Goal: Task Accomplishment & Management: Manage account settings

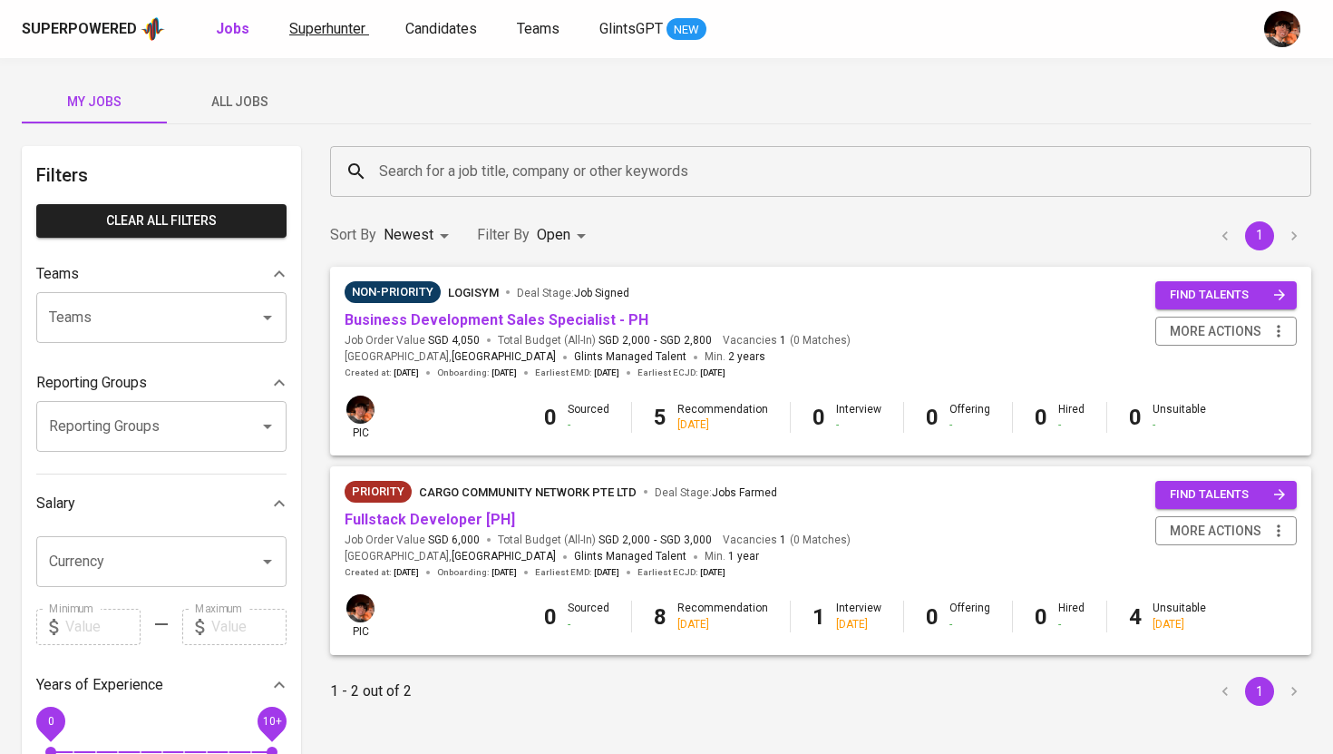
click at [328, 26] on span "Superhunter" at bounding box center [327, 28] width 76 height 17
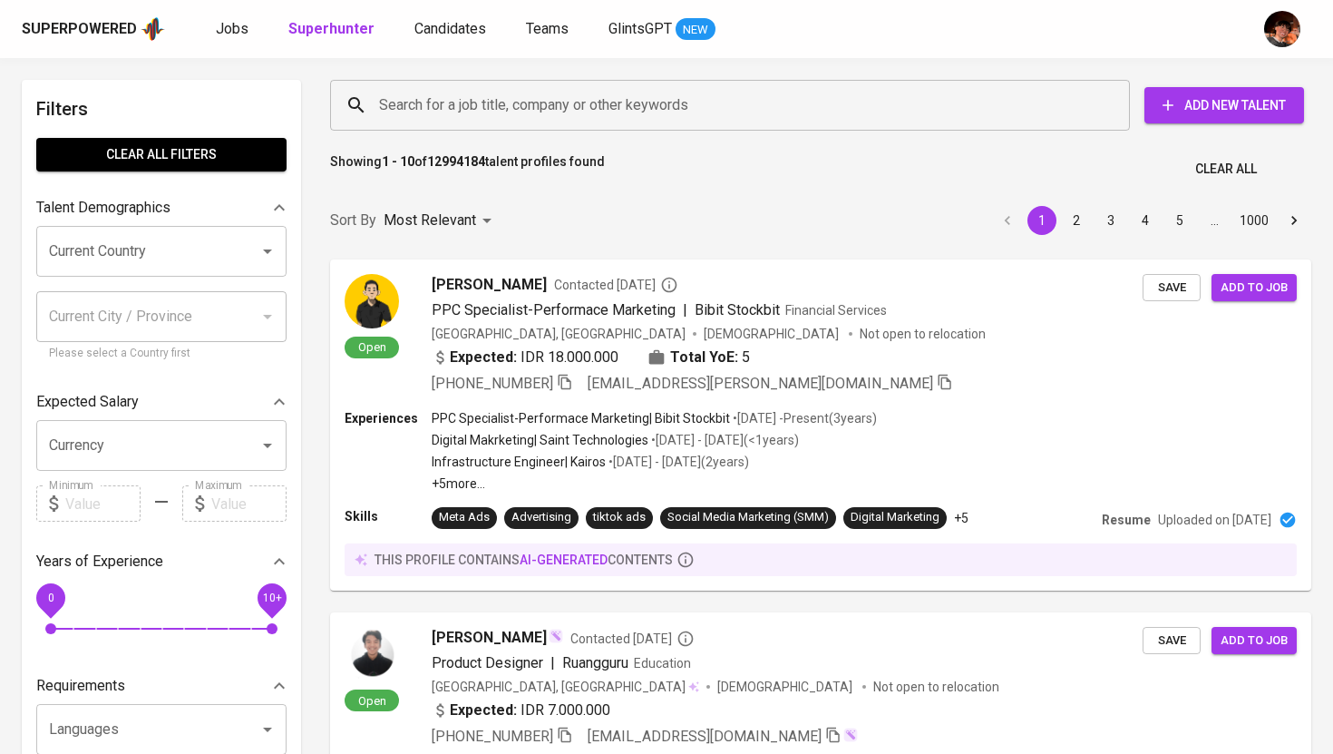
click at [551, 112] on input "Search for a job title, company or other keywords" at bounding box center [735, 105] width 720 height 34
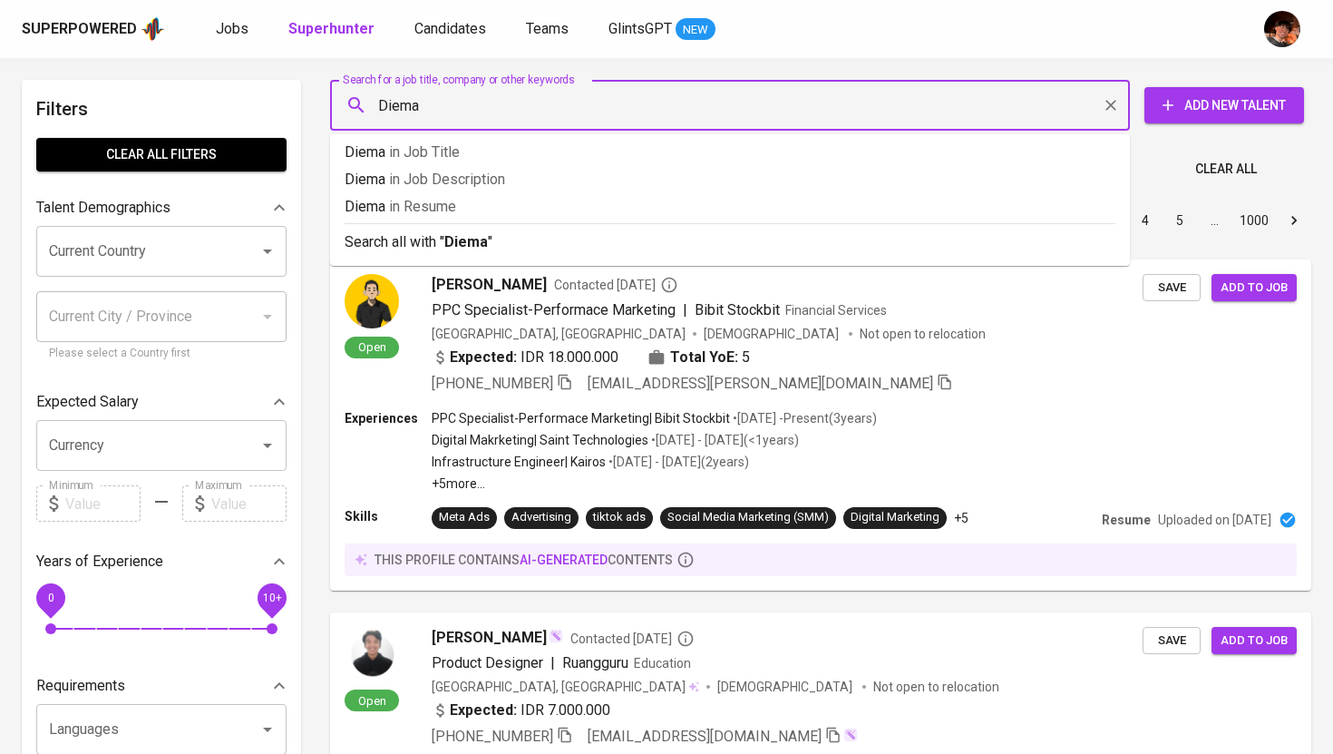
type input "Diemas"
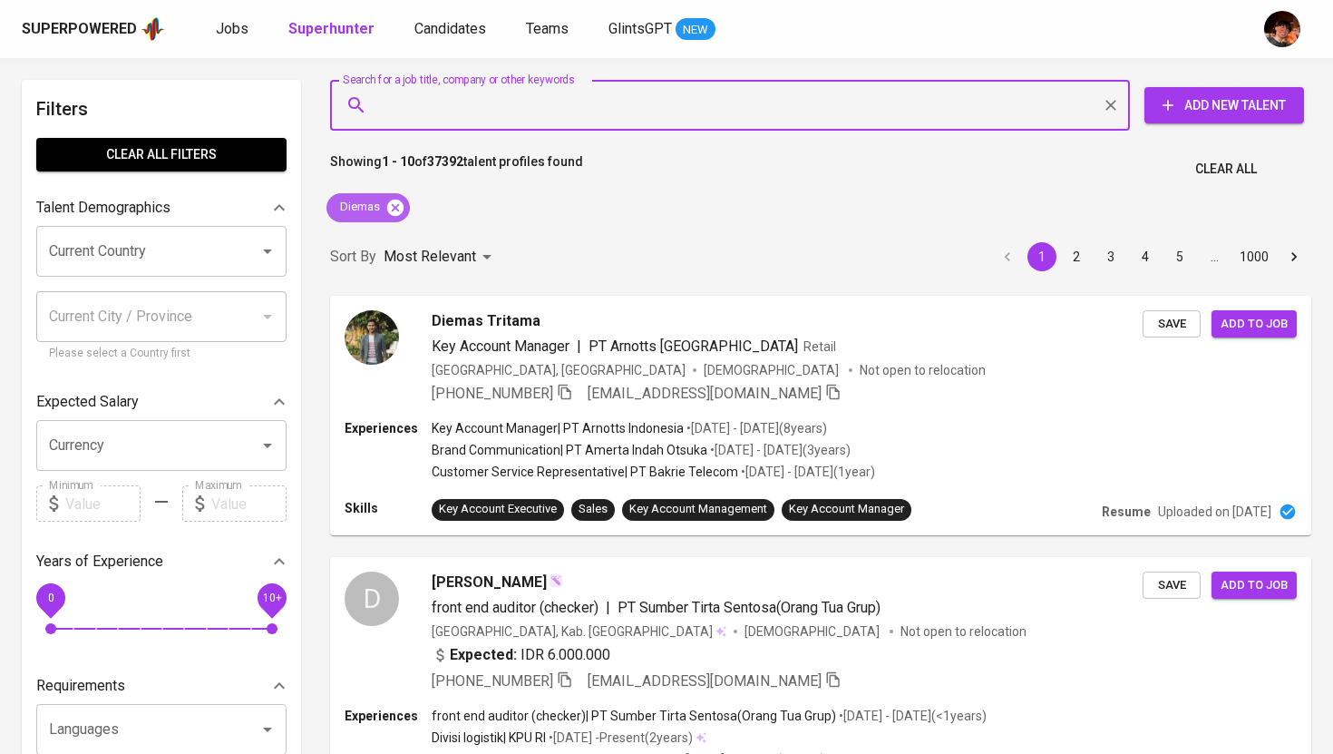
click at [397, 211] on icon at bounding box center [395, 207] width 16 height 16
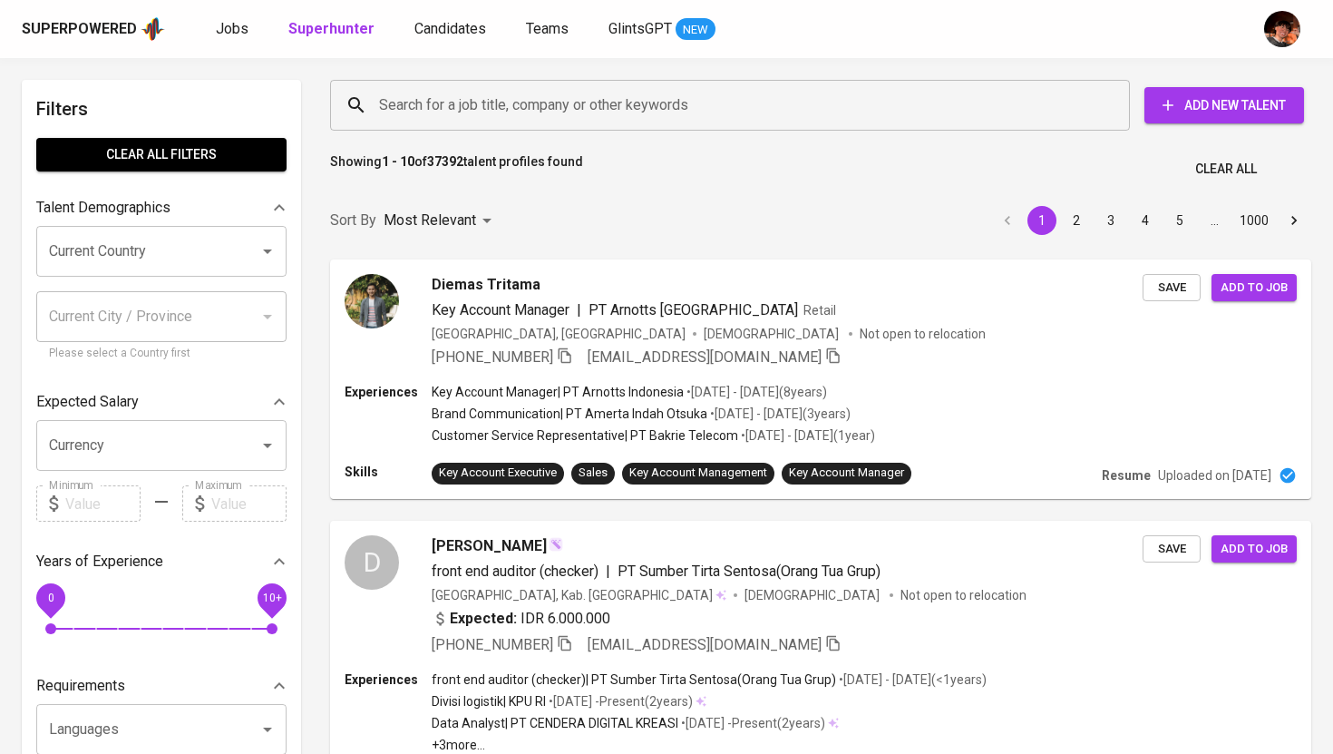
click at [455, 112] on input "Search for a job title, company or other keywords" at bounding box center [735, 105] width 720 height 34
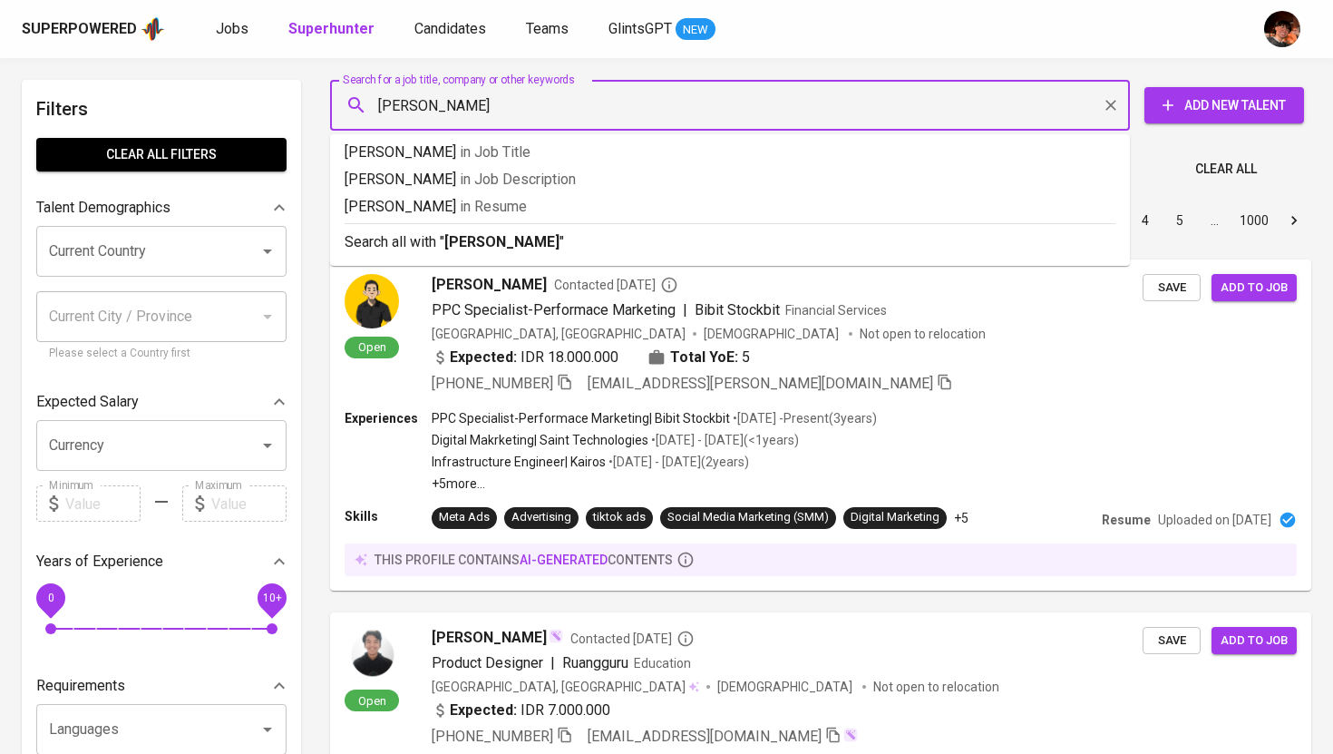
type input "[PERSON_NAME]"
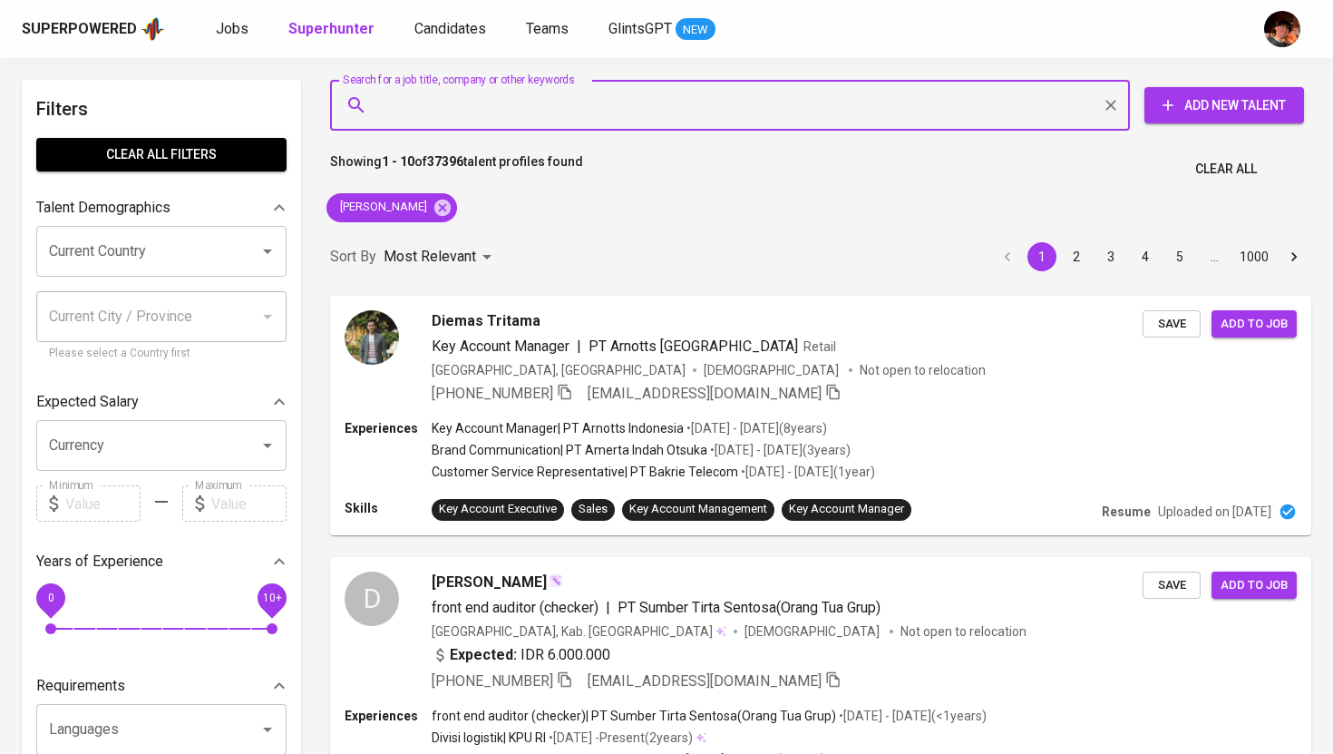
click at [1223, 103] on span "Add New Talent" at bounding box center [1224, 105] width 131 height 23
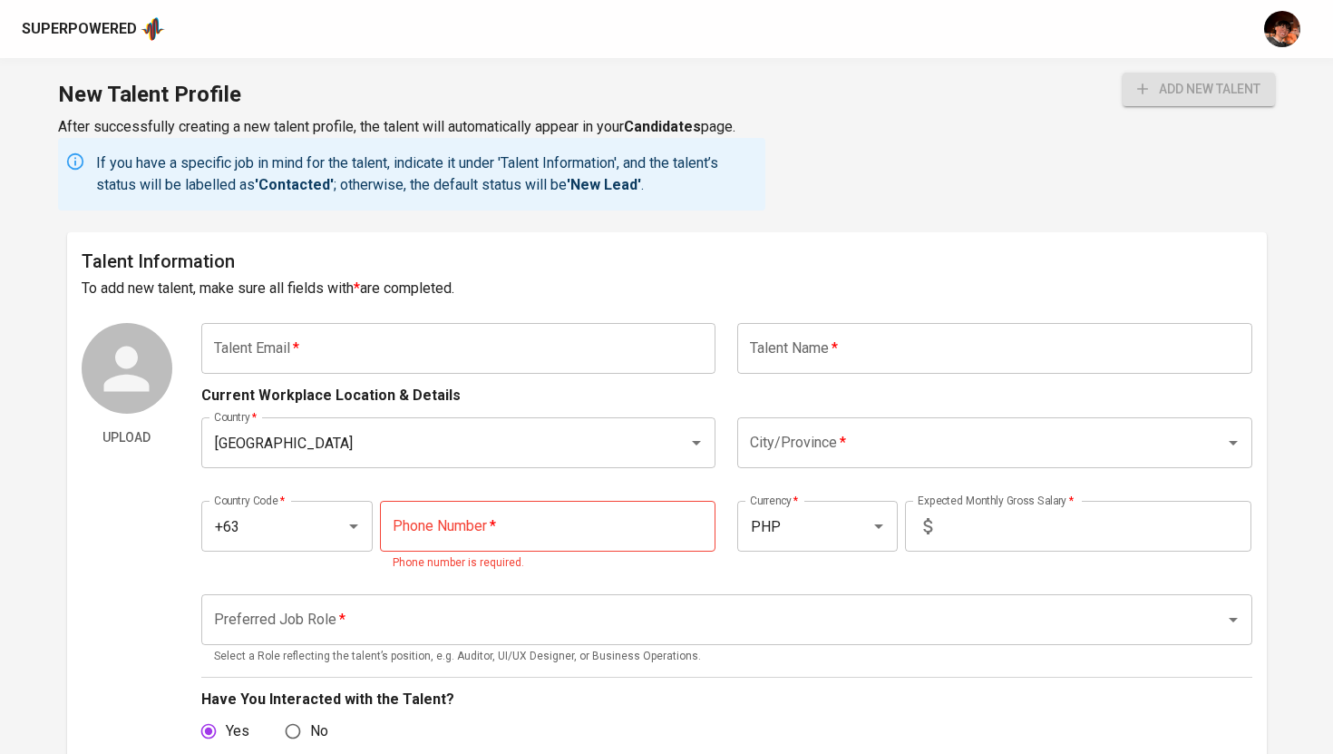
click at [457, 374] on div "Current Workplace Location & Details" at bounding box center [726, 390] width 1051 height 33
click at [469, 346] on input "text" at bounding box center [458, 348] width 515 height 51
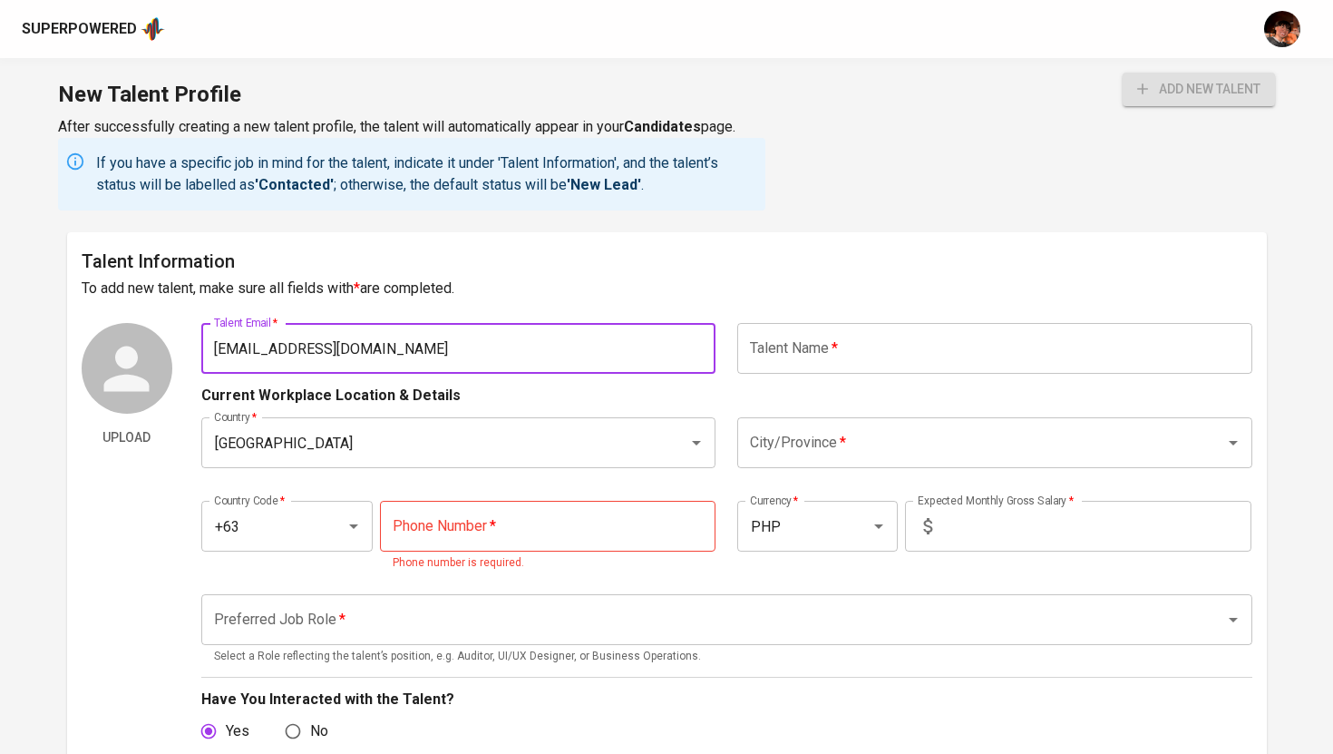
type input "[EMAIL_ADDRESS][DOMAIN_NAME]"
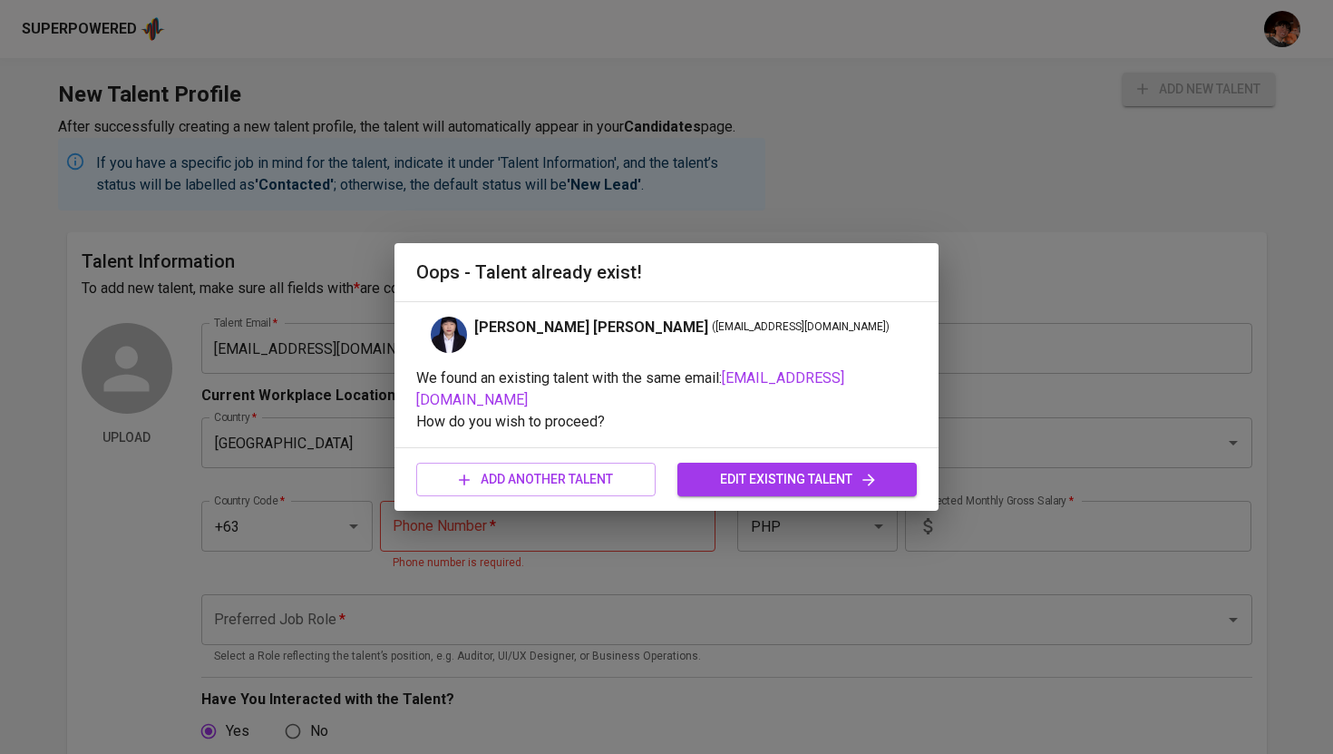
click at [843, 353] on div "[PERSON_NAME] [PERSON_NAME] ( [EMAIL_ADDRESS][DOMAIN_NAME] )" at bounding box center [666, 335] width 501 height 36
click at [766, 468] on span "edit existing talent" at bounding box center [797, 479] width 210 height 23
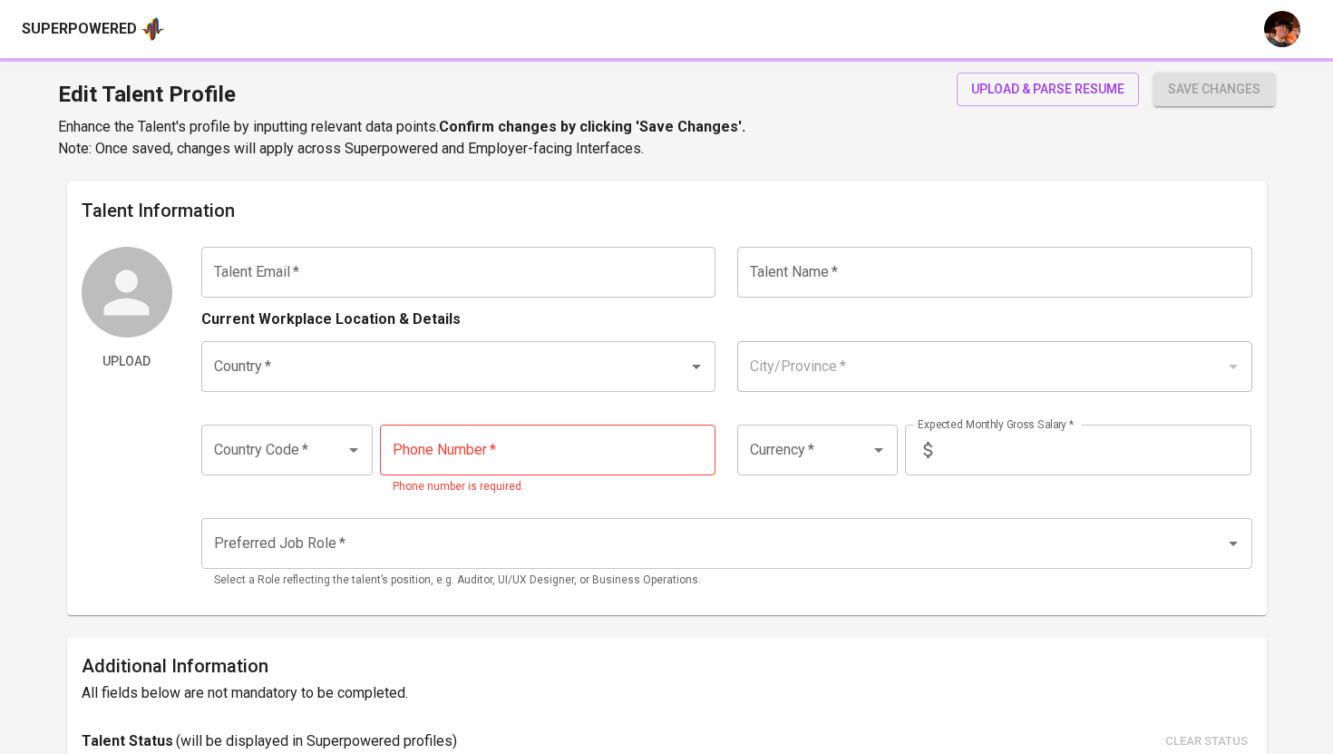
type input "[EMAIL_ADDRESS][DOMAIN_NAME]"
type input "[PERSON_NAME] [PERSON_NAME]"
type input "[GEOGRAPHIC_DATA]"
type input "Bitung, [GEOGRAPHIC_DATA]"
type input "+62"
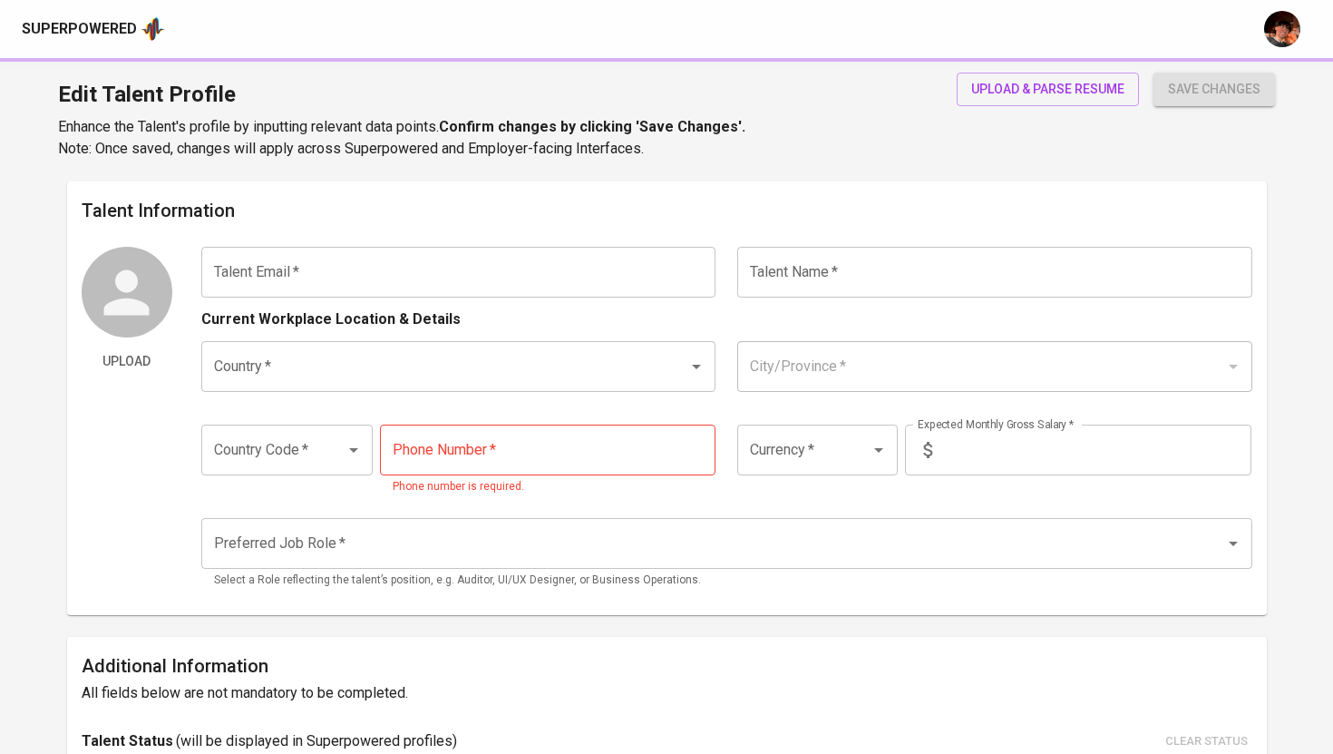
type input "IDR"
radio input "true"
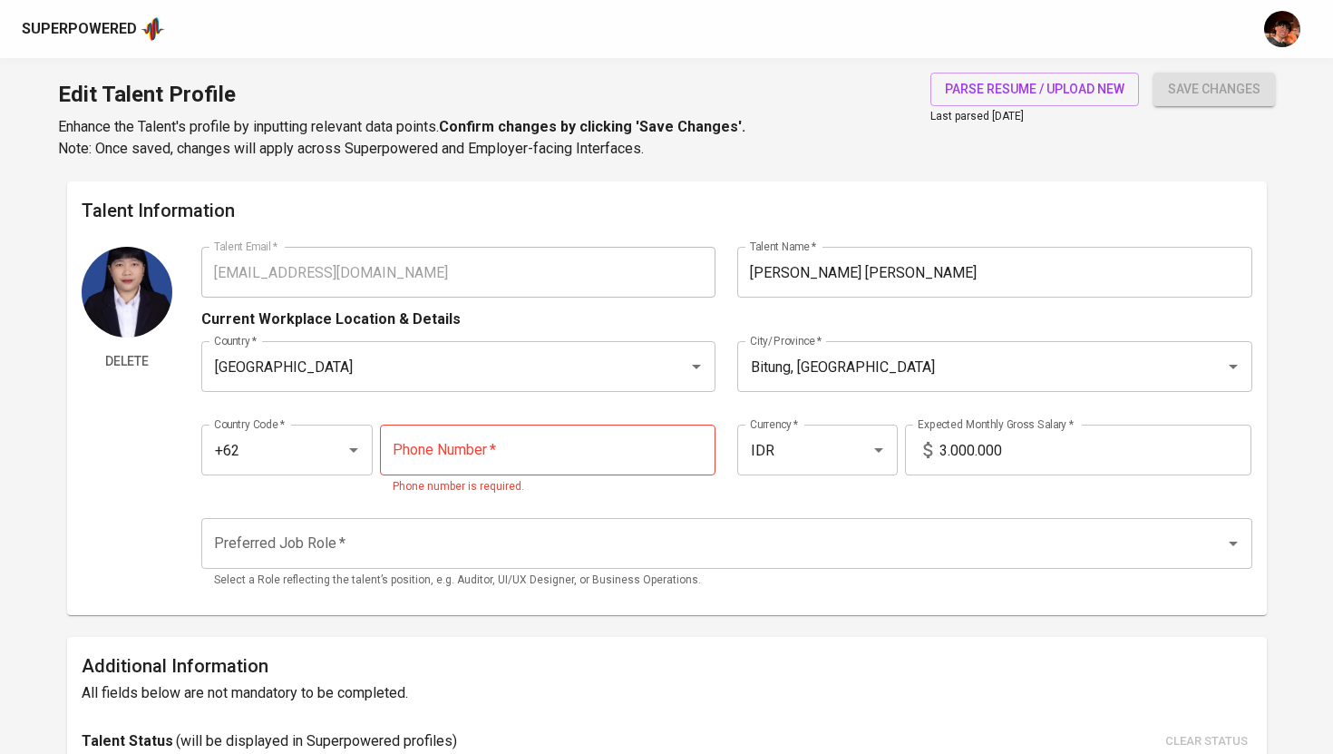
click at [129, 279] on img at bounding box center [127, 292] width 91 height 91
click at [624, 465] on input "tel" at bounding box center [548, 449] width 336 height 51
type input "[PHONE_NUMBER]"
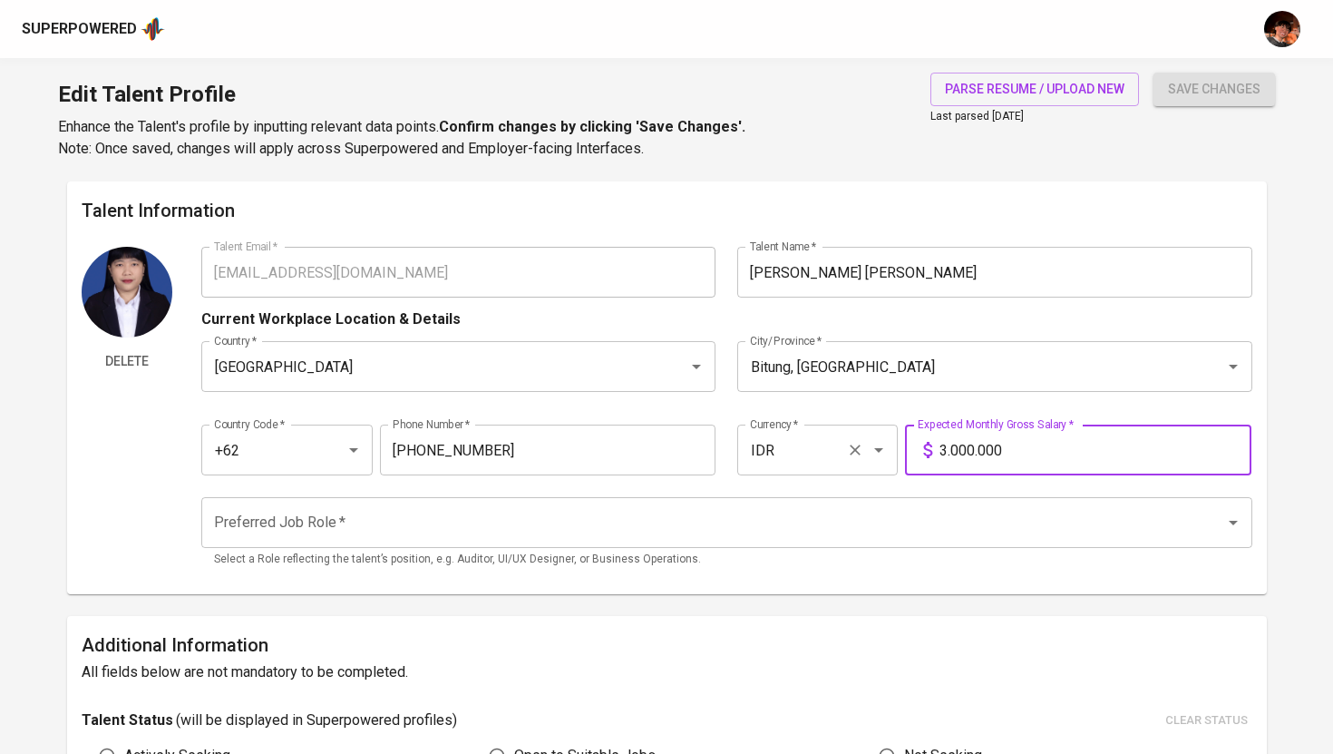
drag, startPoint x: 1000, startPoint y: 454, endPoint x: 887, endPoint y: 454, distance: 113.4
click at [887, 454] on div "Country Code   * +62 Country Code * Phone Number   * [PHONE_NUMBER] Phone Numbe…" at bounding box center [726, 444] width 1051 height 83
type input "5.000.000"
click at [636, 521] on input "Preferred Job Role   *" at bounding box center [702, 522] width 984 height 34
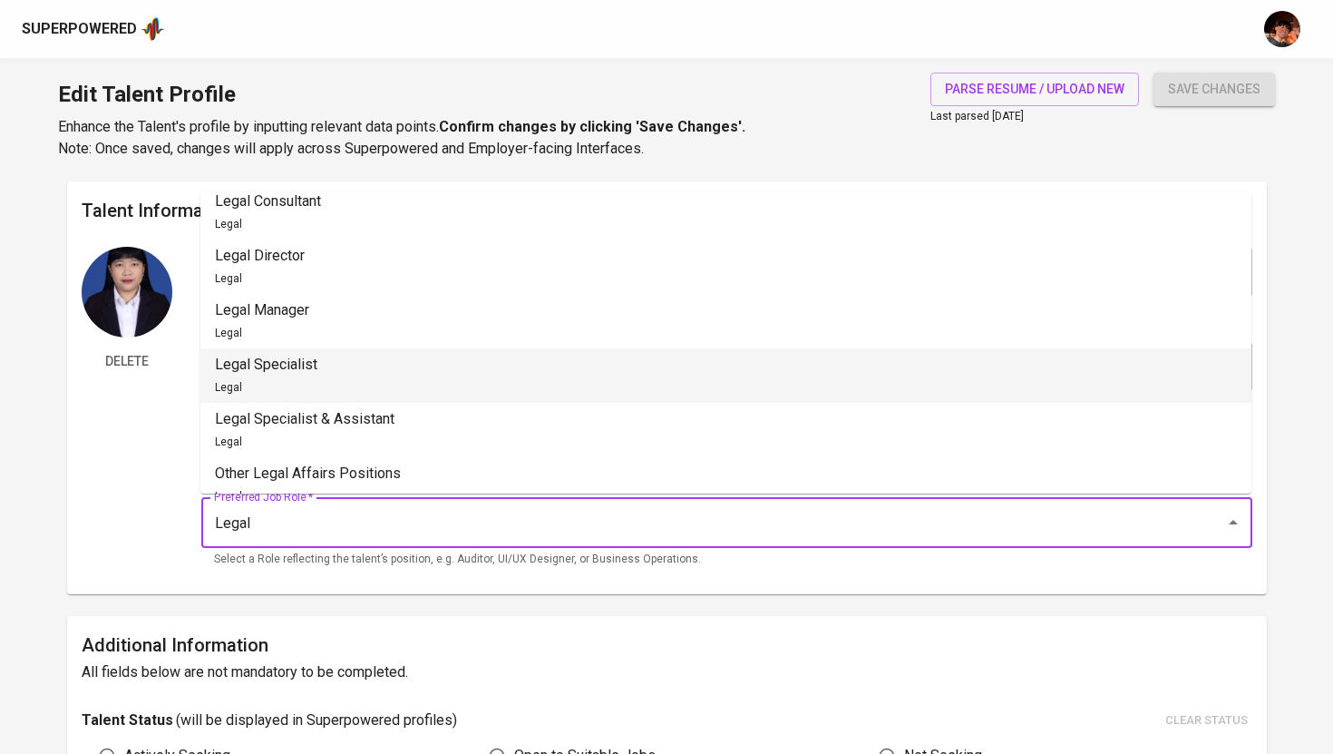
scroll to position [130, 0]
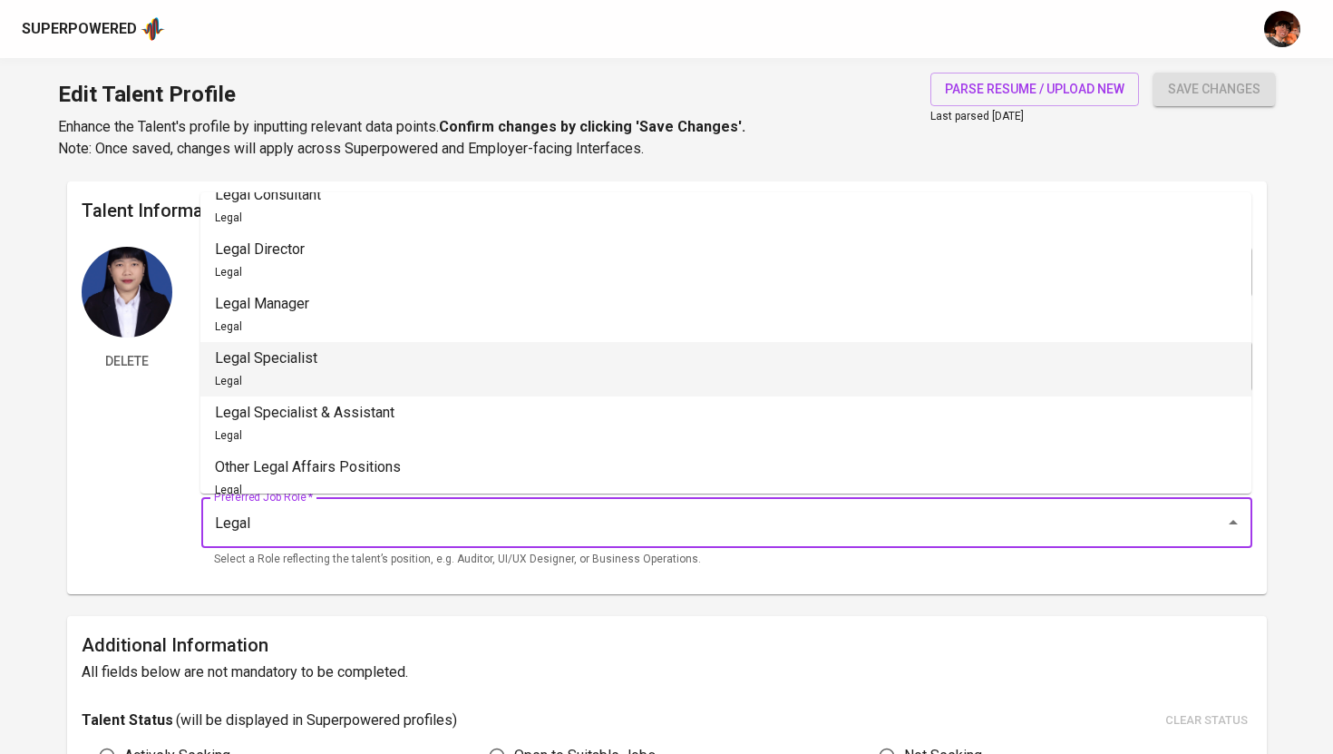
click at [346, 378] on li "Legal Specialist Legal" at bounding box center [725, 369] width 1051 height 54
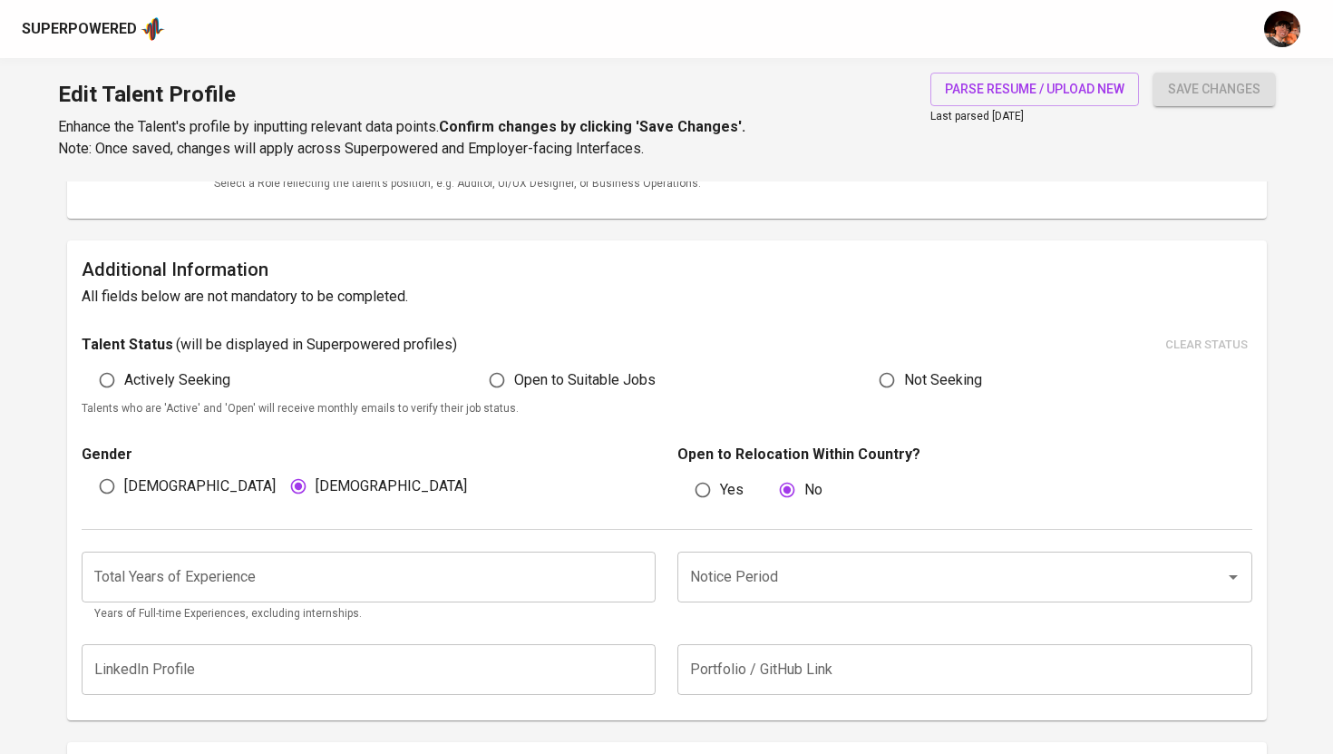
scroll to position [366, 0]
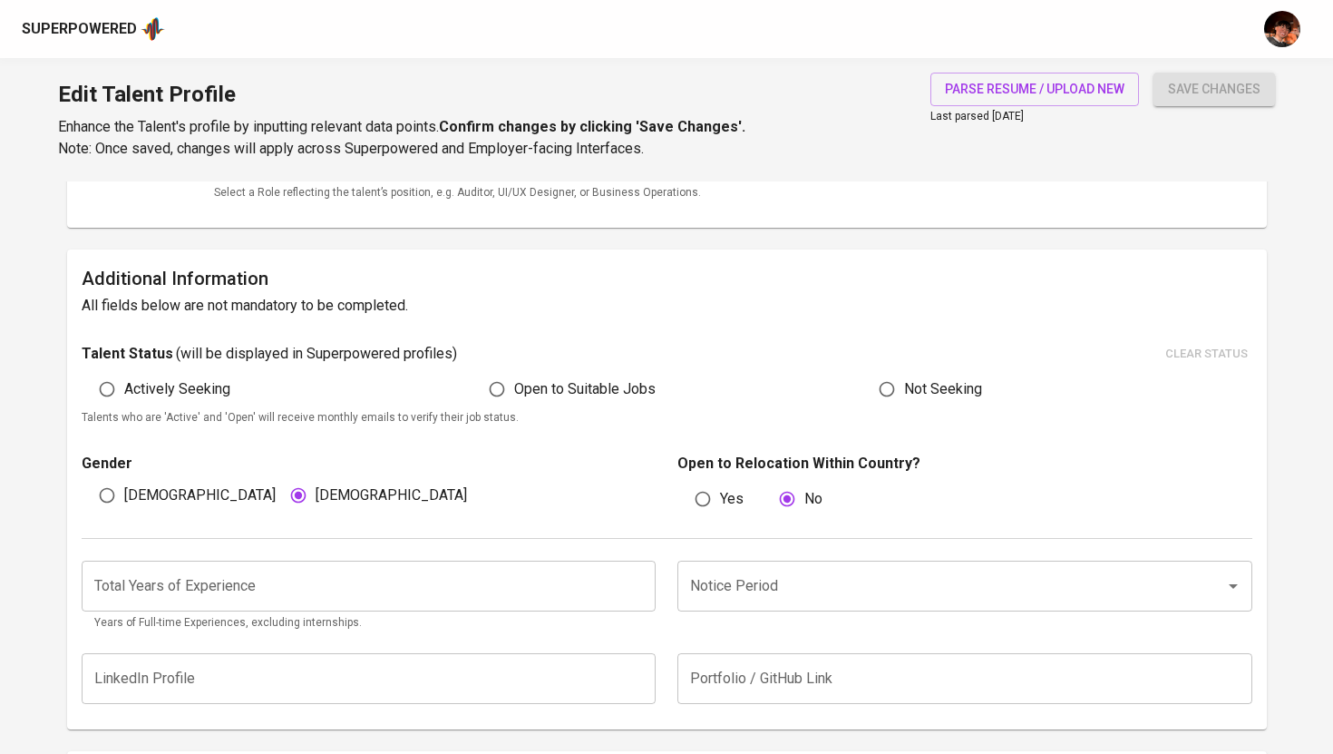
type input "Legal Specialist"
click at [259, 592] on input "number" at bounding box center [369, 585] width 575 height 51
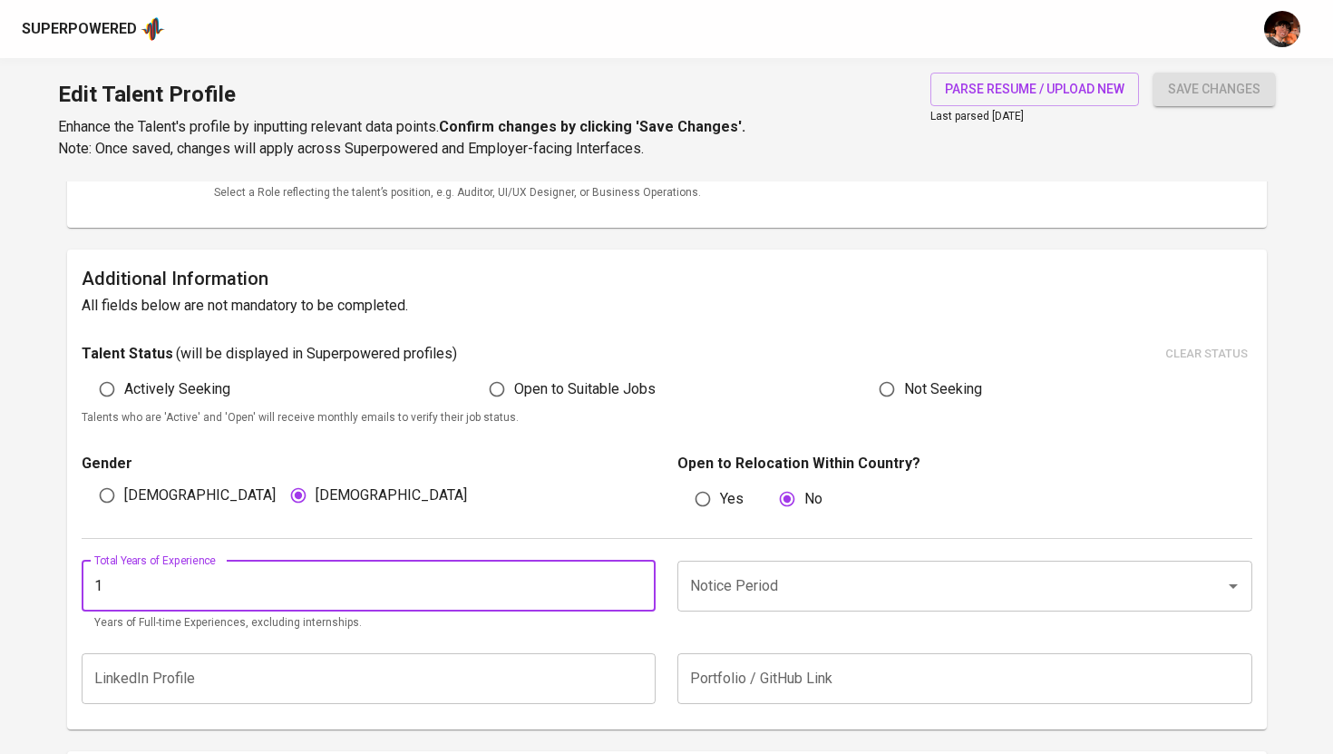
type input "1"
click at [724, 601] on input "Notice Period" at bounding box center [940, 586] width 508 height 34
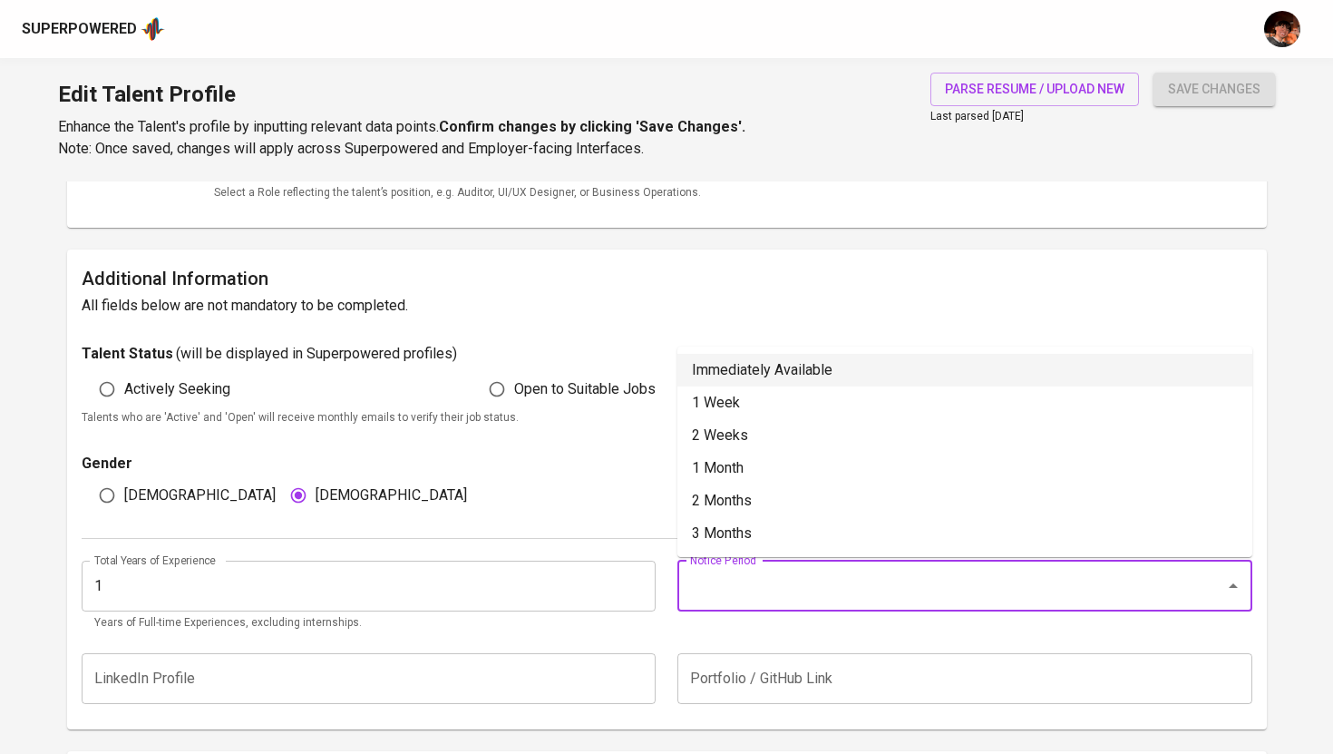
click at [755, 367] on li "Immediately Available" at bounding box center [964, 370] width 575 height 33
type input "Immediately Available"
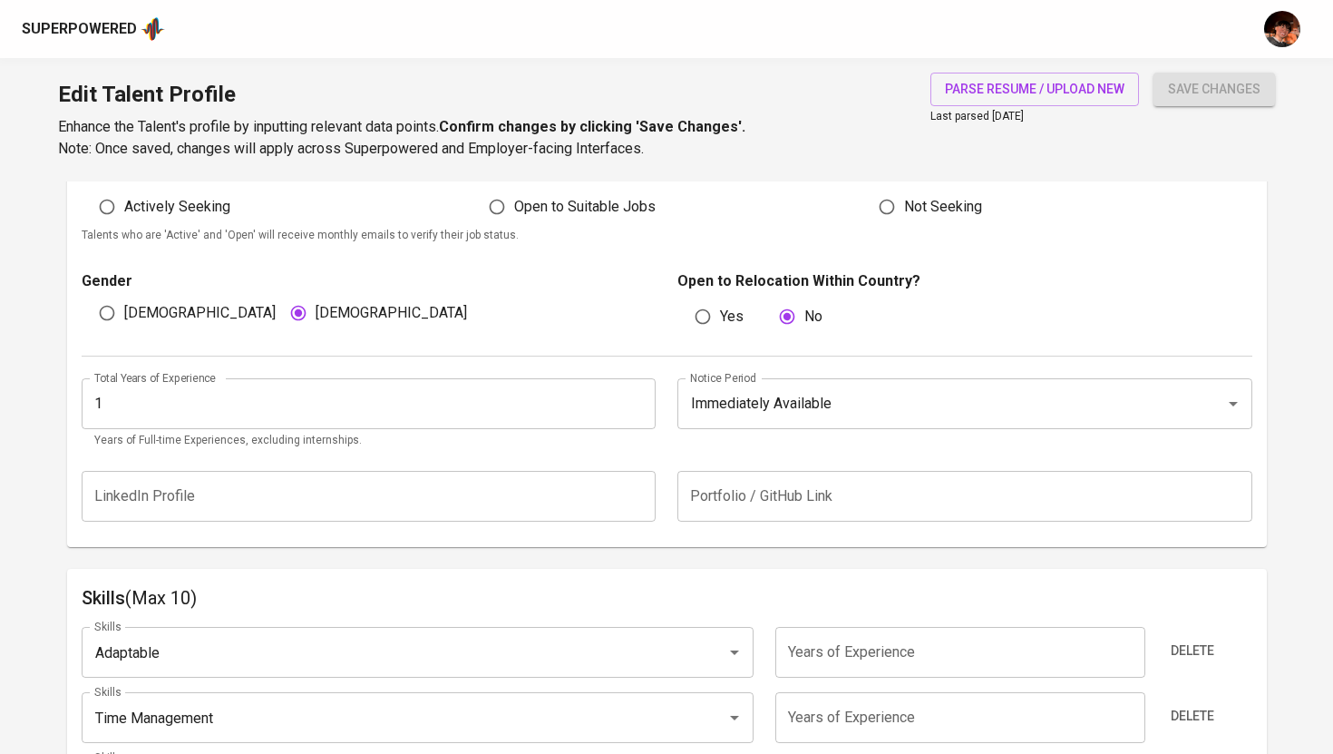
scroll to position [564, 0]
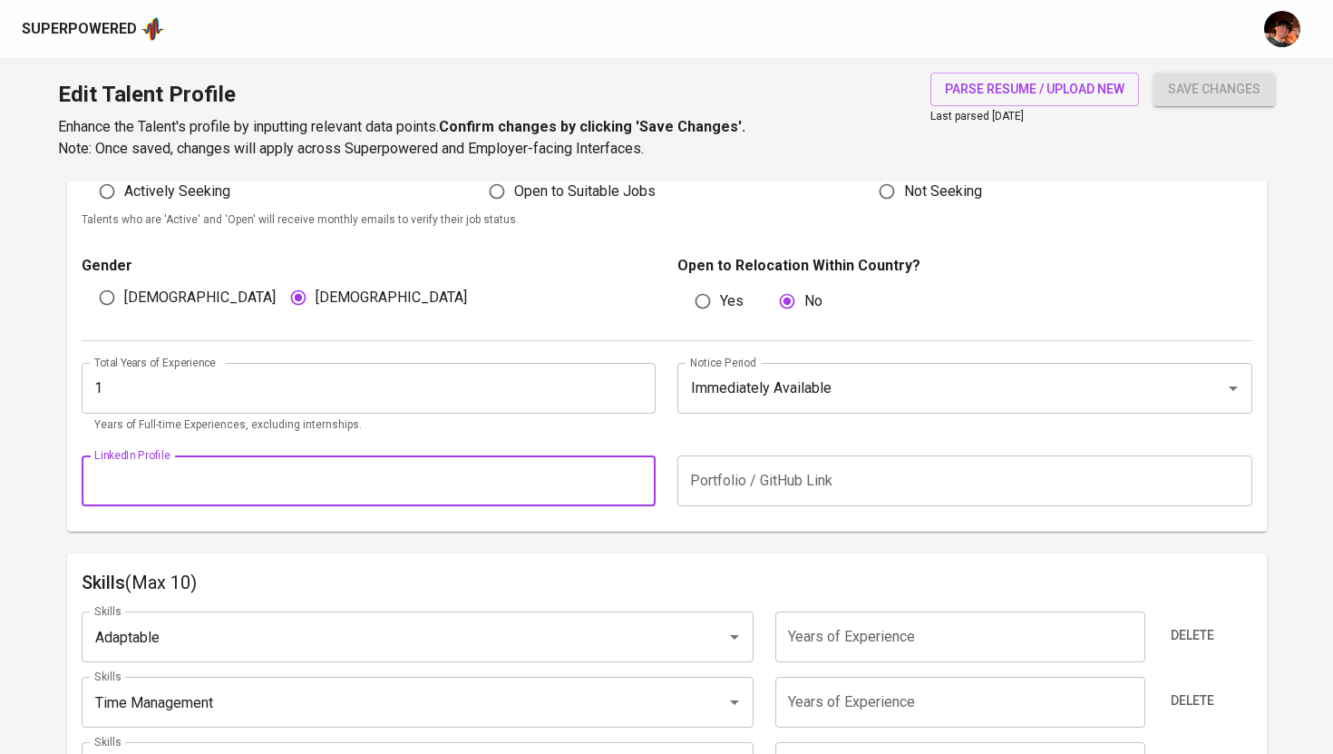
click at [405, 485] on input "text" at bounding box center [369, 480] width 575 height 51
paste input "[URL][DOMAIN_NAME][PERSON_NAME]"
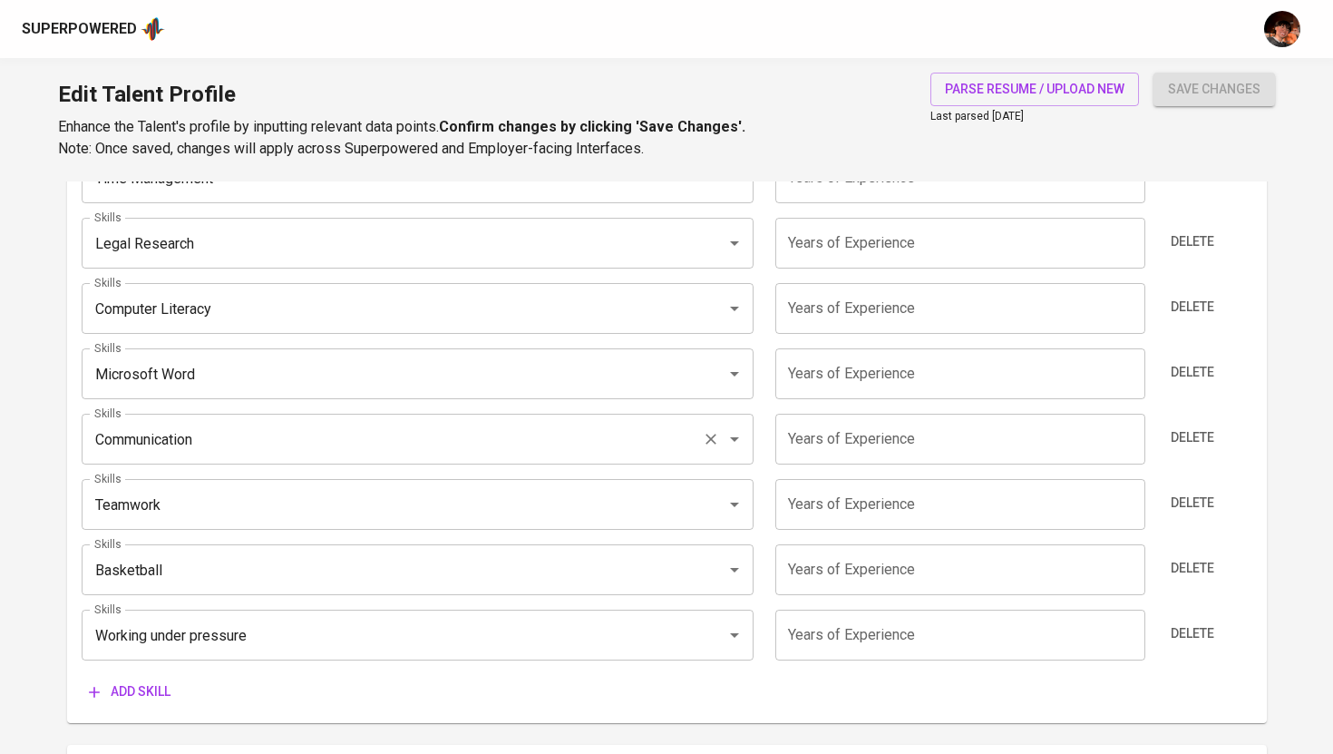
scroll to position [1057, 0]
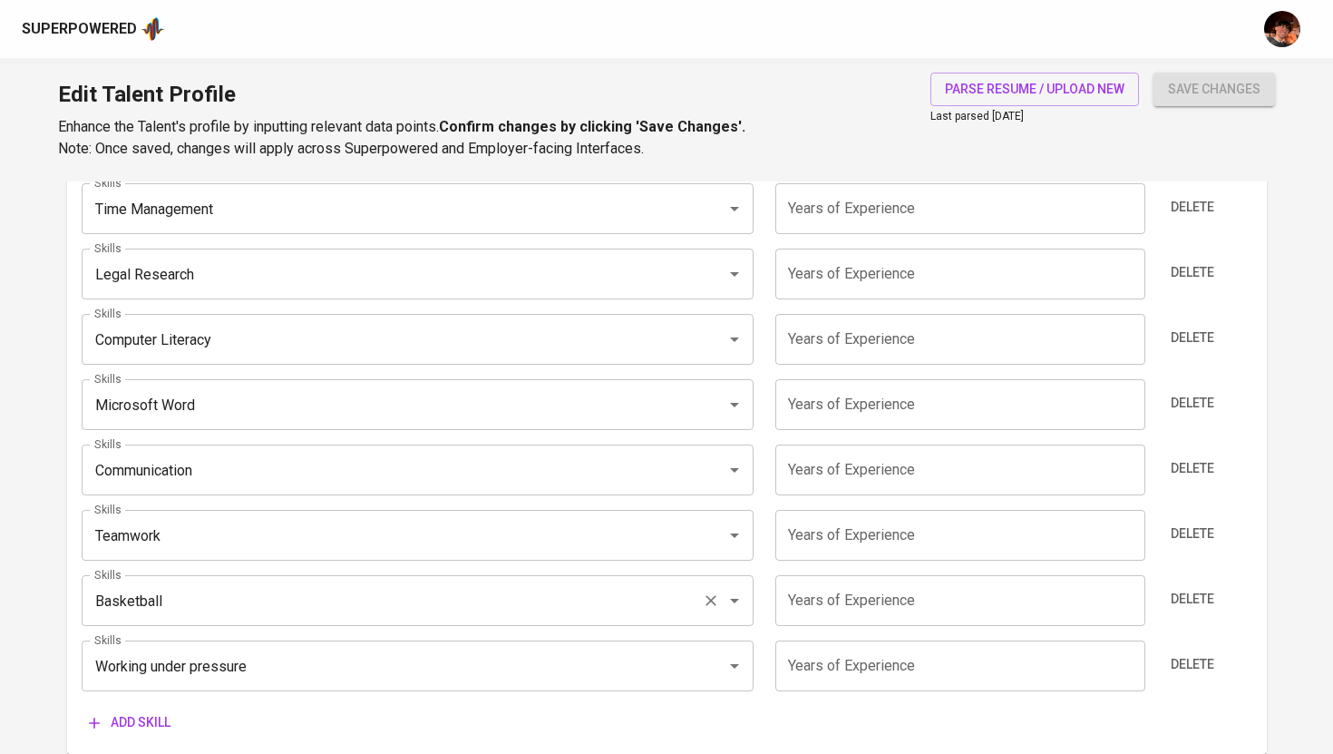
type input "[URL][DOMAIN_NAME][PERSON_NAME]"
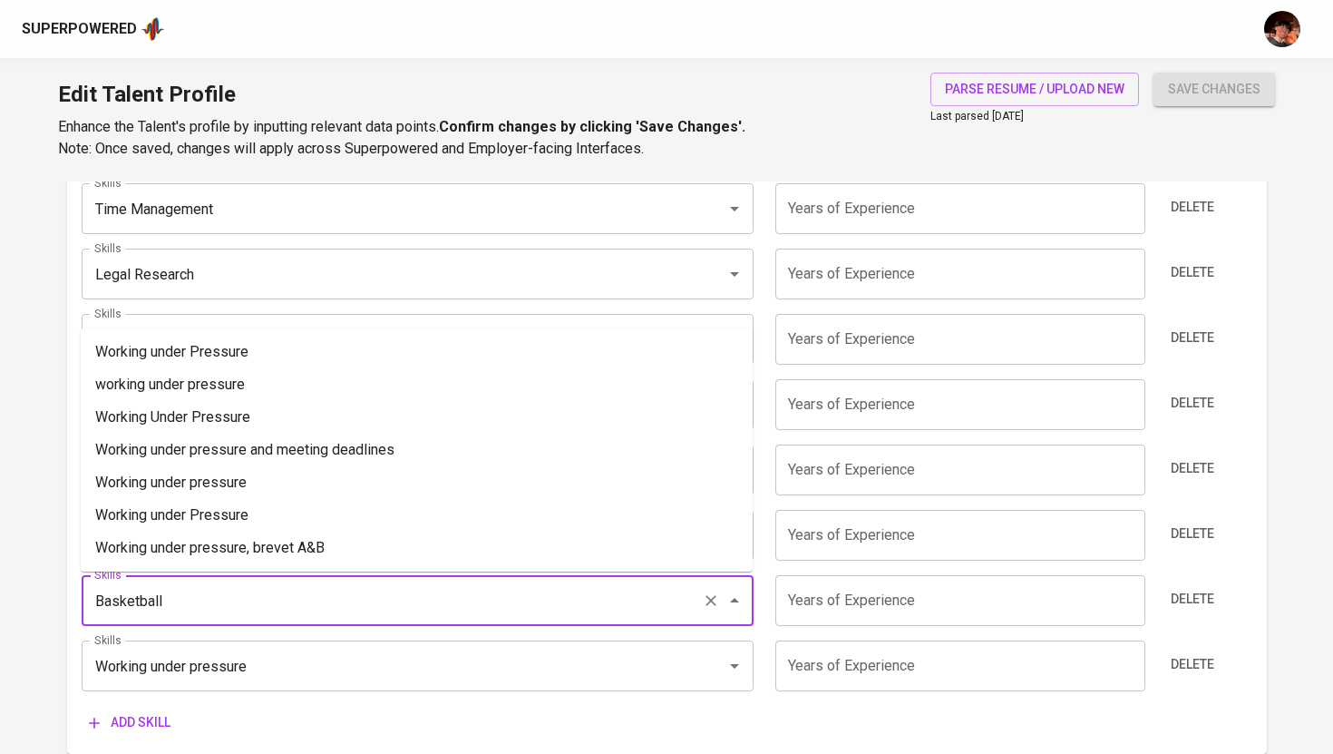
click at [284, 599] on input "Basketball" at bounding box center [392, 600] width 605 height 34
click at [1319, 549] on main "Talent Information Delete Talent Email   * [EMAIL_ADDRESS][DOMAIN_NAME] Talent …" at bounding box center [666, 243] width 1333 height 2238
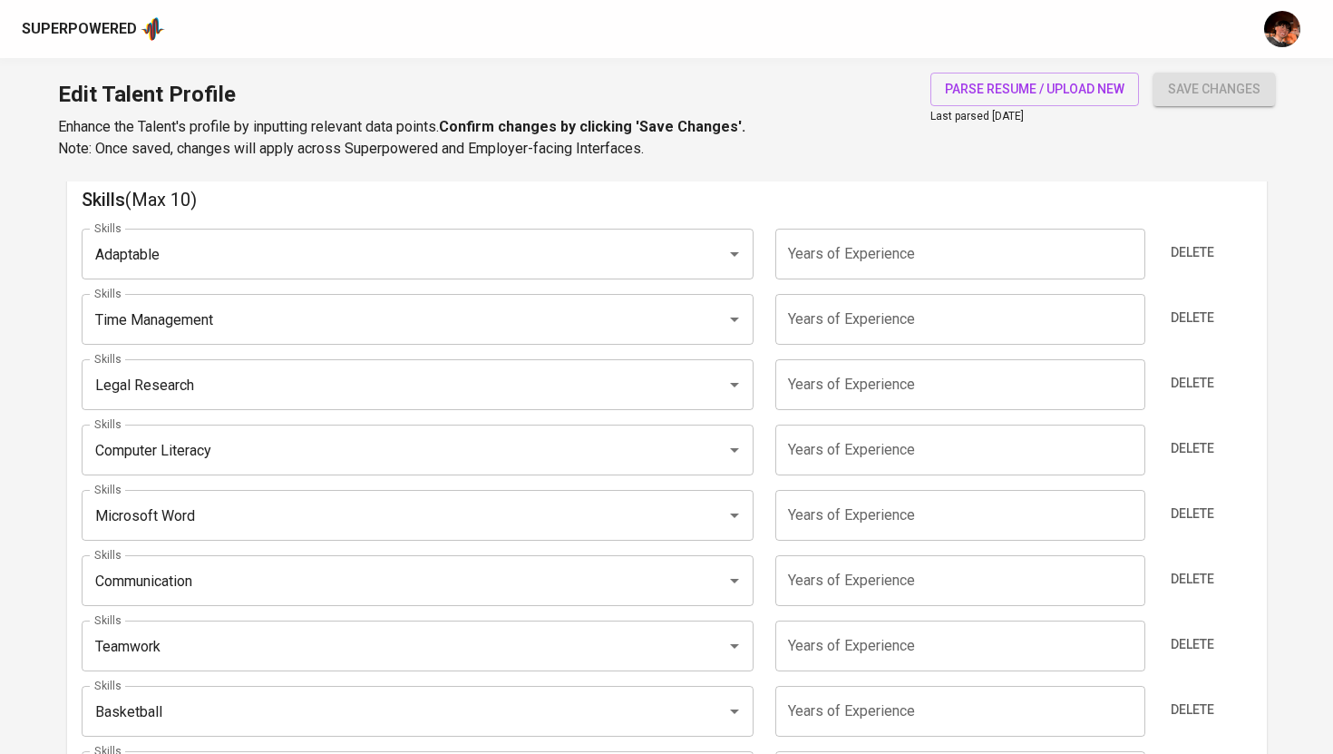
scroll to position [940, 0]
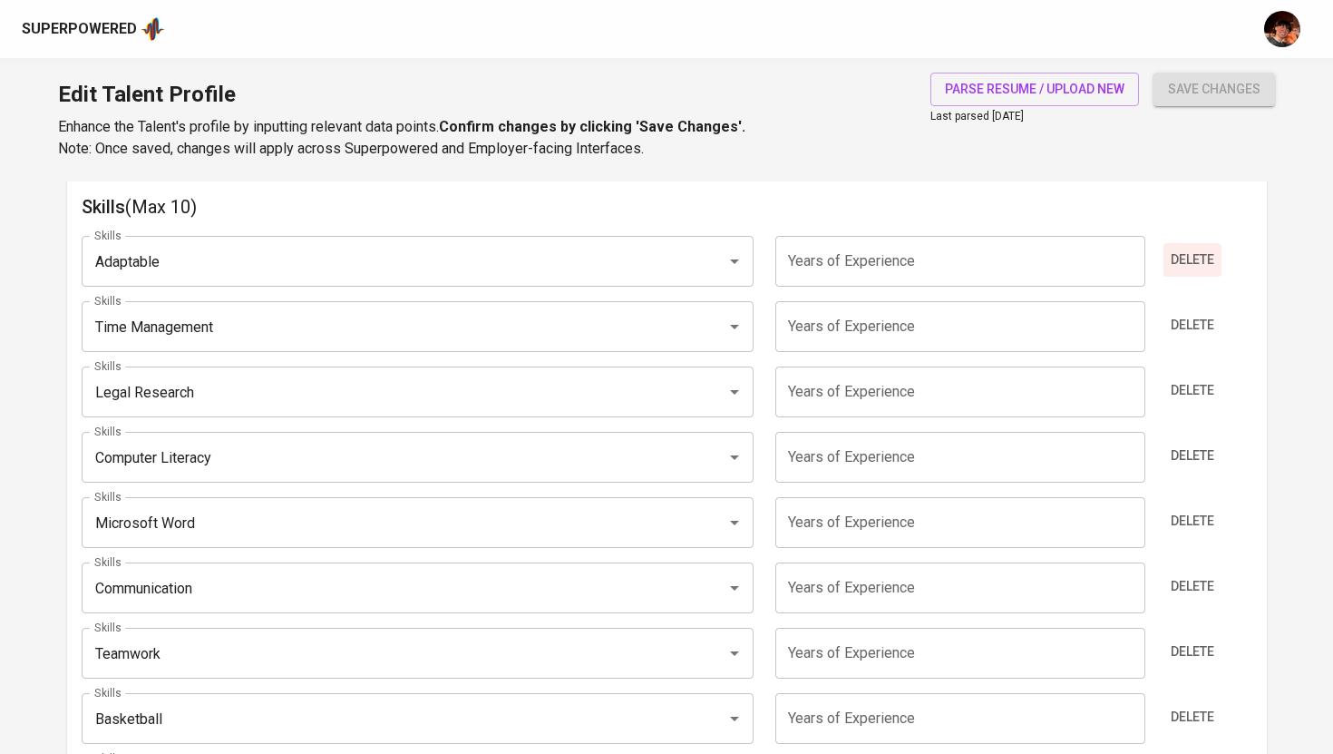
click at [1206, 259] on span "Delete" at bounding box center [1193, 260] width 44 height 23
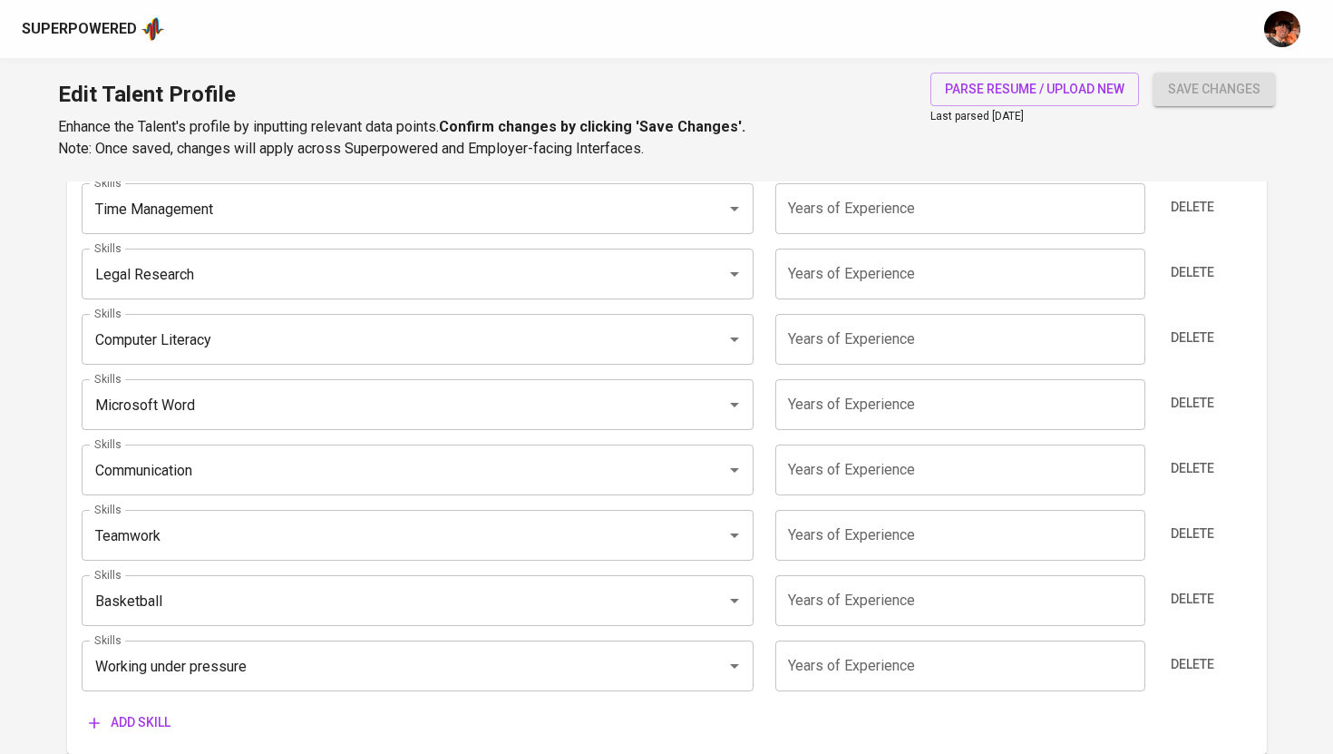
scroll to position [1033, 0]
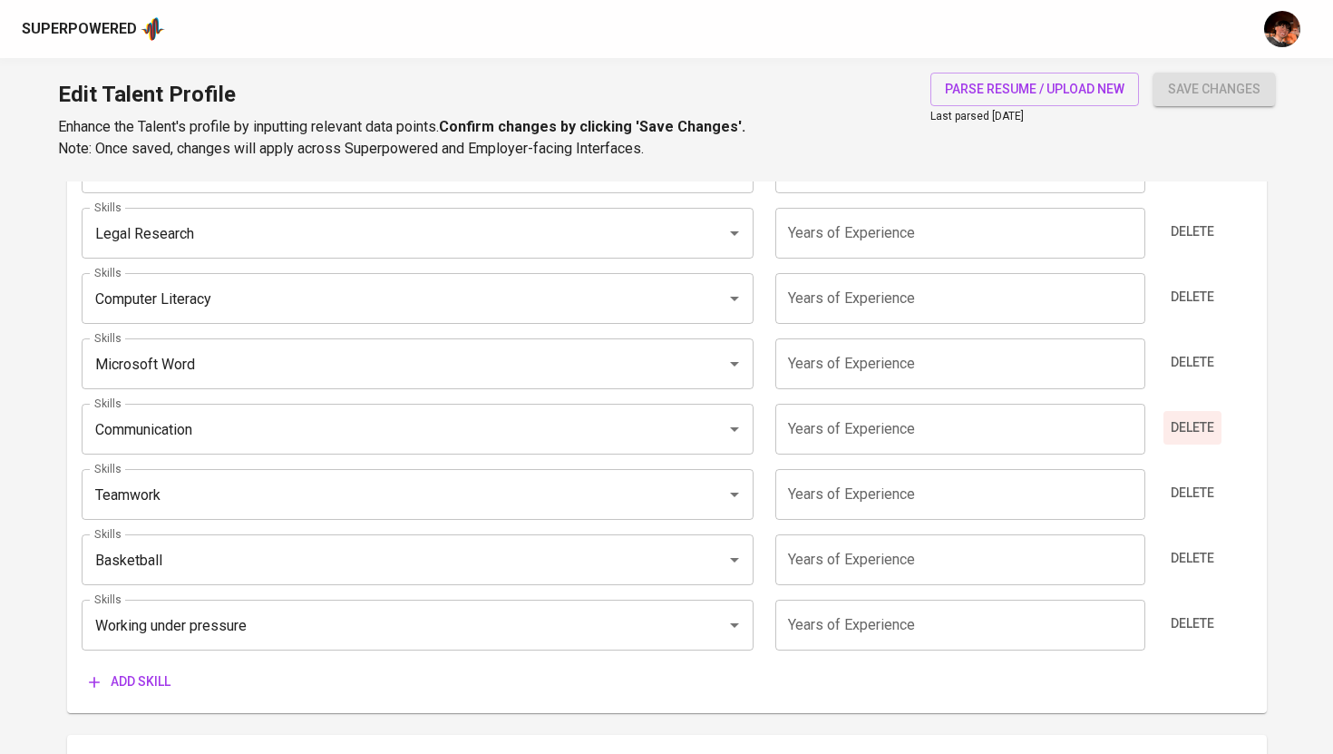
click at [1207, 417] on span "Delete" at bounding box center [1193, 427] width 44 height 23
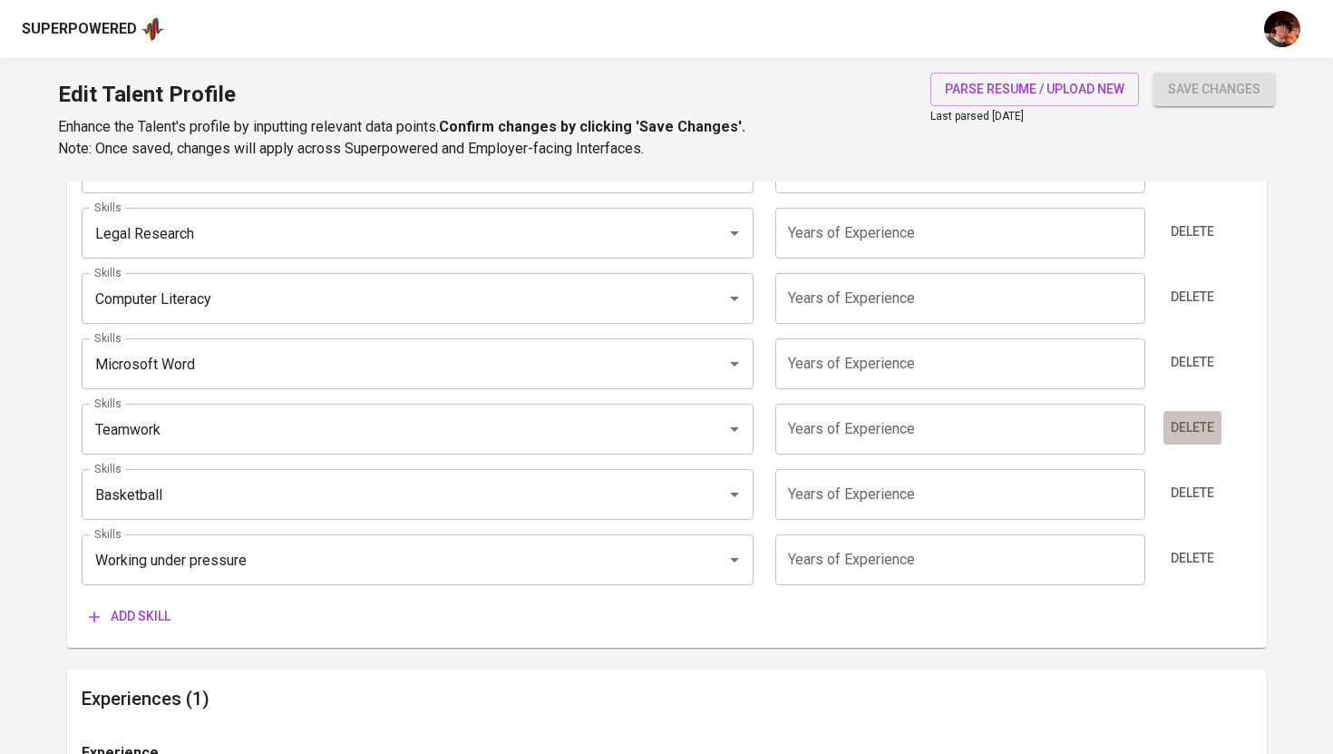
click at [1193, 420] on span "Delete" at bounding box center [1193, 427] width 44 height 23
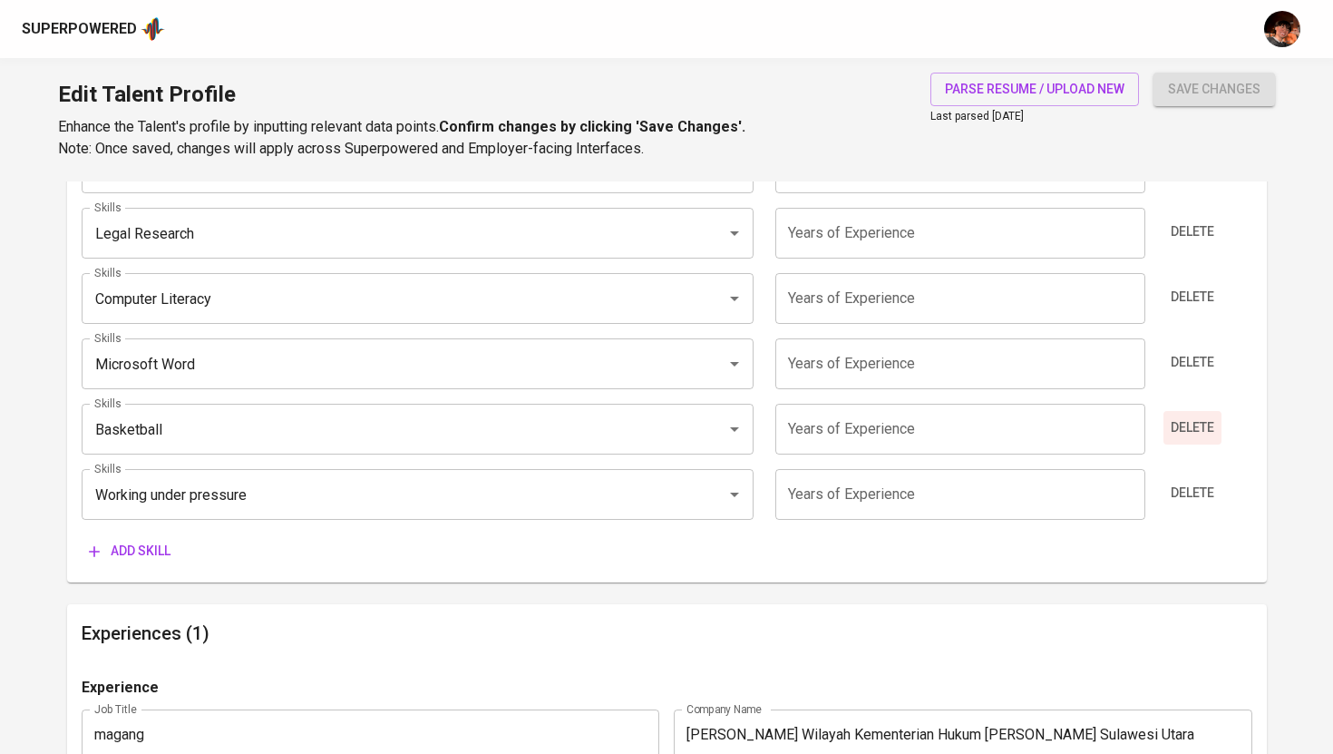
click at [1192, 422] on span "Delete" at bounding box center [1193, 427] width 44 height 23
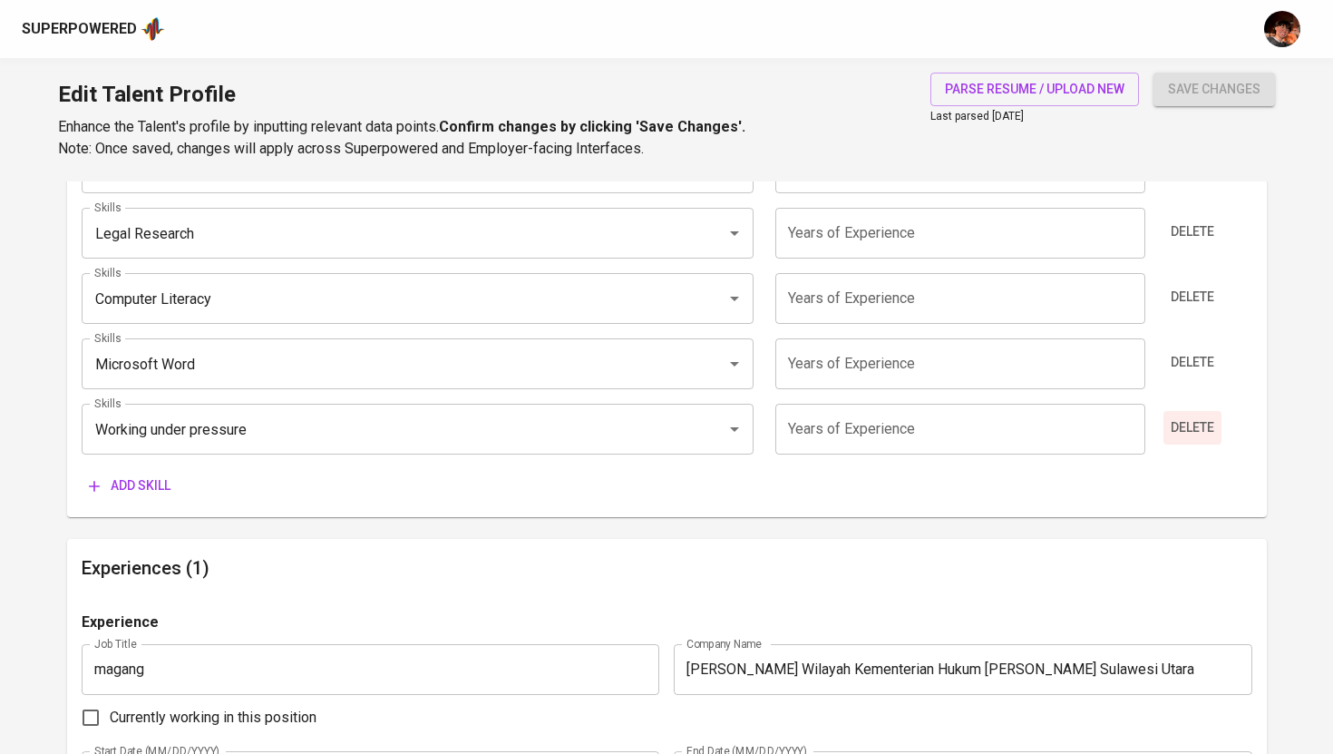
click at [1189, 425] on span "Delete" at bounding box center [1193, 427] width 44 height 23
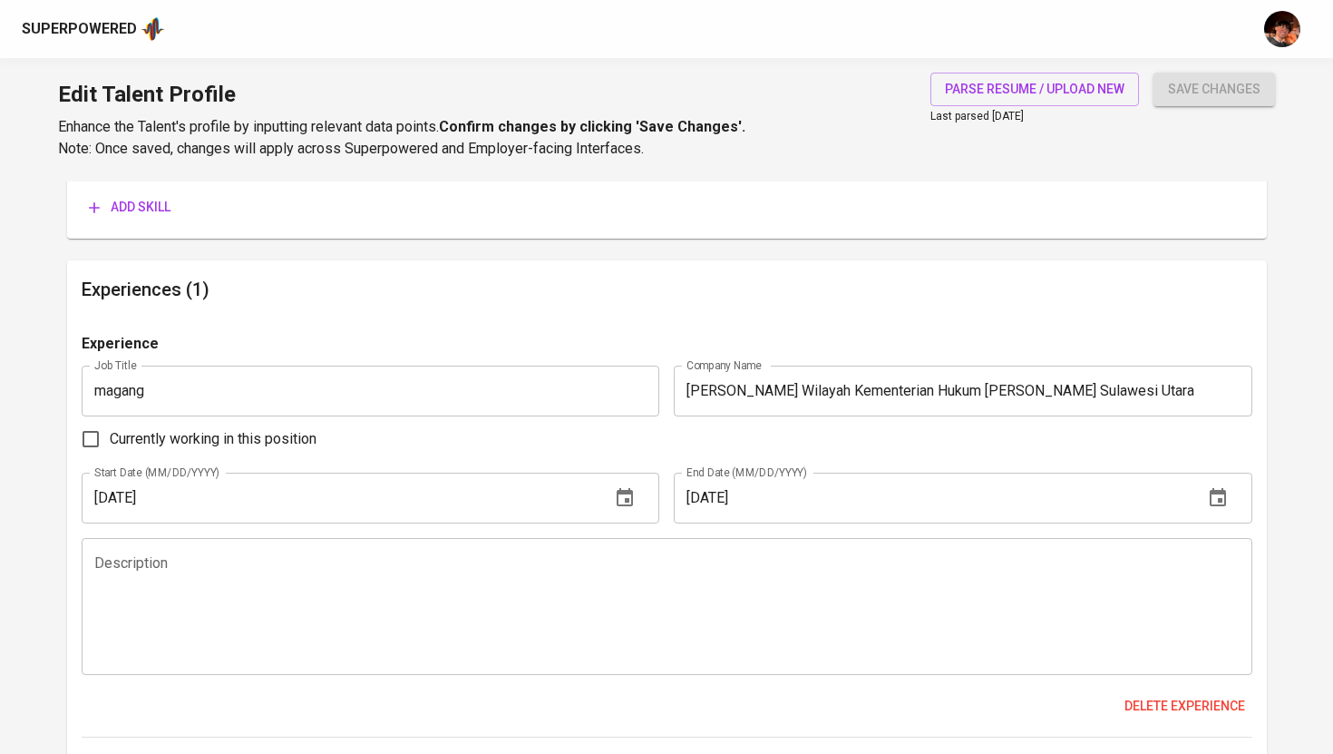
scroll to position [1253, 0]
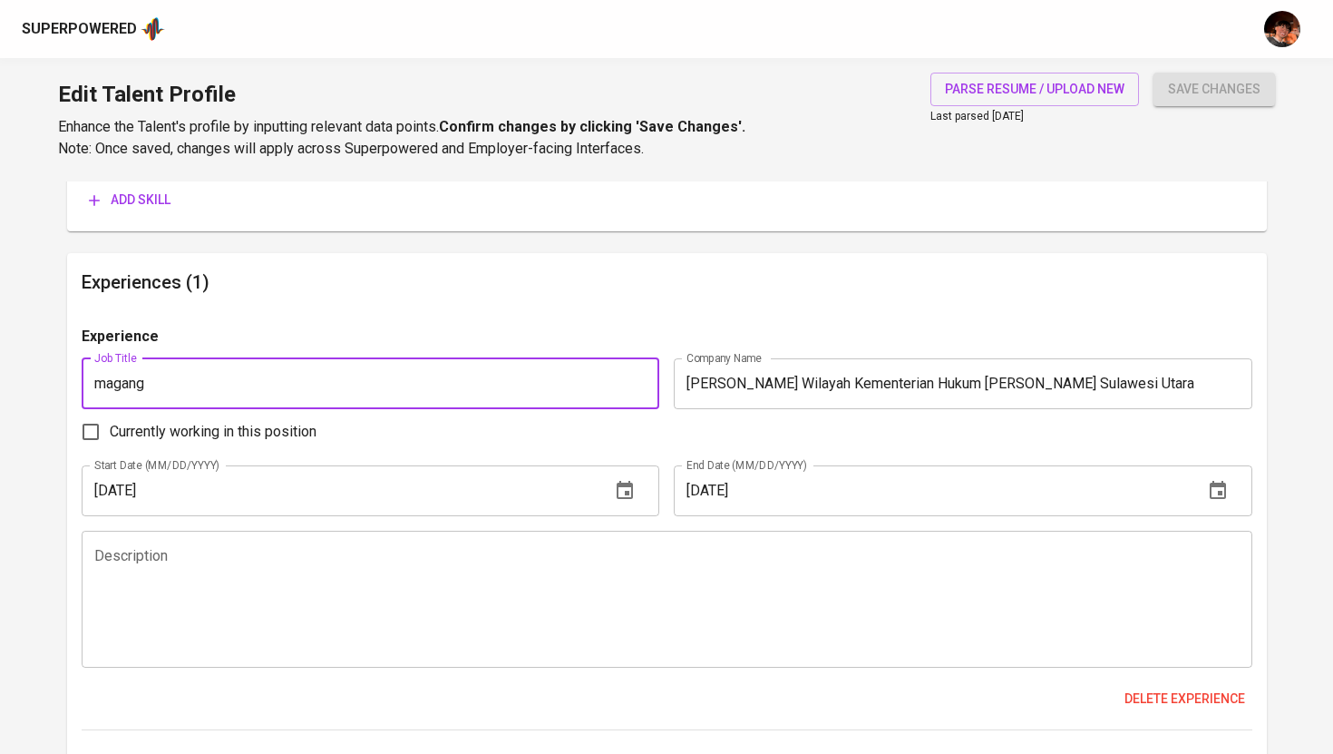
drag, startPoint x: 231, startPoint y: 385, endPoint x: 0, endPoint y: 385, distance: 231.3
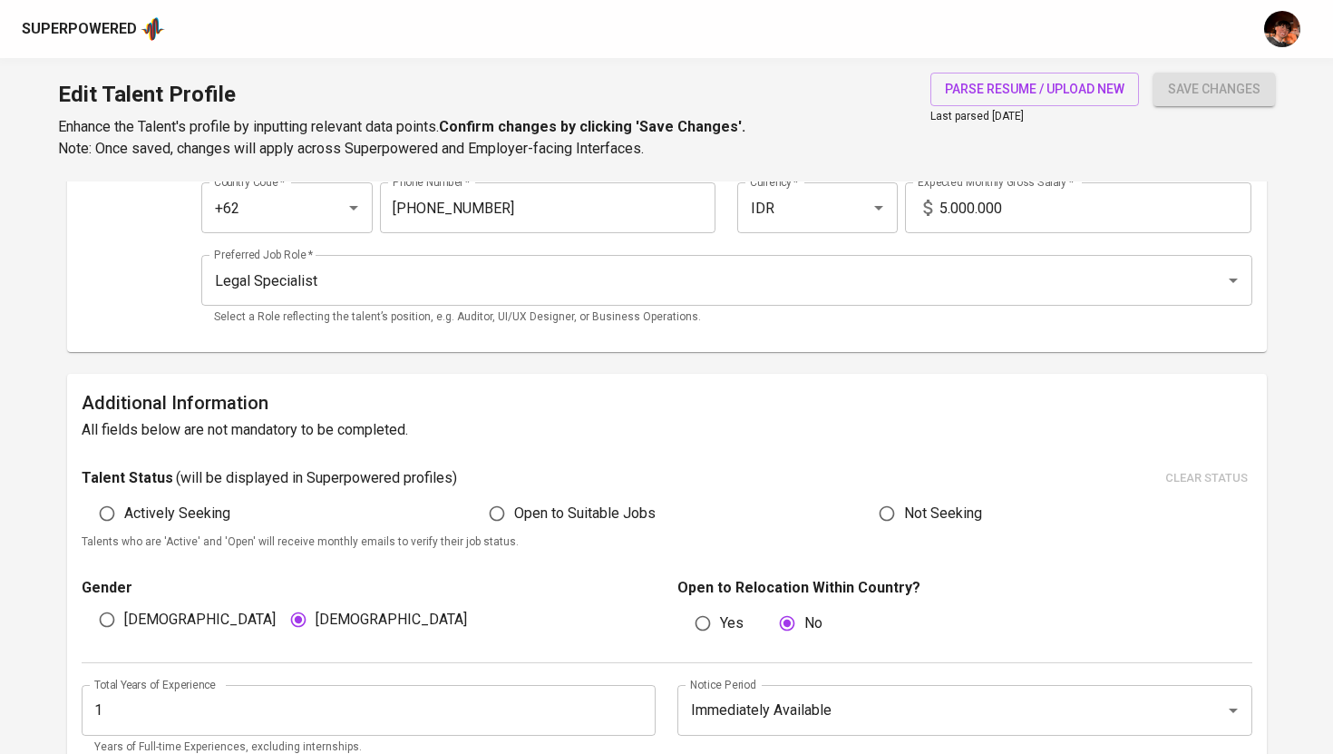
scroll to position [0, 0]
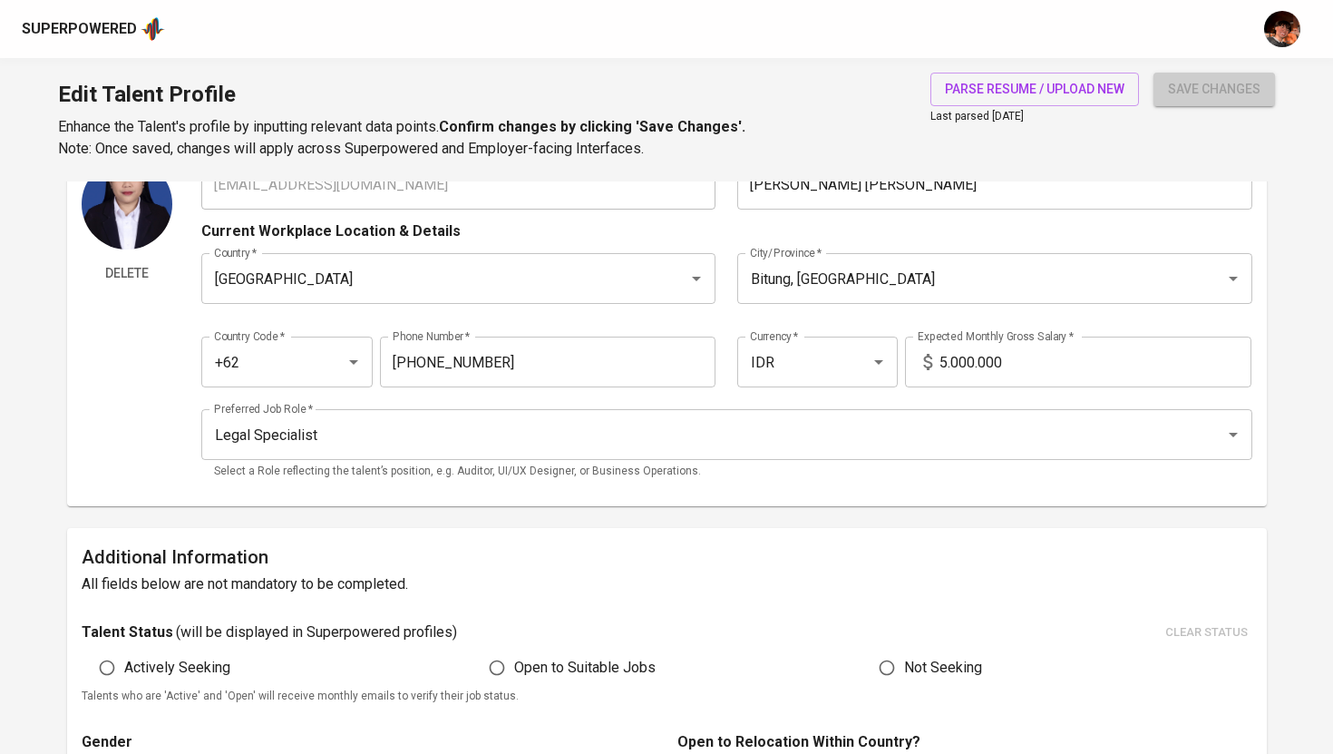
click at [1222, 86] on span "save changes" at bounding box center [1214, 89] width 93 height 23
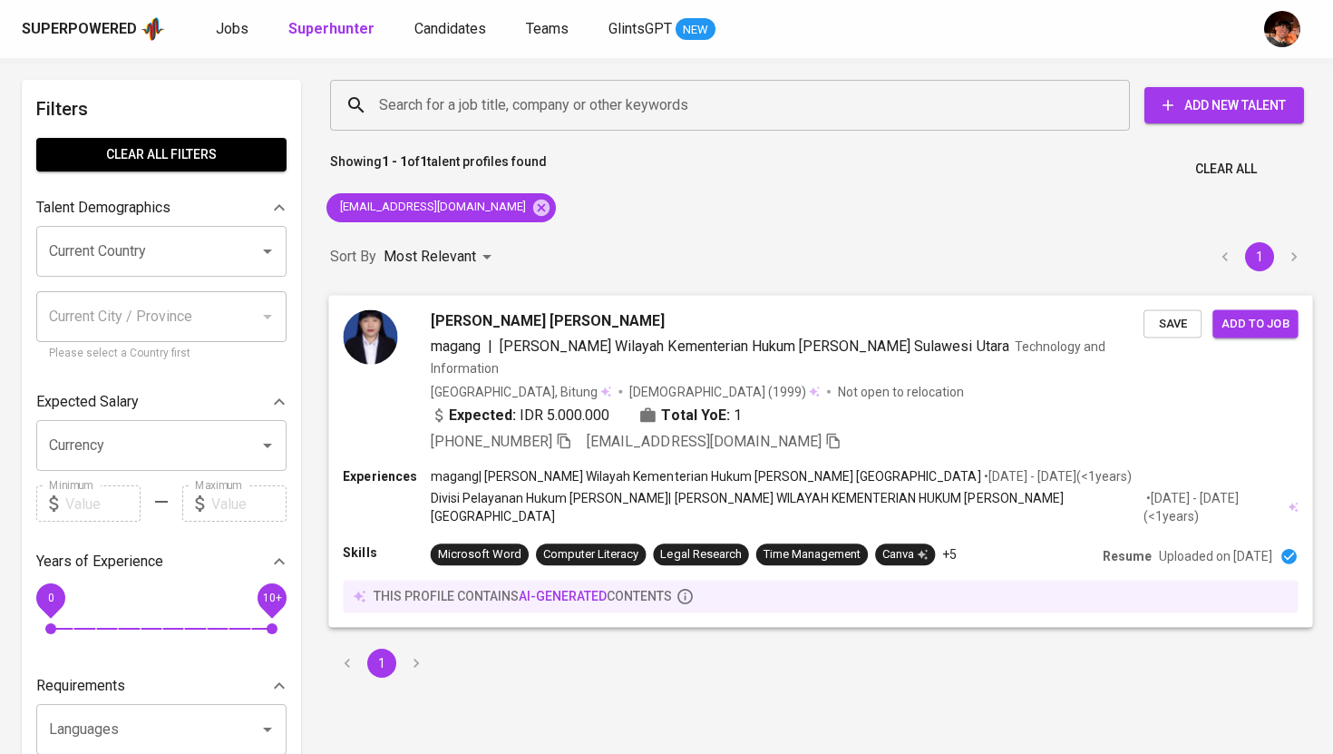
click at [546, 328] on span "[PERSON_NAME] [PERSON_NAME]" at bounding box center [548, 320] width 235 height 22
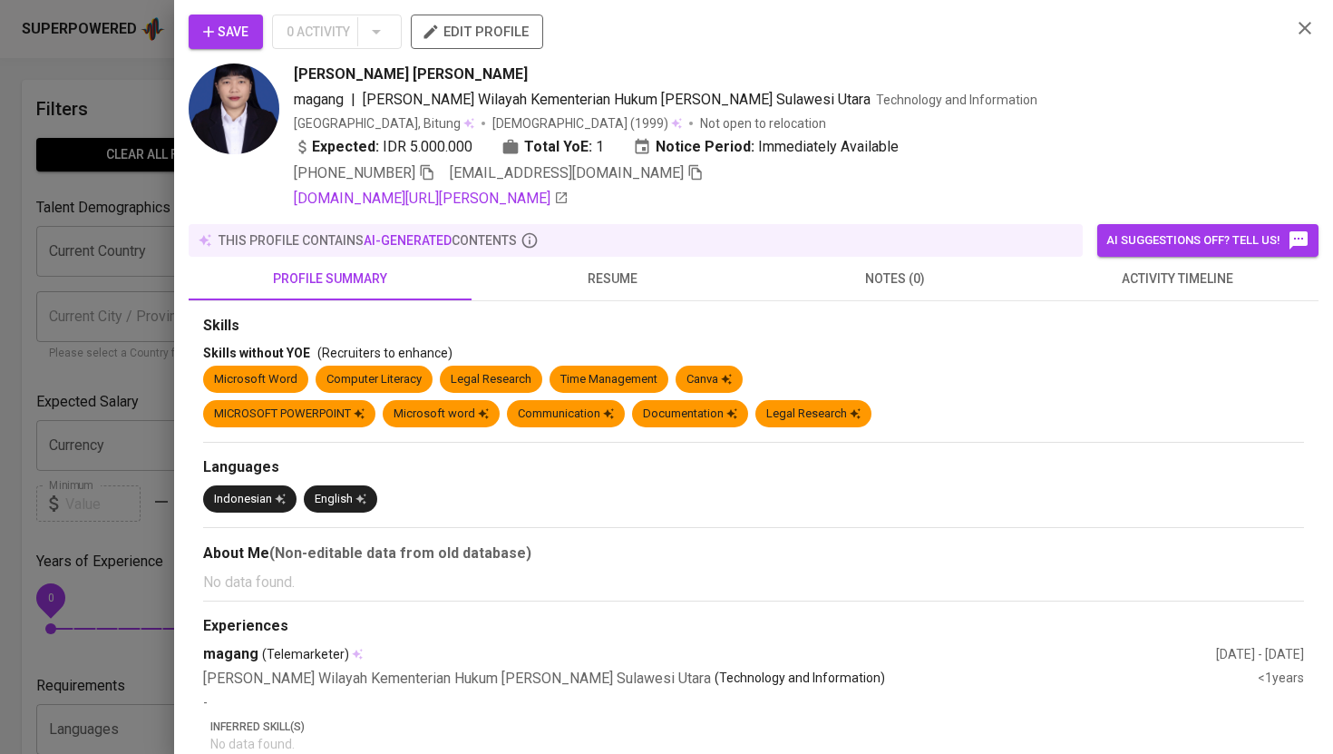
click at [132, 88] on div at bounding box center [666, 377] width 1333 height 754
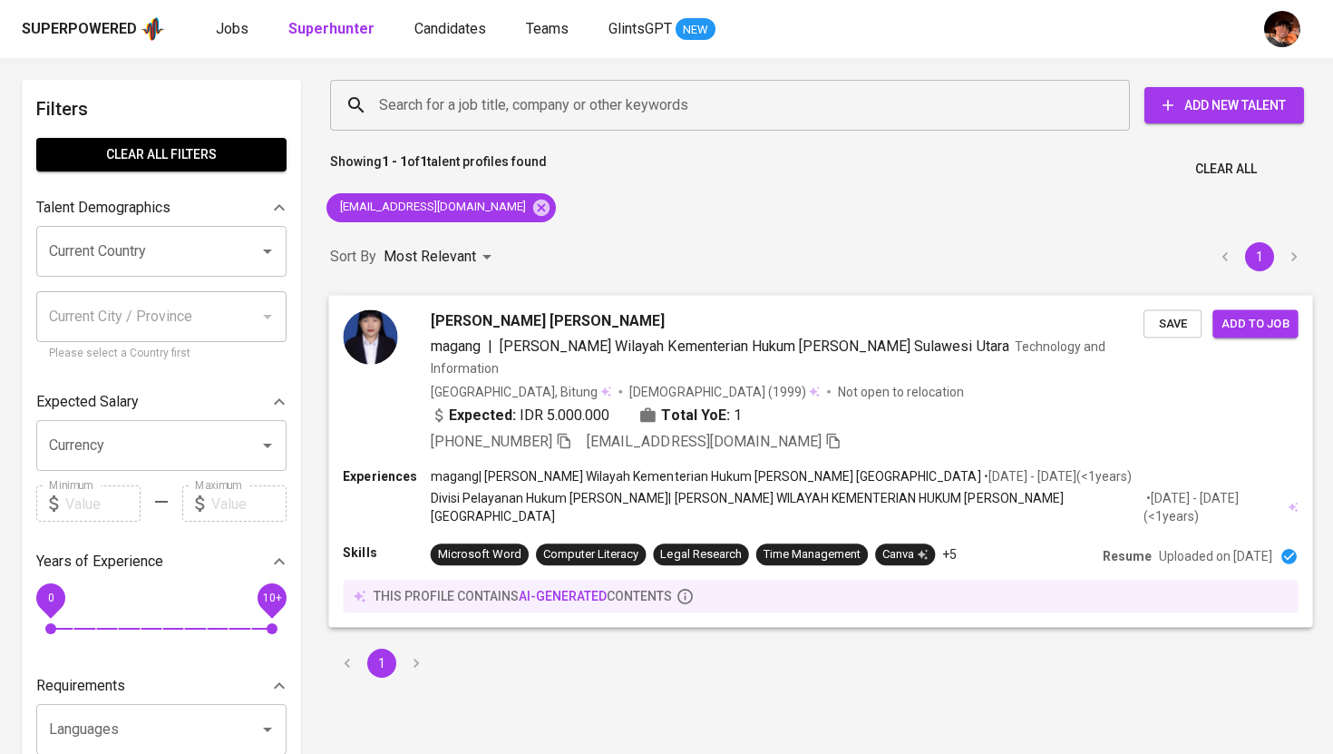
click at [825, 432] on icon "button" at bounding box center [833, 440] width 16 height 16
click at [531, 213] on icon at bounding box center [541, 208] width 20 height 20
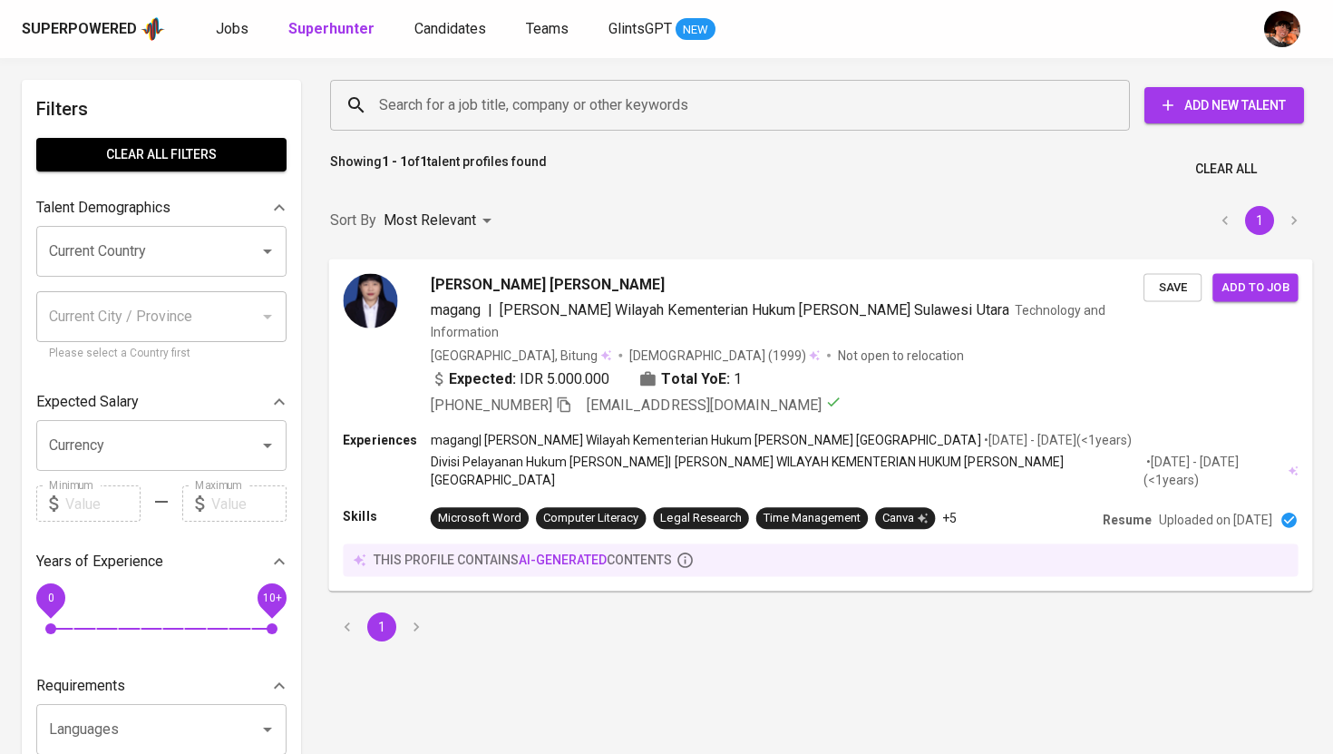
click at [506, 95] on input "Search for a job title, company or other keywords" at bounding box center [735, 105] width 720 height 34
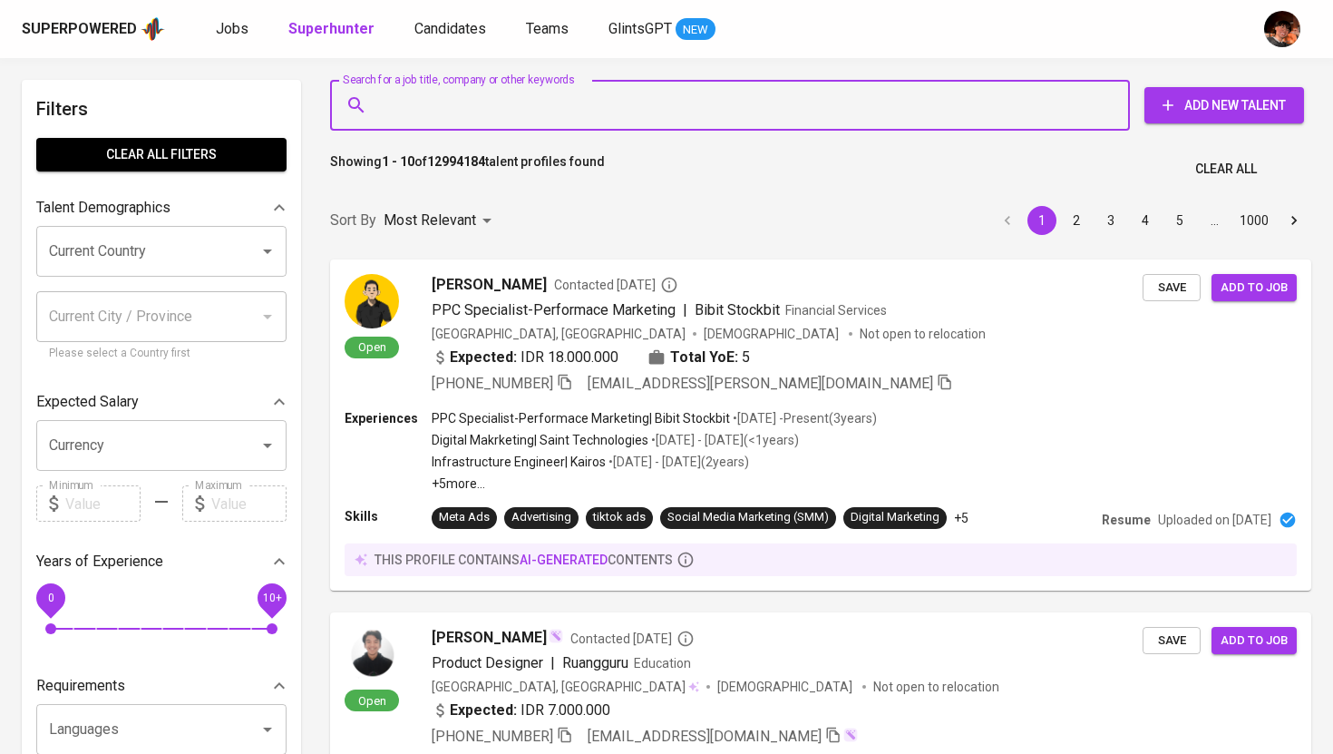
paste input "[EMAIL_ADDRESS][DOMAIN_NAME]"
type input "[EMAIL_ADDRESS][DOMAIN_NAME]"
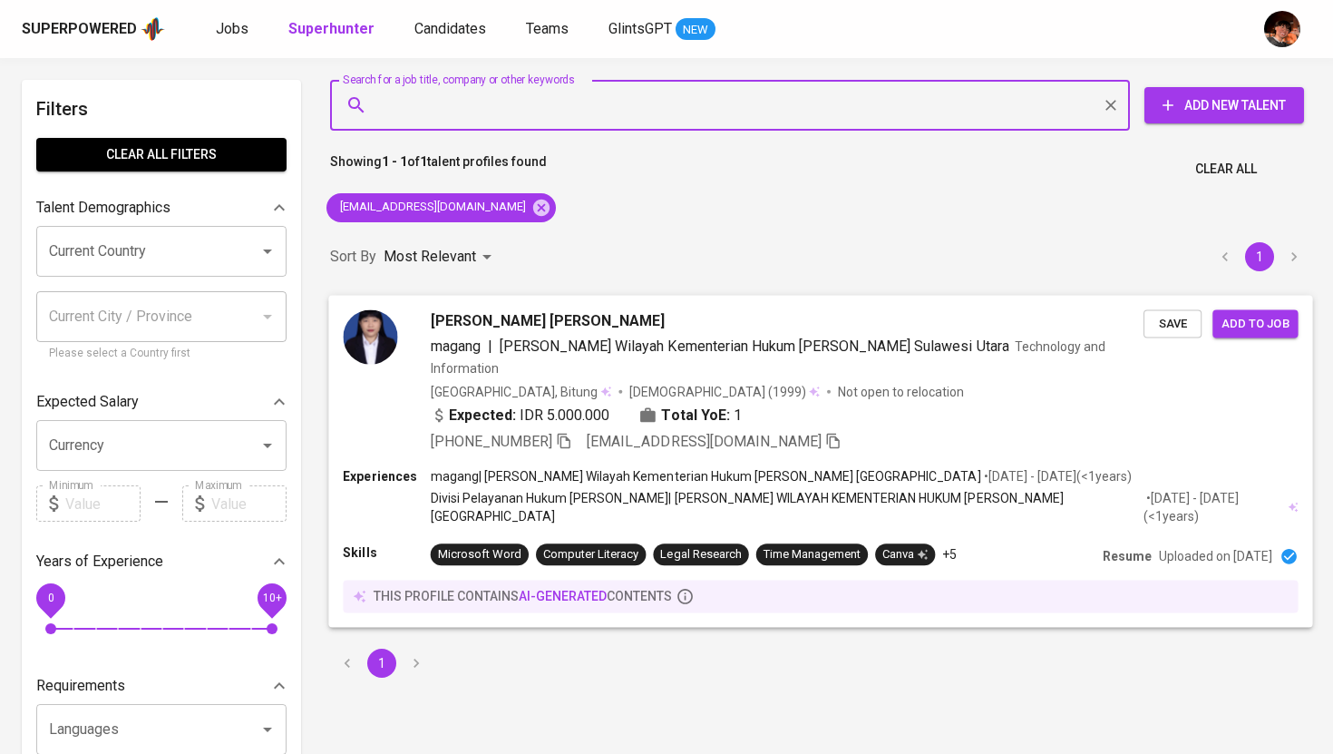
click at [543, 310] on span "[PERSON_NAME] [PERSON_NAME]" at bounding box center [548, 320] width 235 height 22
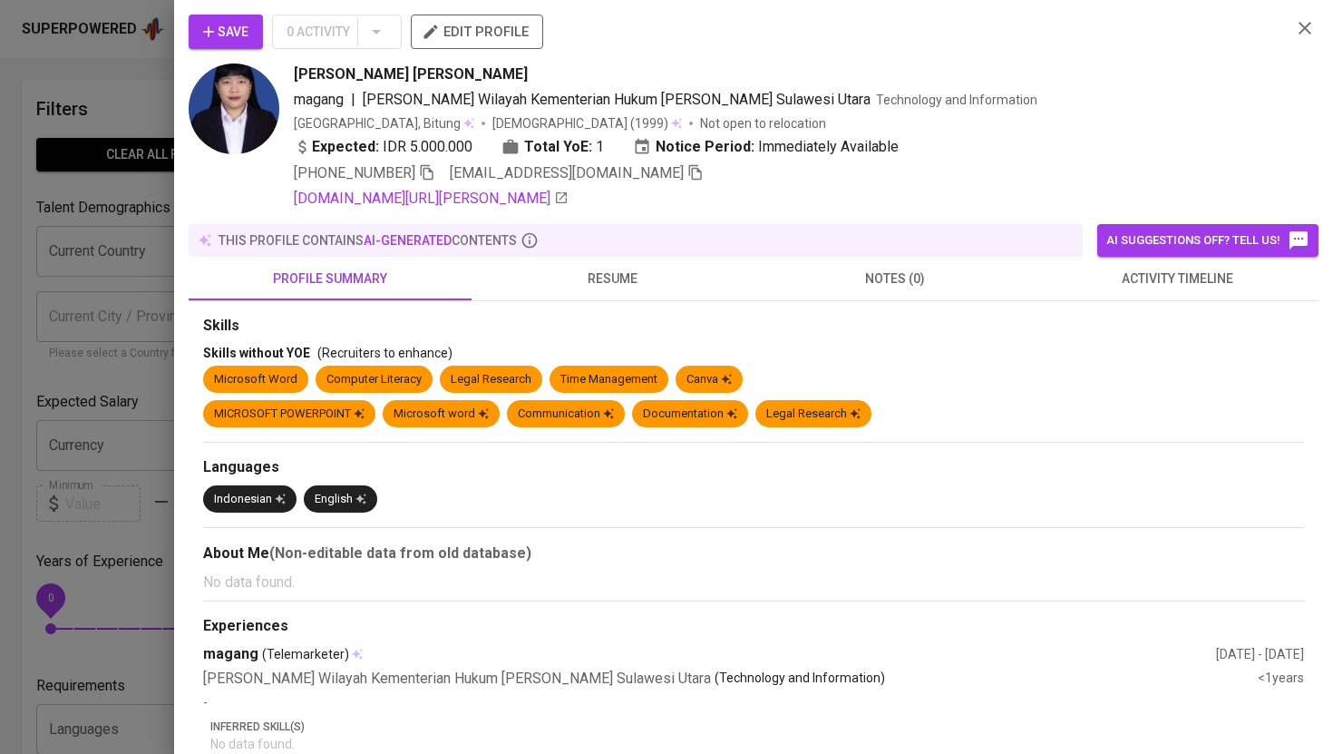
click at [511, 25] on span "edit profile" at bounding box center [476, 32] width 103 height 24
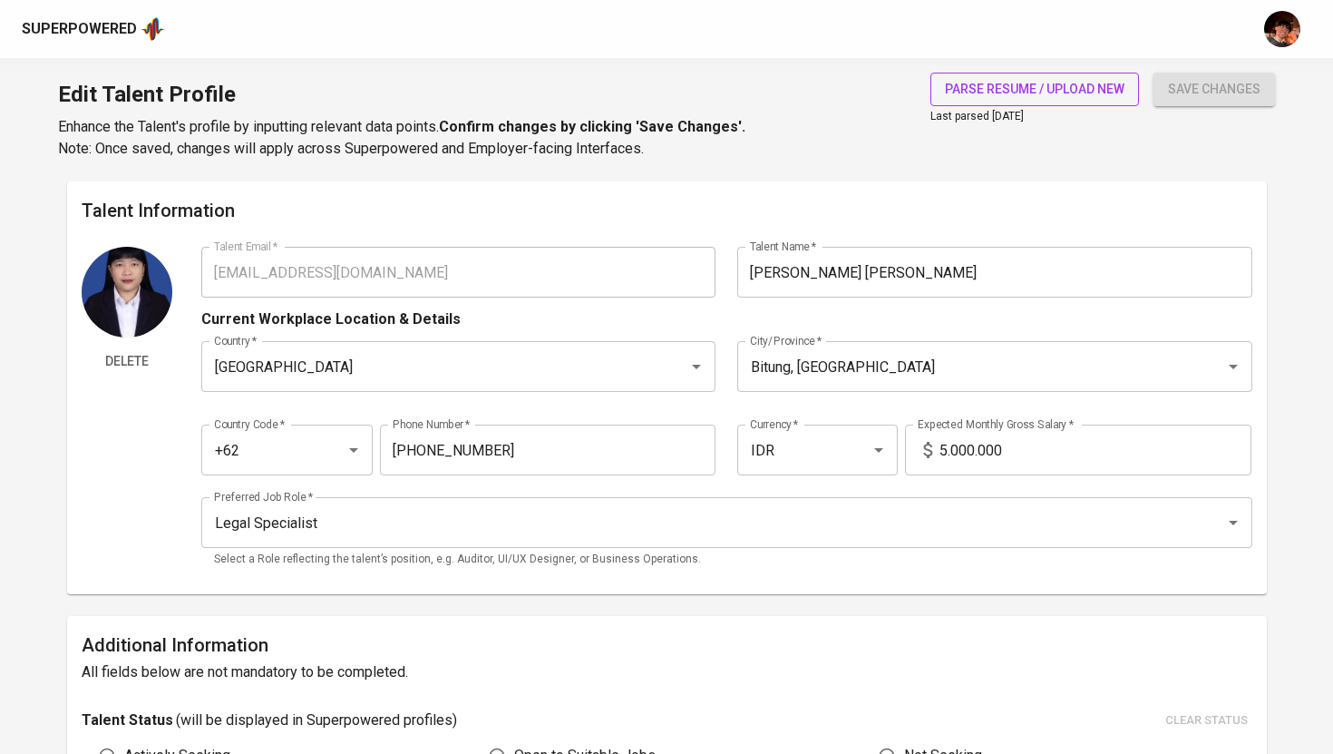
click at [1011, 97] on span "parse resume / upload new" at bounding box center [1035, 89] width 180 height 23
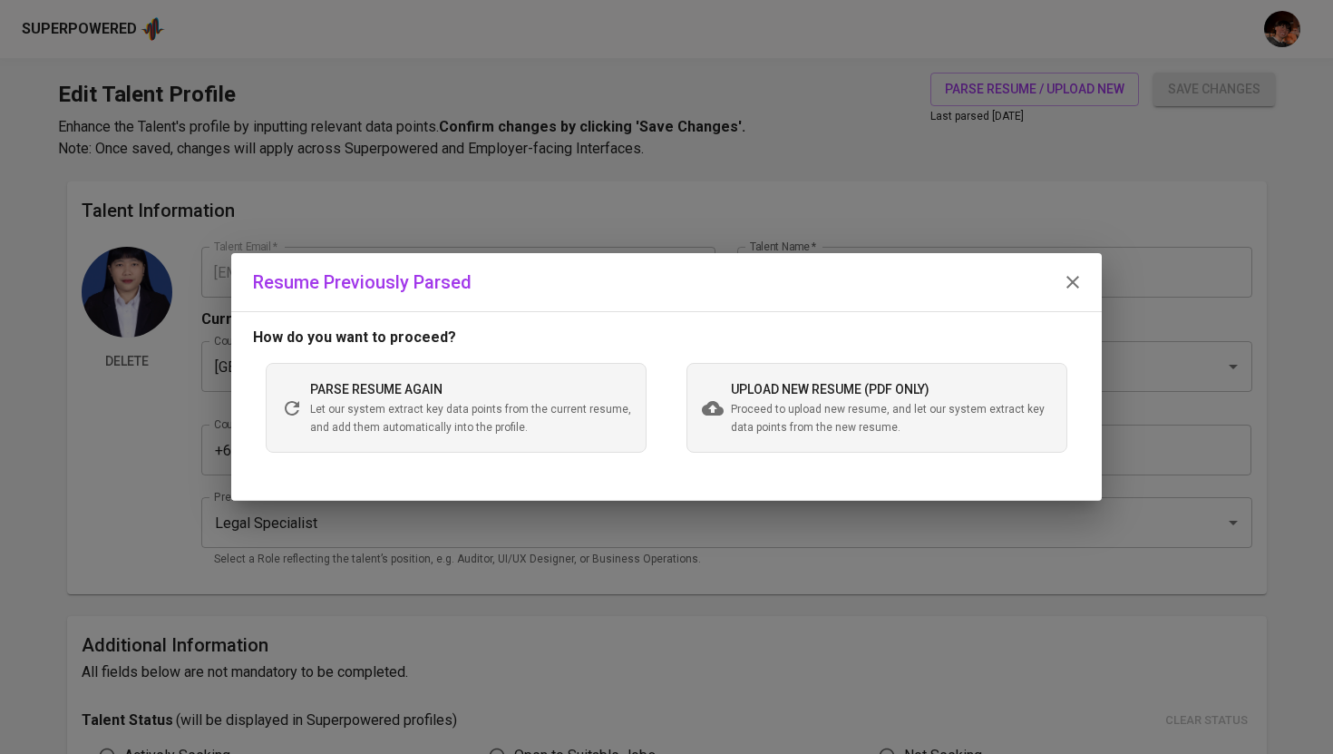
click at [783, 439] on div "upload new resume (pdf only) Proceed to upload new resume, and let our system e…" at bounding box center [877, 407] width 381 height 89
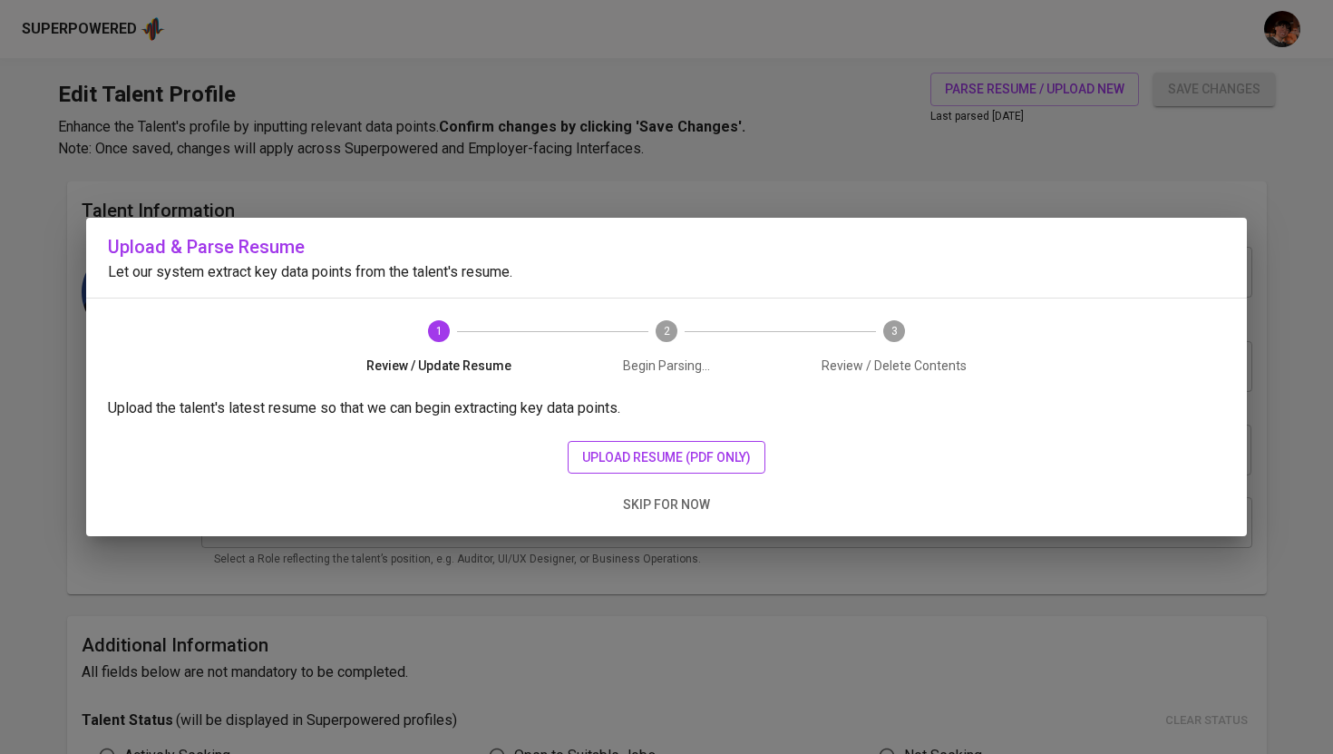
click at [697, 459] on span "upload resume (pdf only)" at bounding box center [666, 457] width 169 height 23
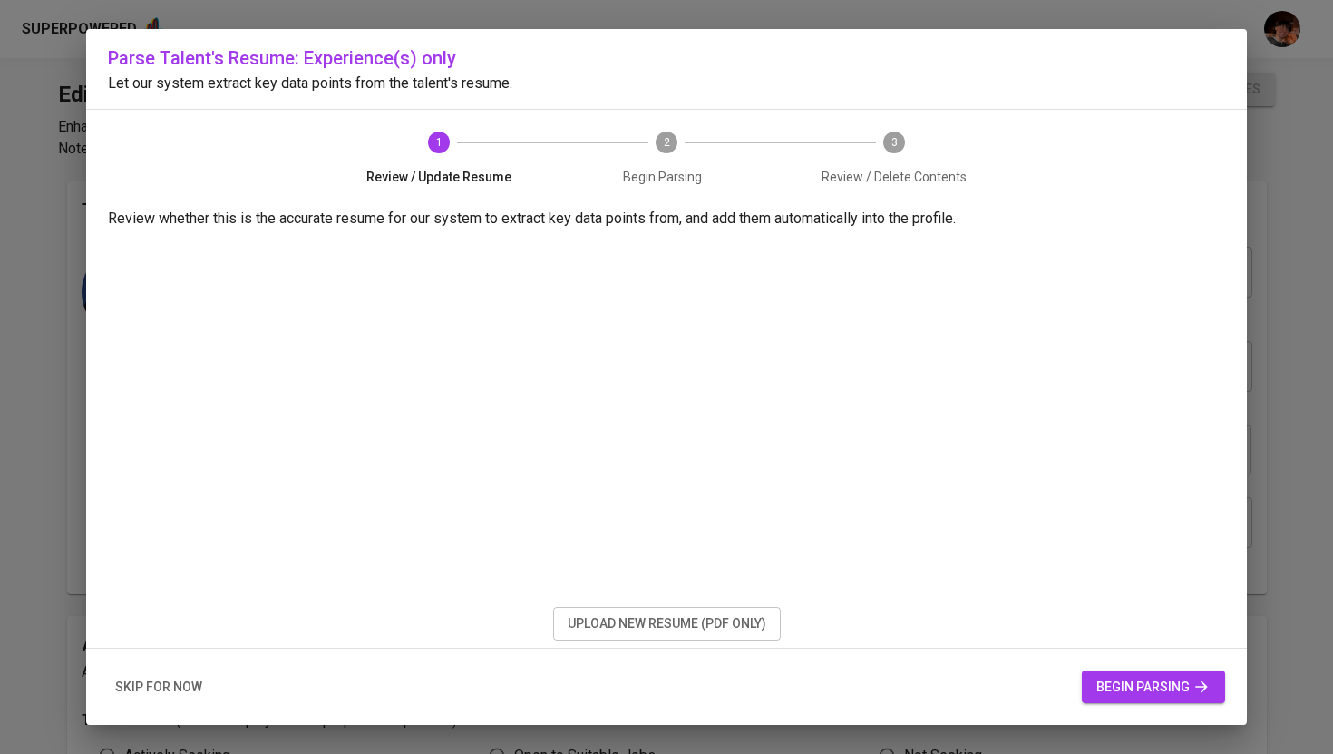
click at [1118, 680] on span "begin parsing" at bounding box center [1153, 687] width 114 height 23
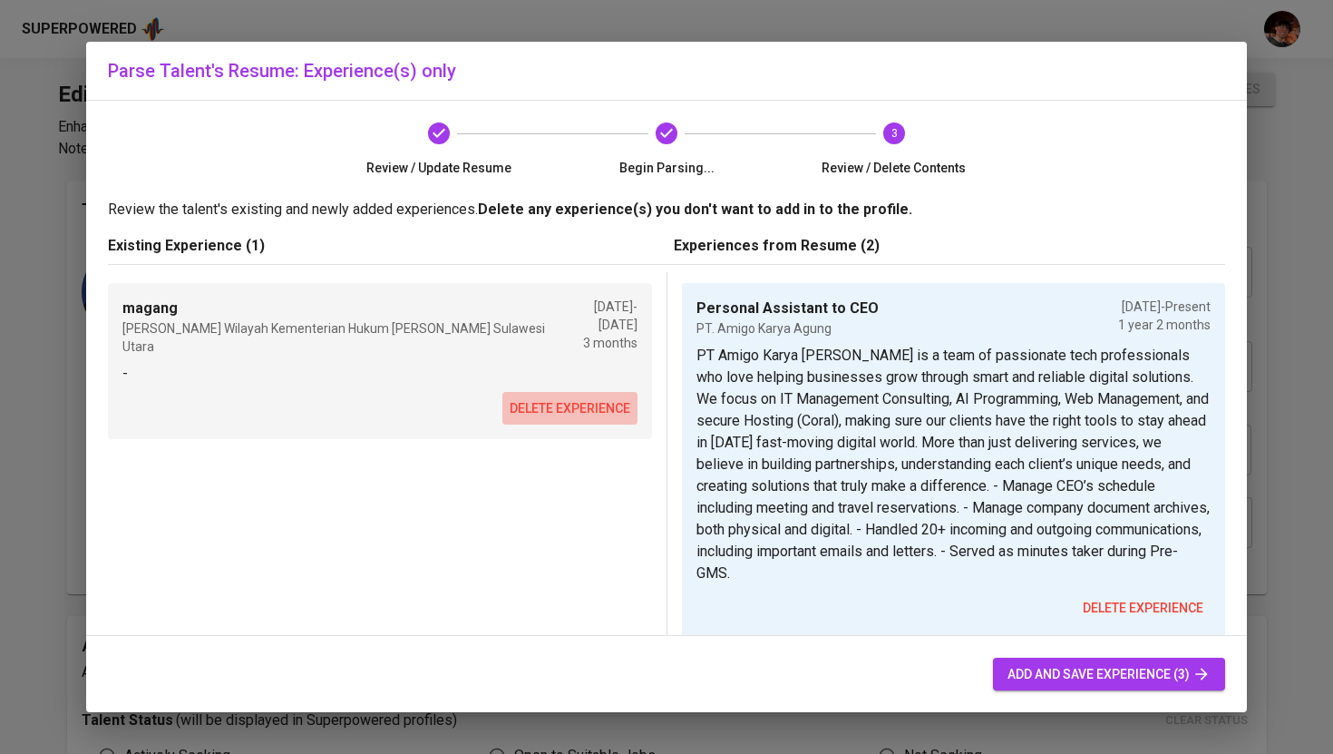
click at [540, 397] on span "delete experience" at bounding box center [570, 408] width 121 height 23
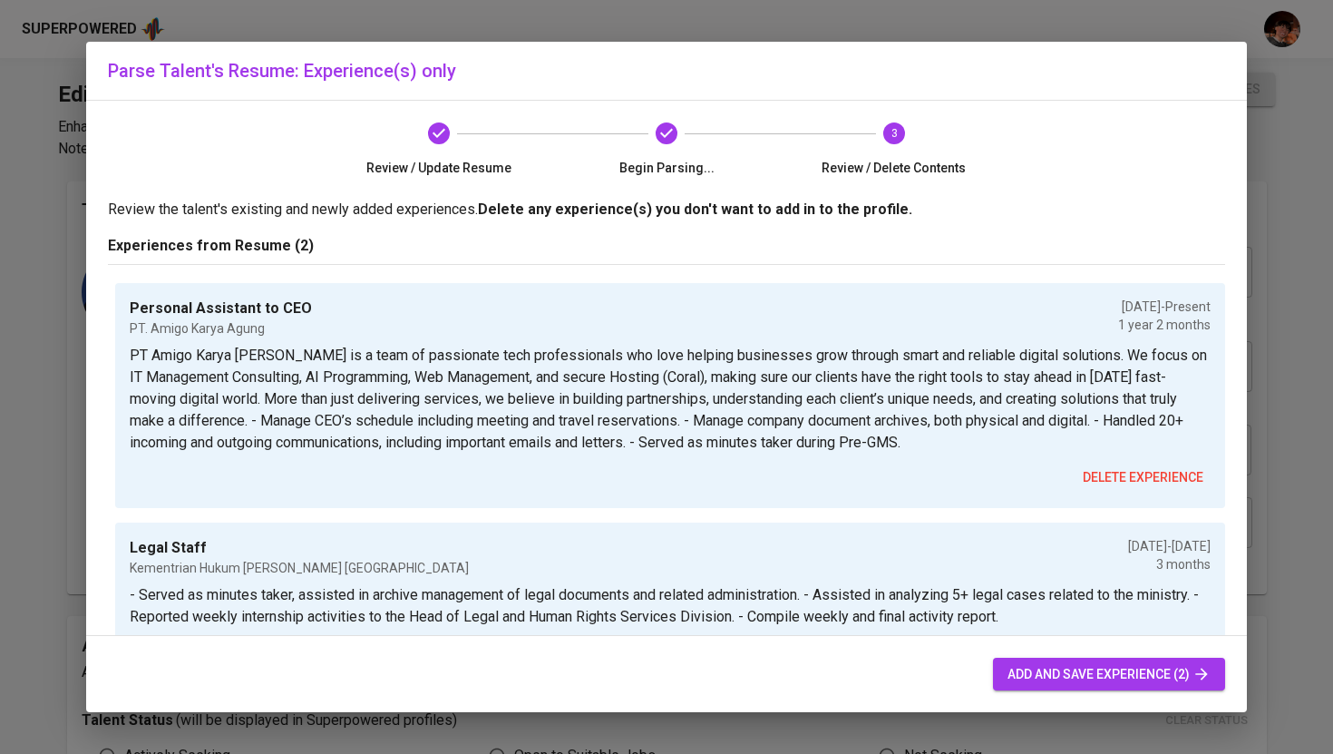
scroll to position [70, 0]
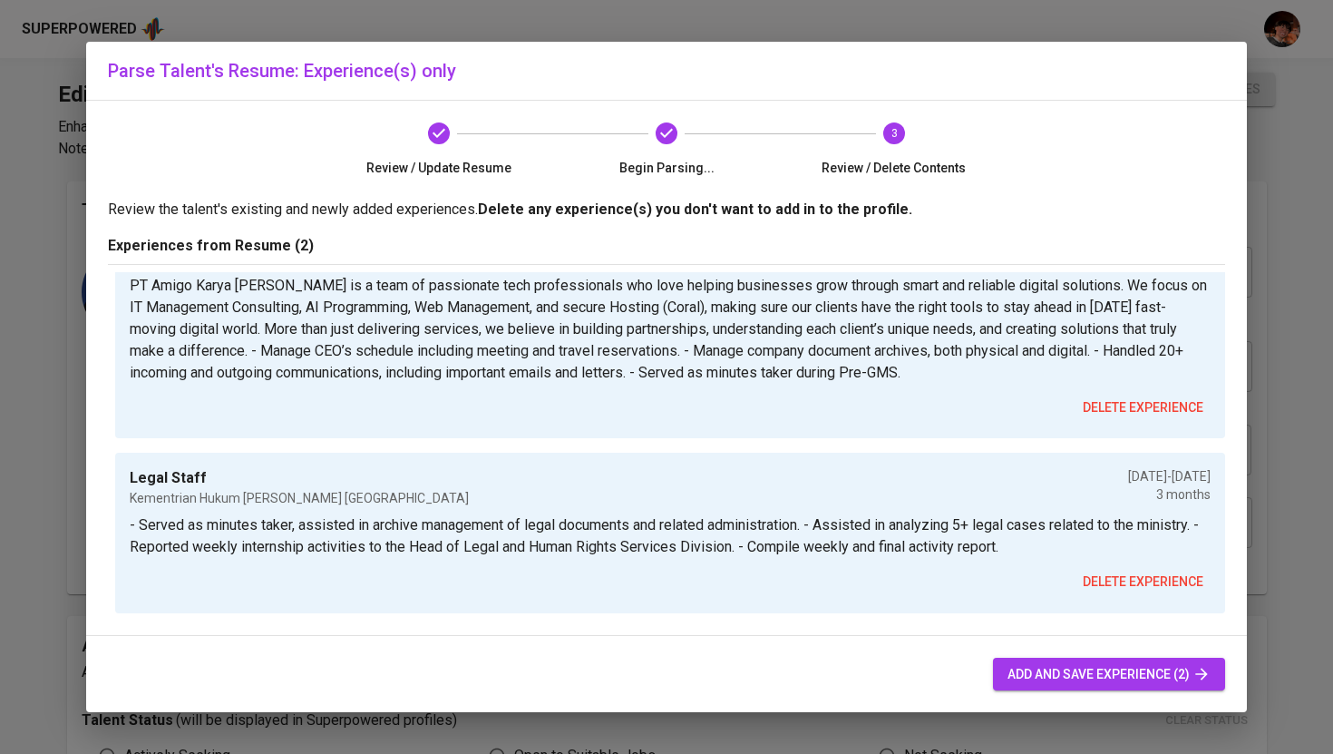
click at [1040, 668] on span "add and save experience (2)" at bounding box center [1109, 674] width 203 height 23
type input "Personal Assistant to CEO"
type input "PT. Amigo Karya Agung"
checkbox input "true"
type input "06/01/2024"
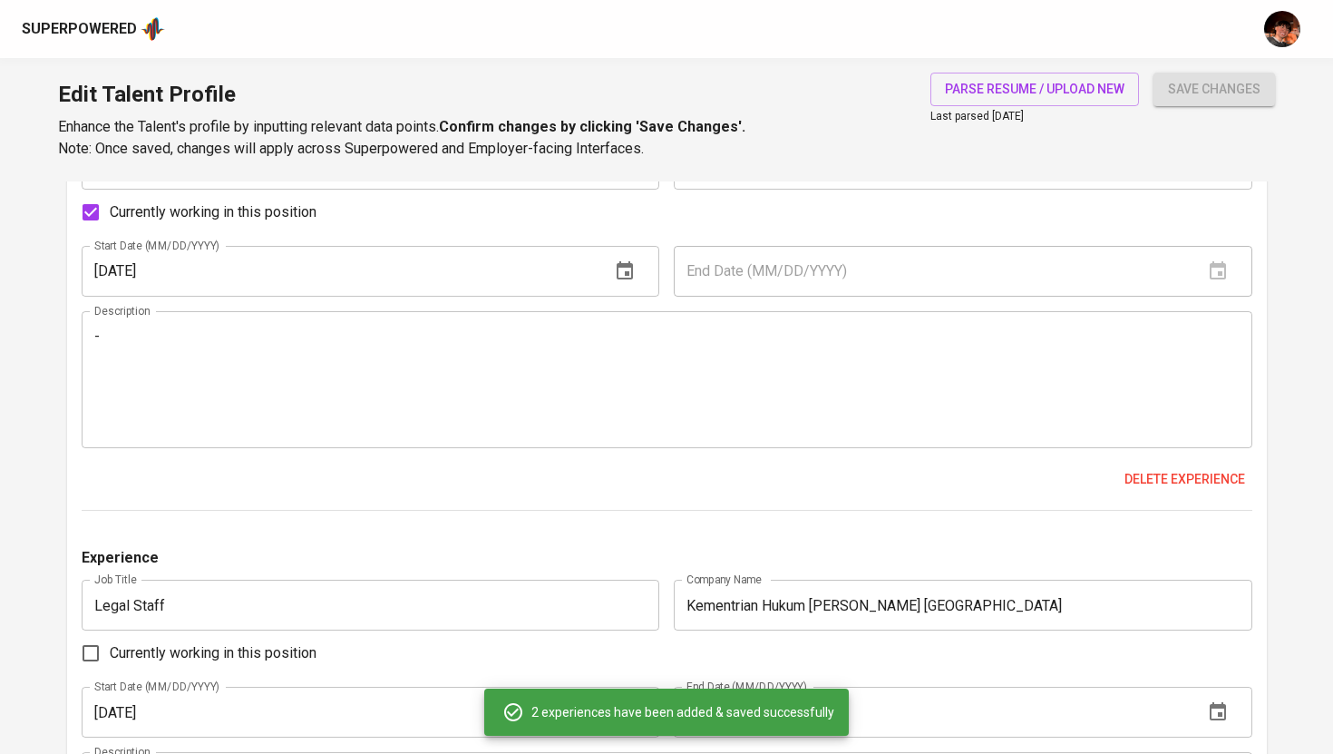
scroll to position [1480, 0]
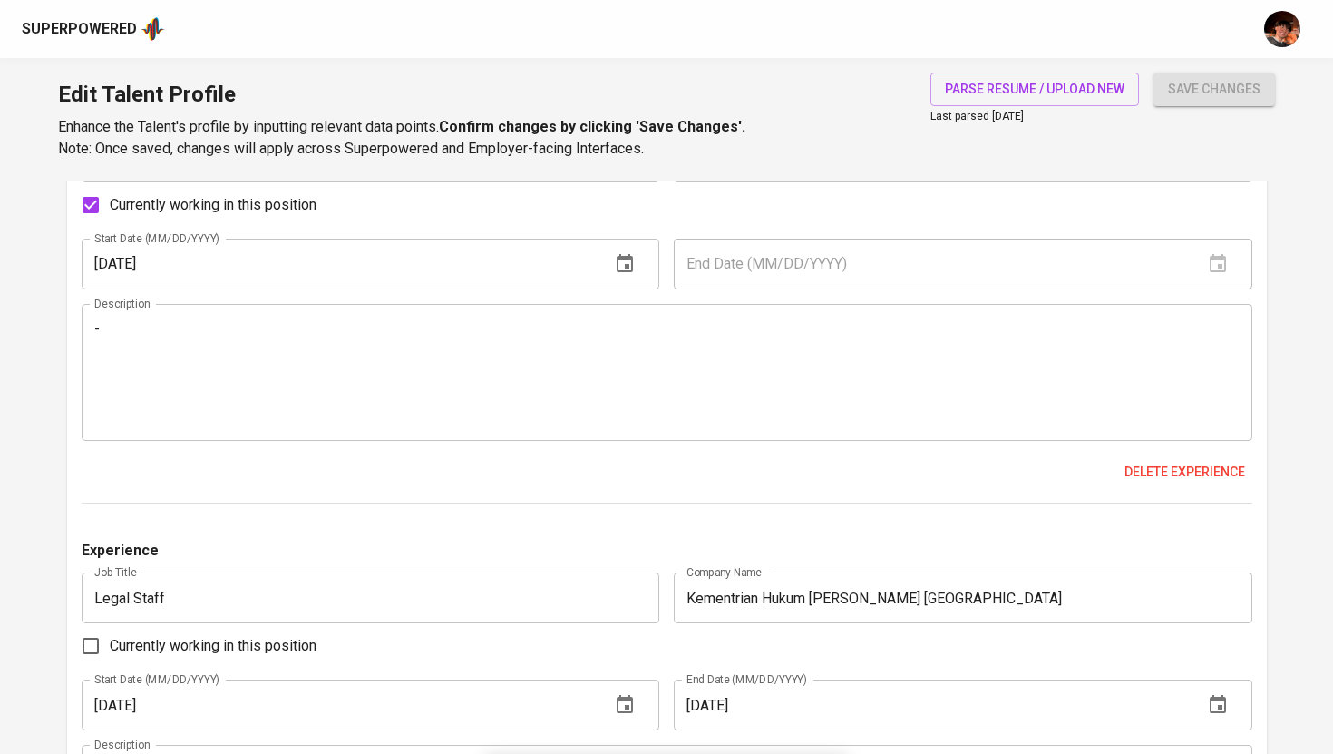
click at [1120, 366] on textarea "-" at bounding box center [666, 371] width 1145 height 103
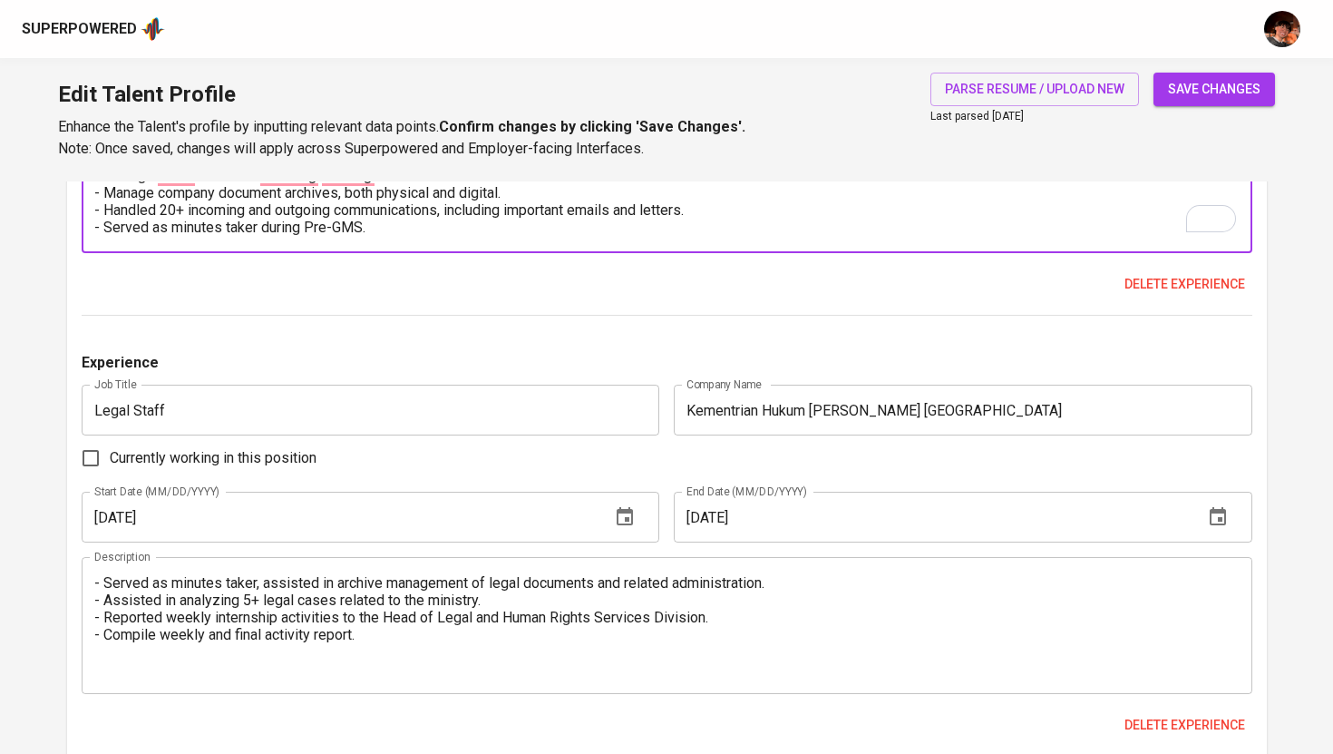
scroll to position [1827, 0]
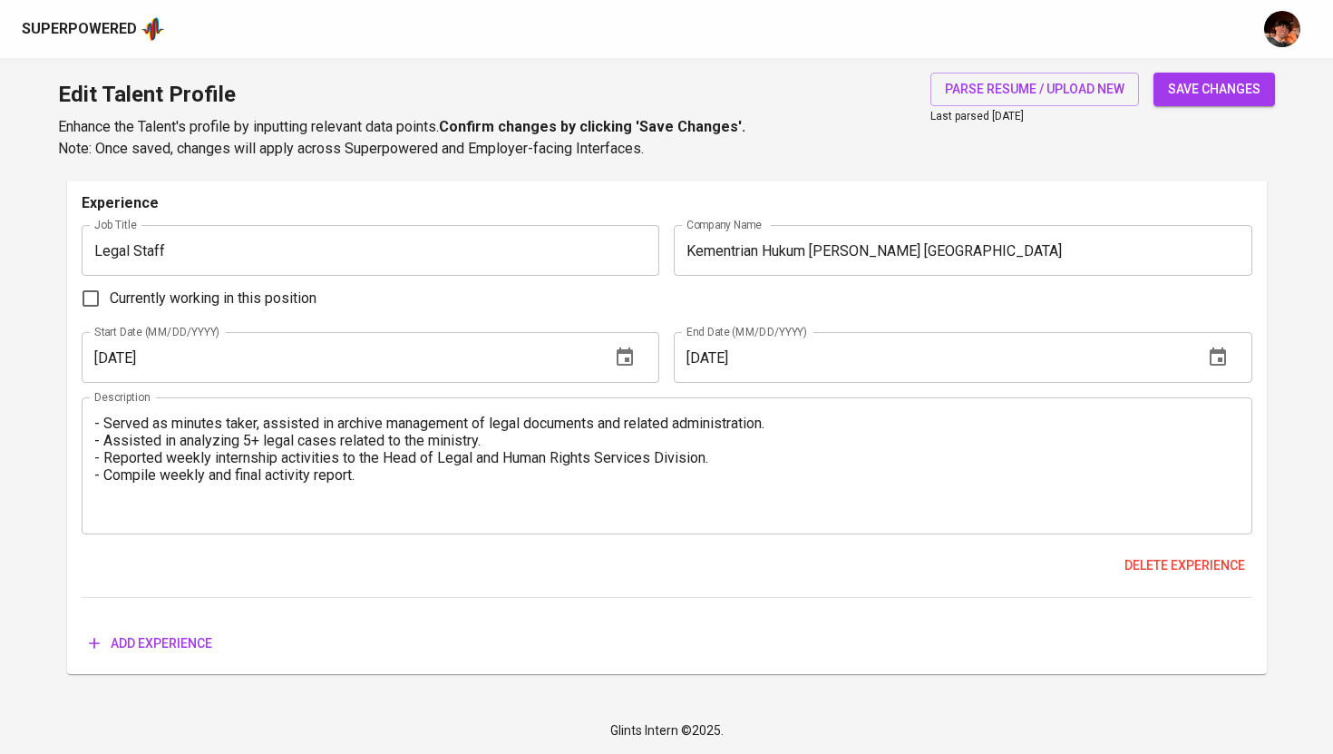
type textarea "PT Amigo Karya Agung is a team of passionate tech professionals who love helpin…"
click at [1217, 92] on span "save changes" at bounding box center [1214, 89] width 93 height 23
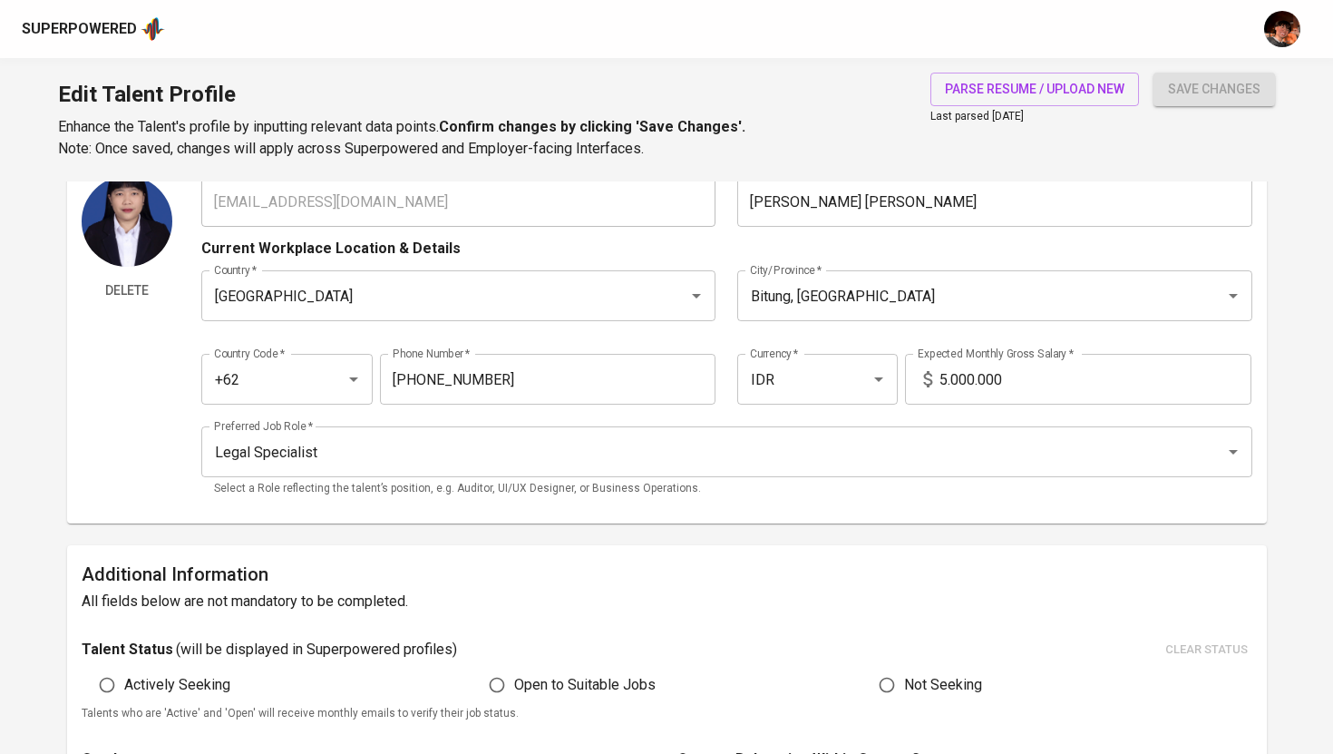
scroll to position [0, 0]
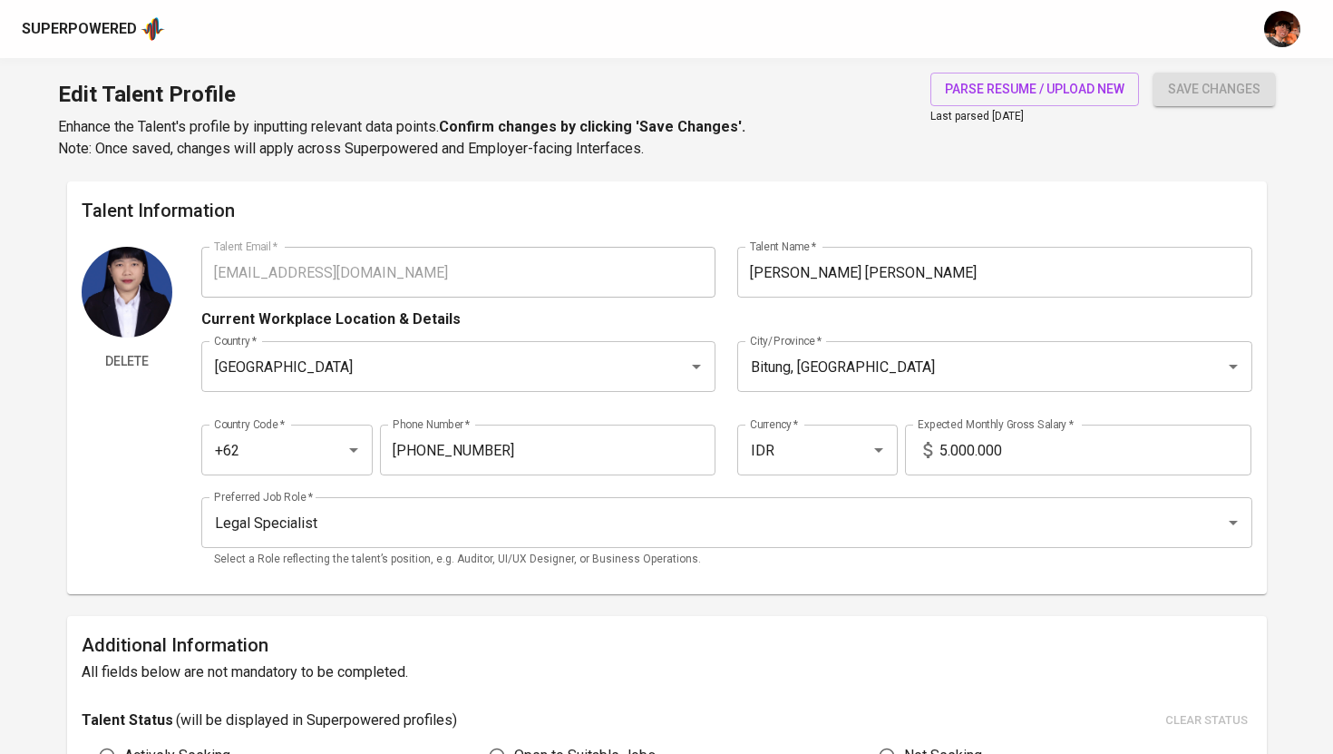
click at [89, 39] on div "Superpowered" at bounding box center [93, 28] width 143 height 27
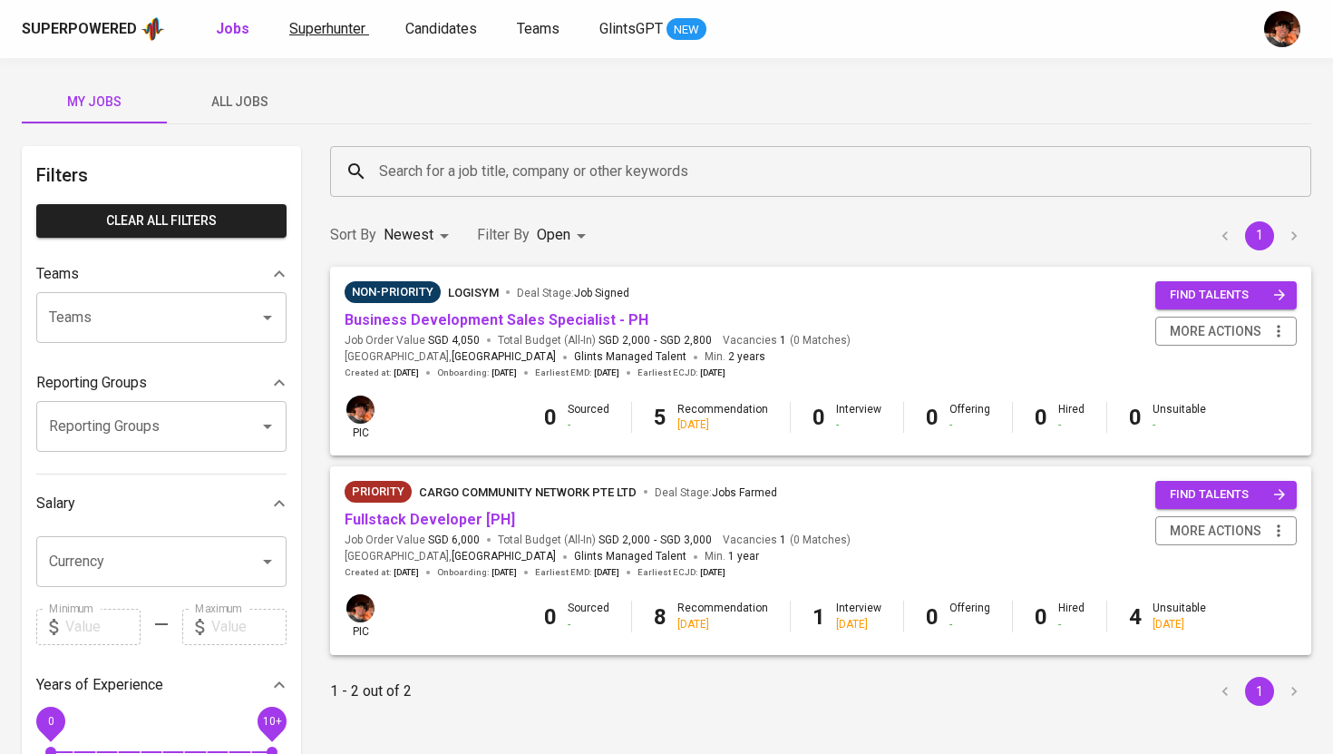
click at [336, 39] on link "Superhunter" at bounding box center [329, 29] width 80 height 23
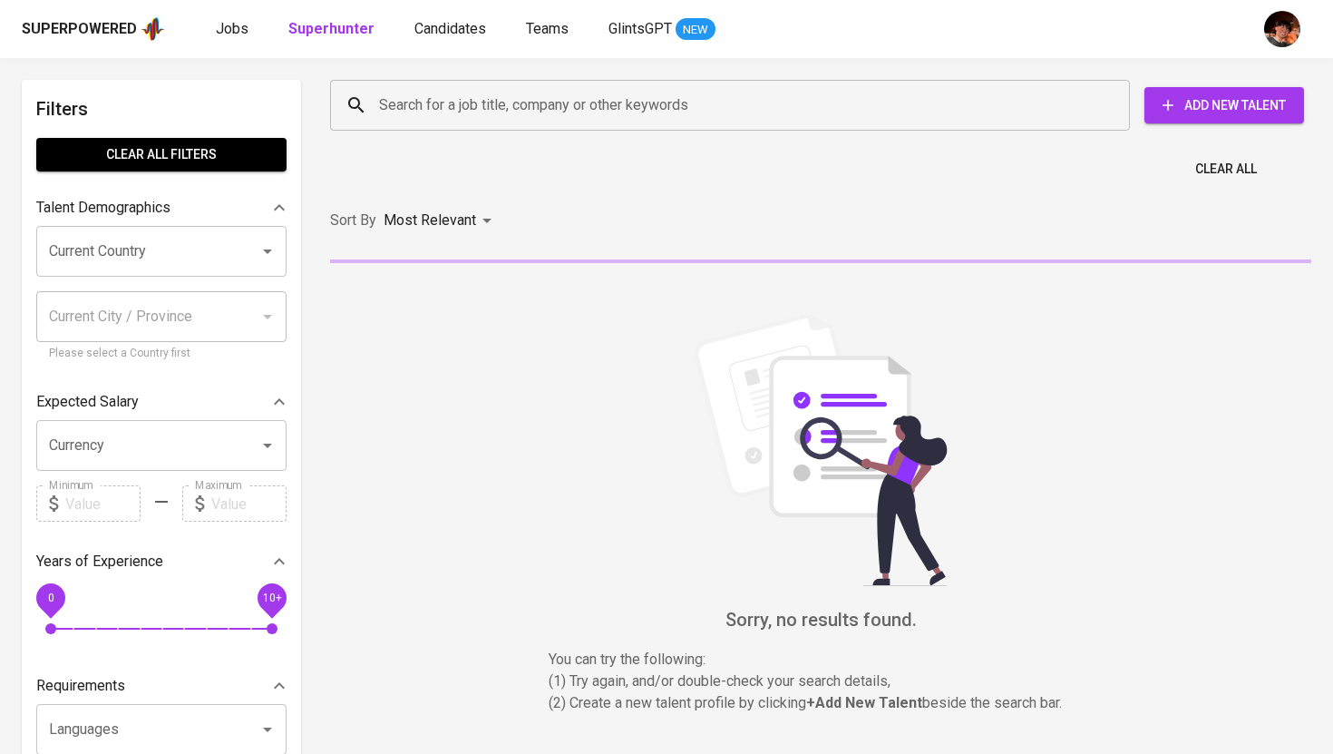
click at [455, 124] on div "Search for a job title, company or other keywords" at bounding box center [730, 105] width 800 height 51
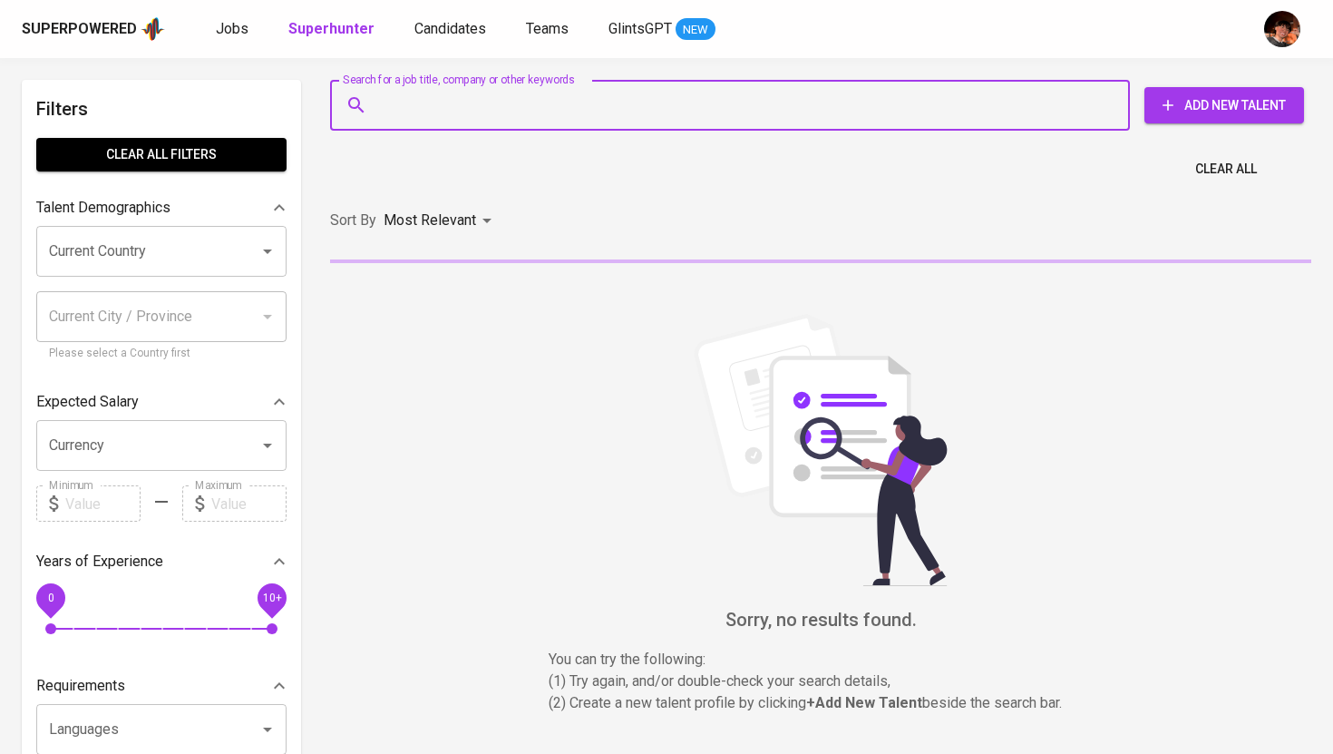
paste input "[EMAIL_ADDRESS][DOMAIN_NAME]"
type input "[EMAIL_ADDRESS][DOMAIN_NAME]"
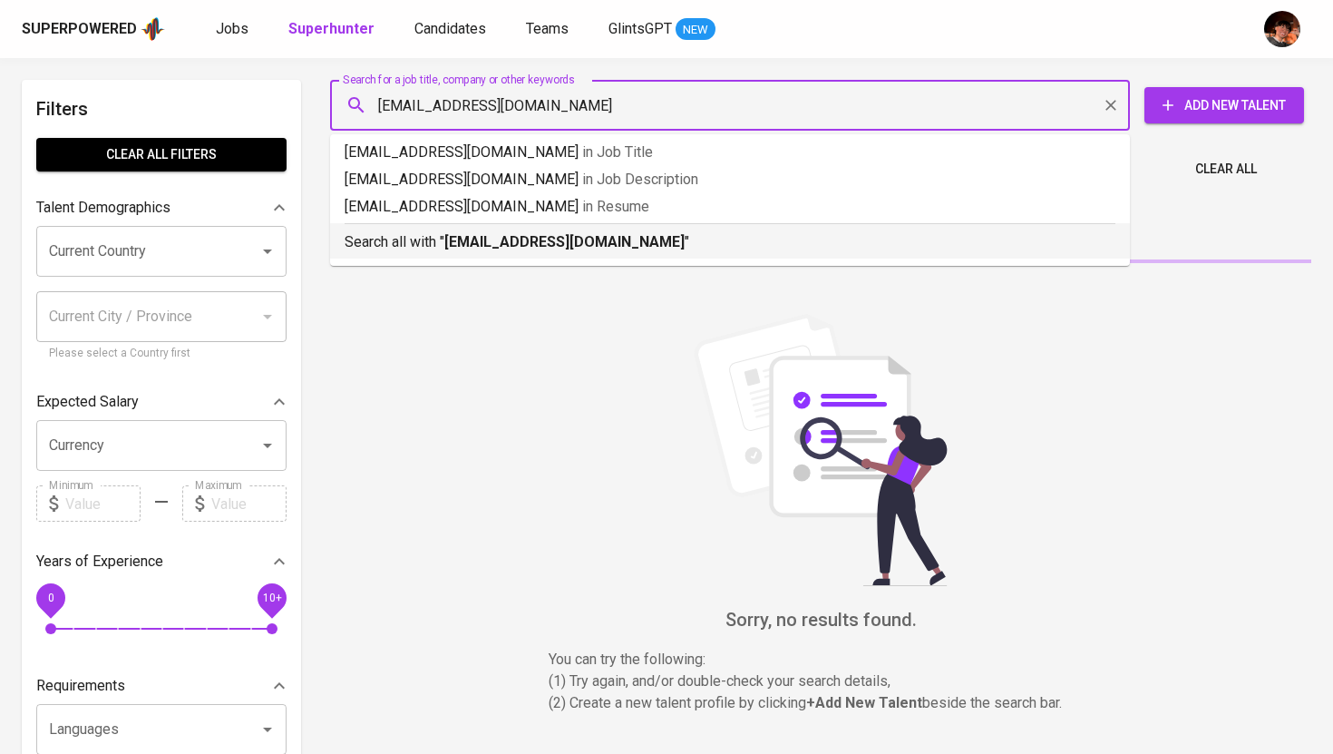
click at [474, 247] on b "[EMAIL_ADDRESS][DOMAIN_NAME]" at bounding box center [564, 241] width 240 height 17
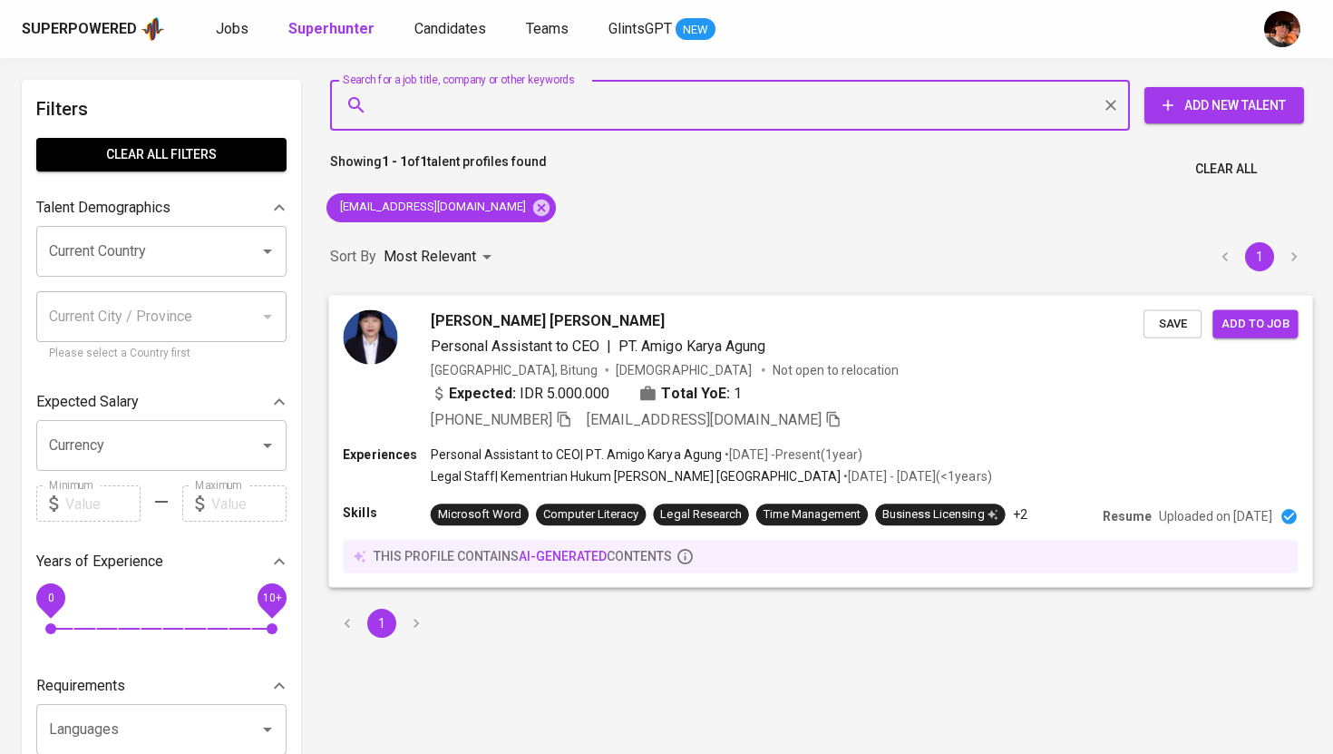
click at [551, 316] on span "[PERSON_NAME] [PERSON_NAME]" at bounding box center [548, 320] width 235 height 22
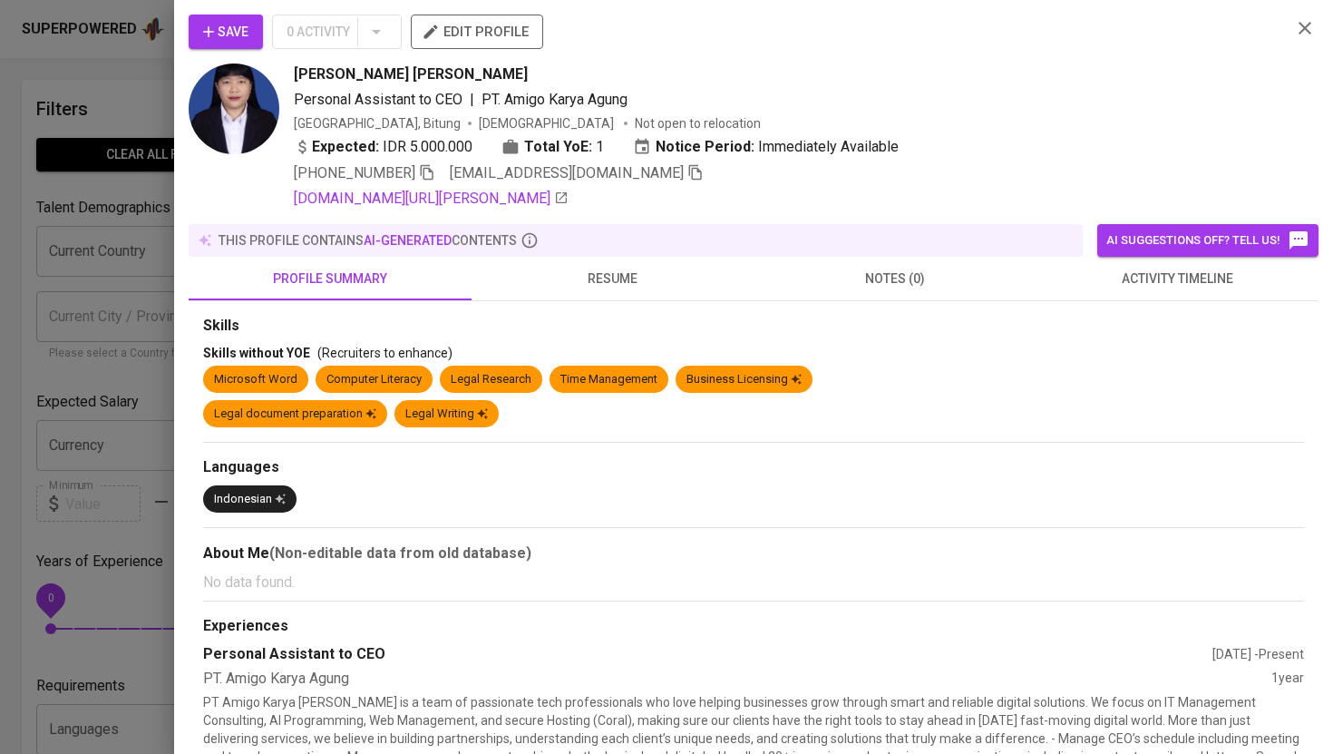
scroll to position [332, 0]
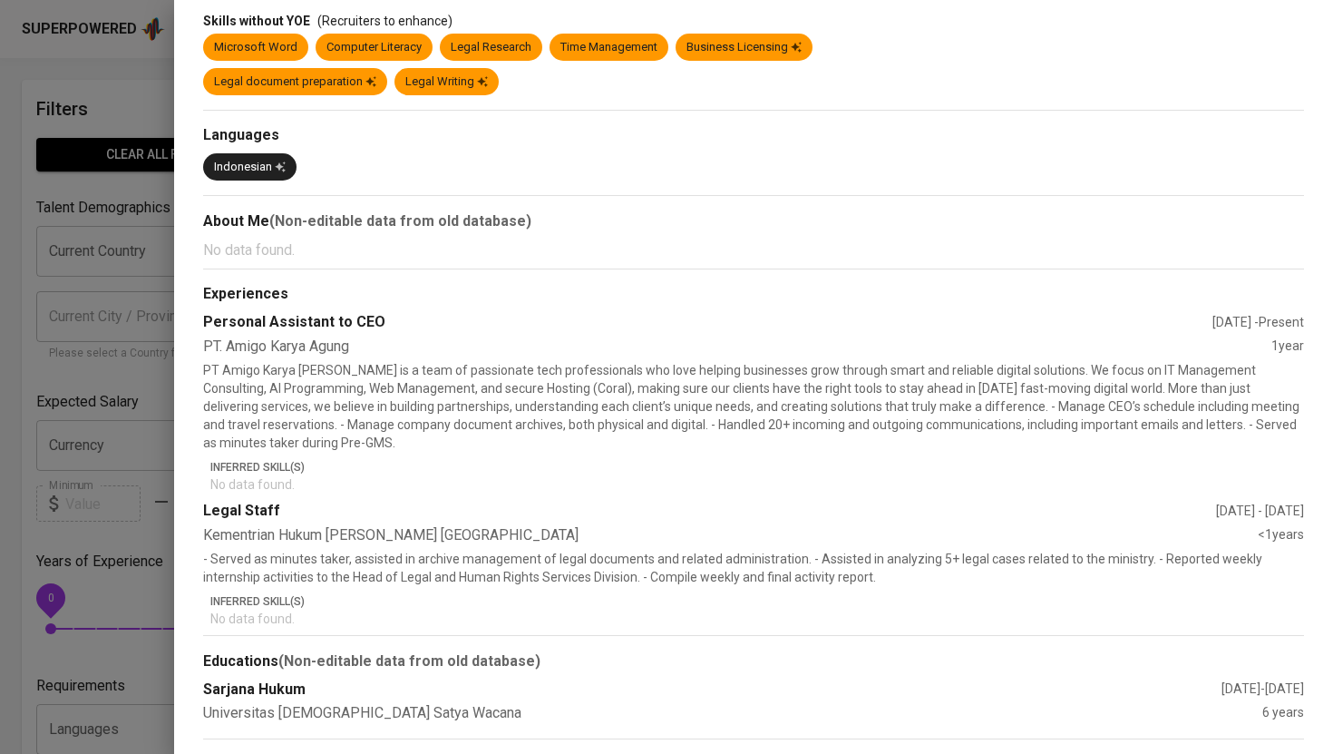
click at [289, 448] on p "PT Amigo Karya Agung is a team of passionate tech professionals who love helpin…" at bounding box center [753, 406] width 1101 height 91
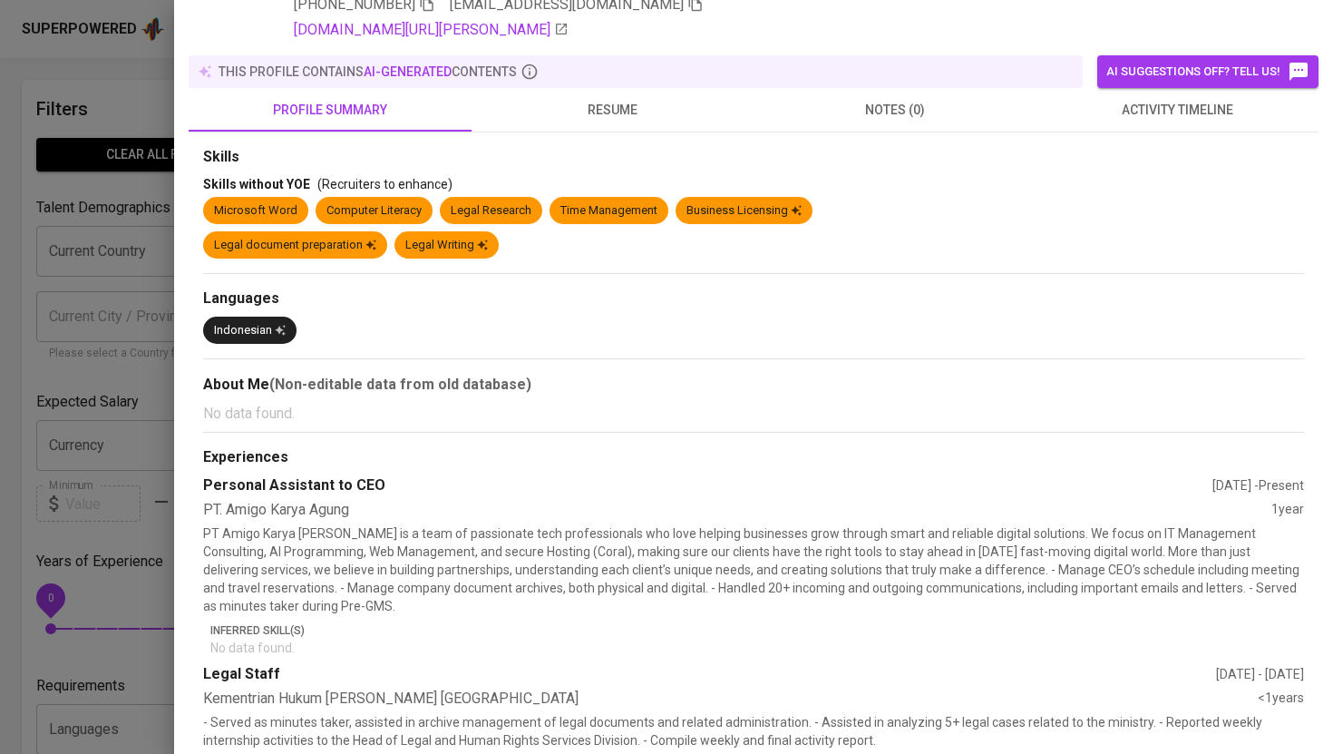
scroll to position [0, 0]
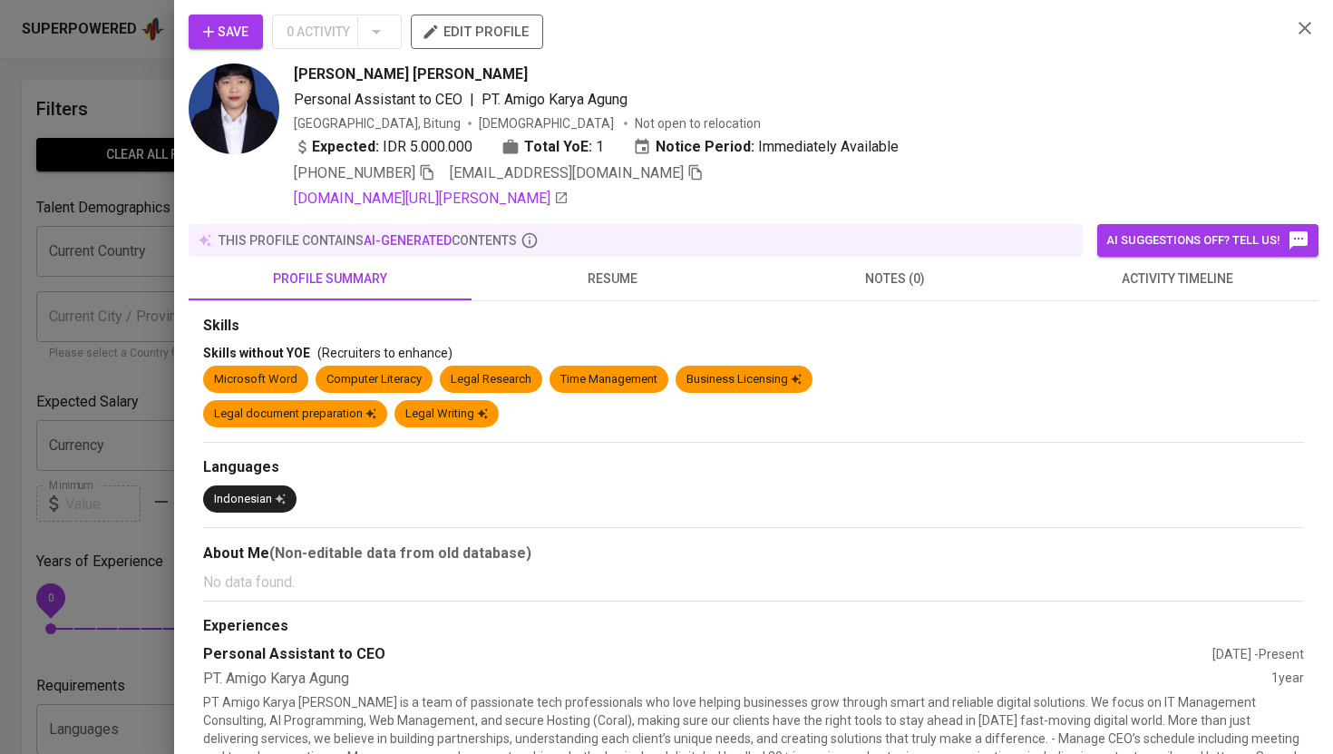
click at [1310, 24] on icon "button" at bounding box center [1305, 28] width 22 height 22
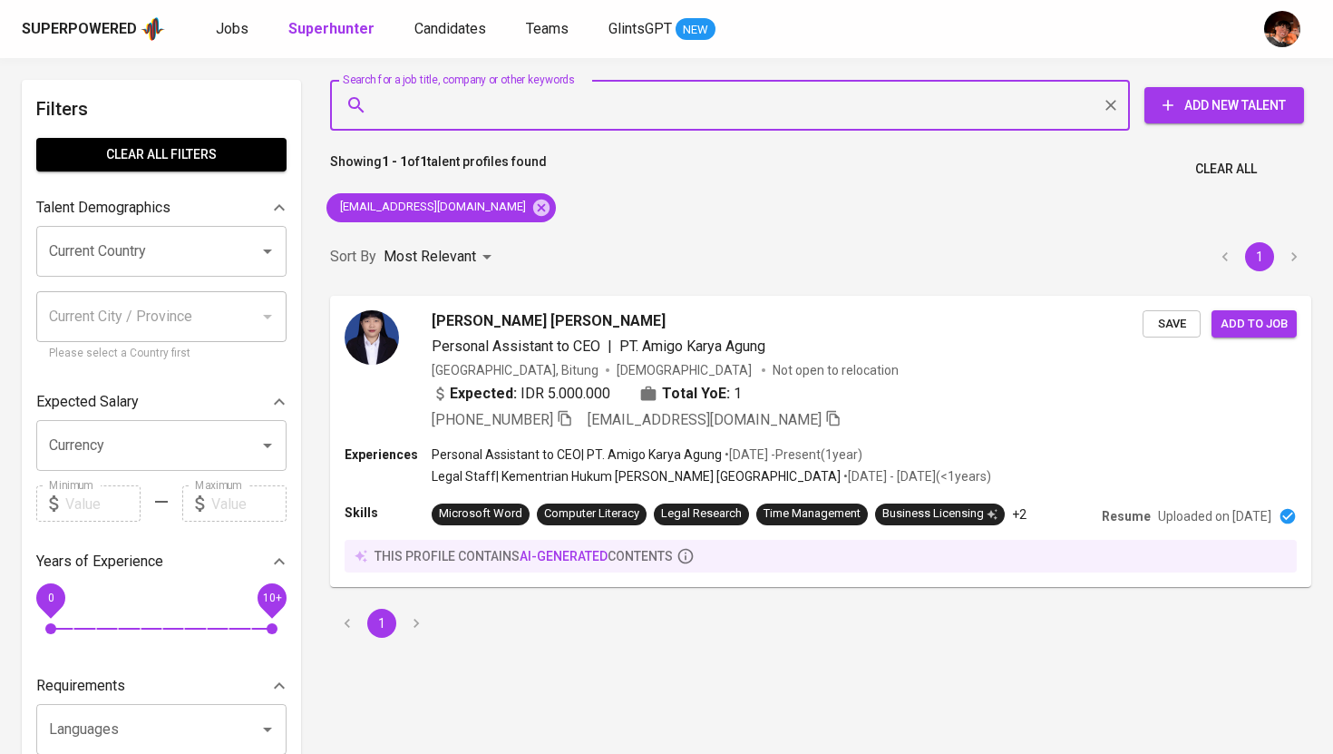
click at [546, 114] on input "Search for a job title, company or other keywords" at bounding box center [735, 105] width 720 height 34
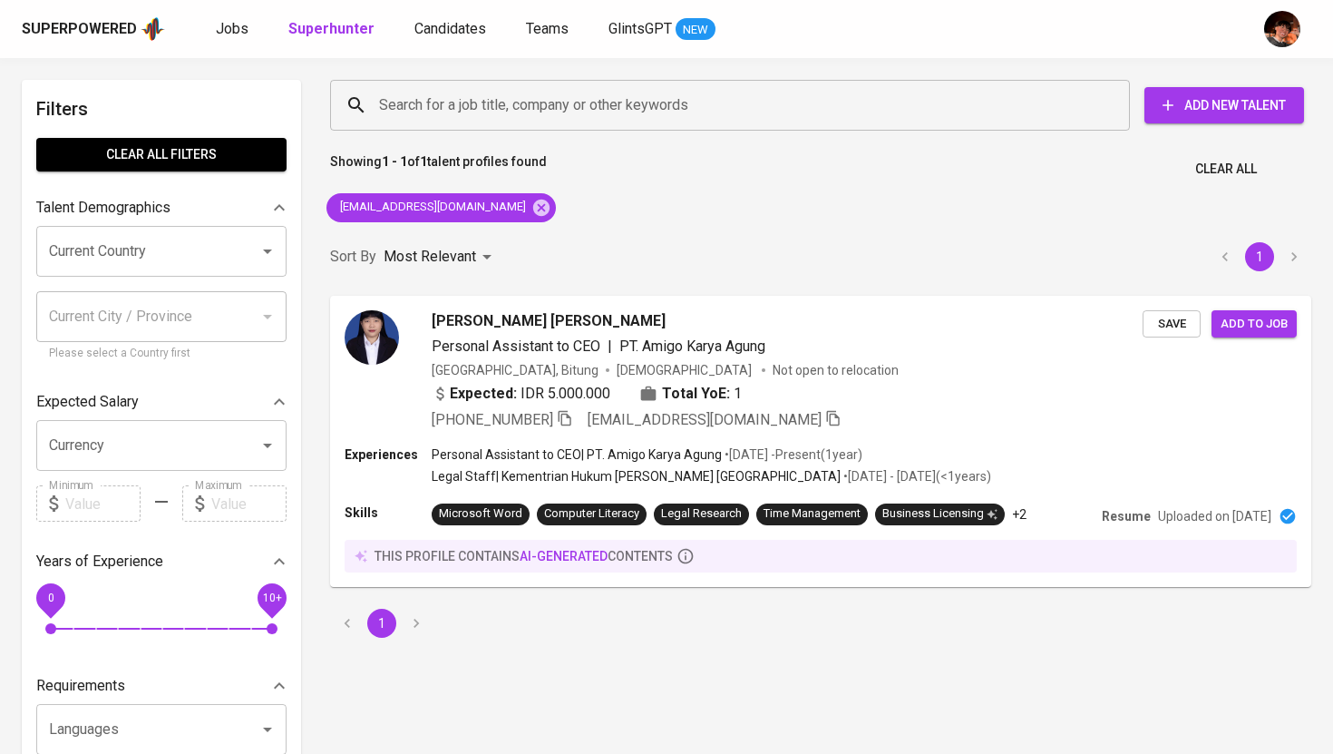
click at [380, 19] on div "Jobs Superhunter Candidates Teams GlintsGPT NEW" at bounding box center [466, 29] width 500 height 23
click at [433, 23] on span "Candidates" at bounding box center [450, 28] width 72 height 17
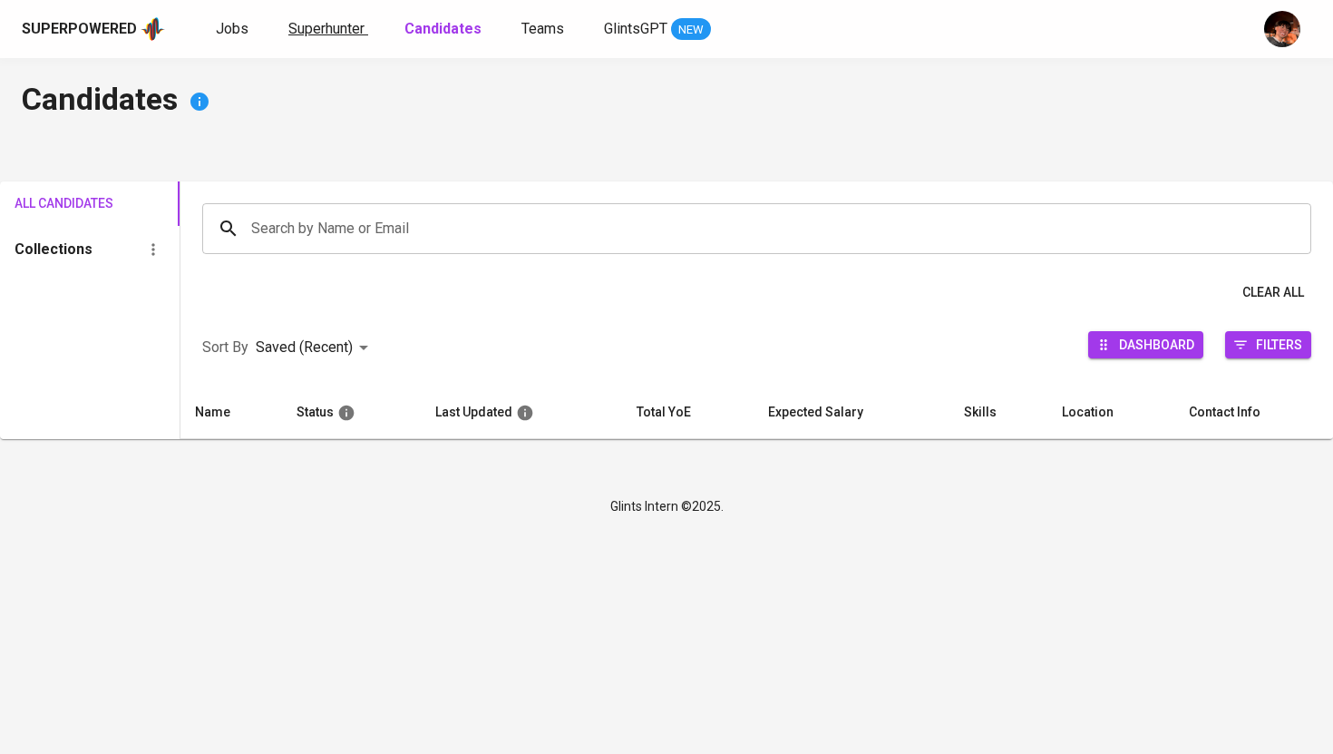
click at [303, 34] on span "Superhunter" at bounding box center [326, 28] width 76 height 17
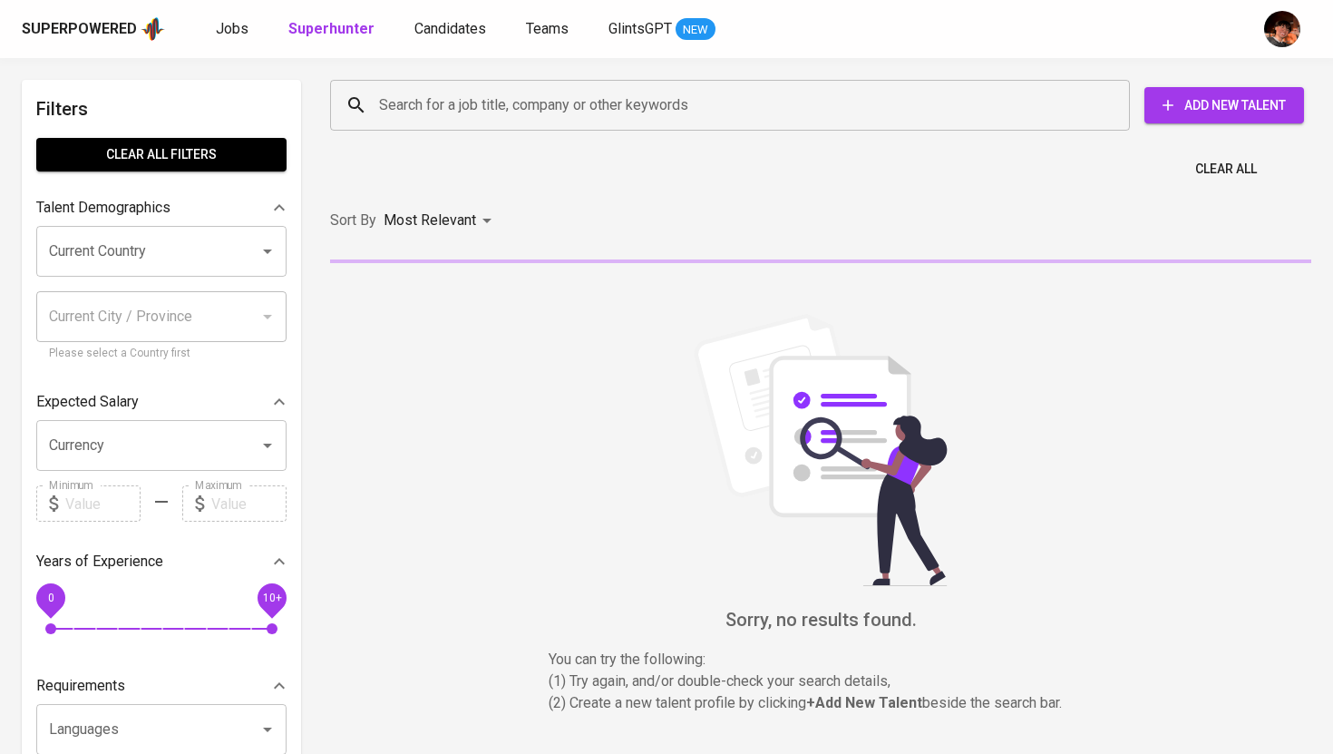
click at [448, 94] on input "Search for a job title, company or other keywords" at bounding box center [735, 105] width 720 height 34
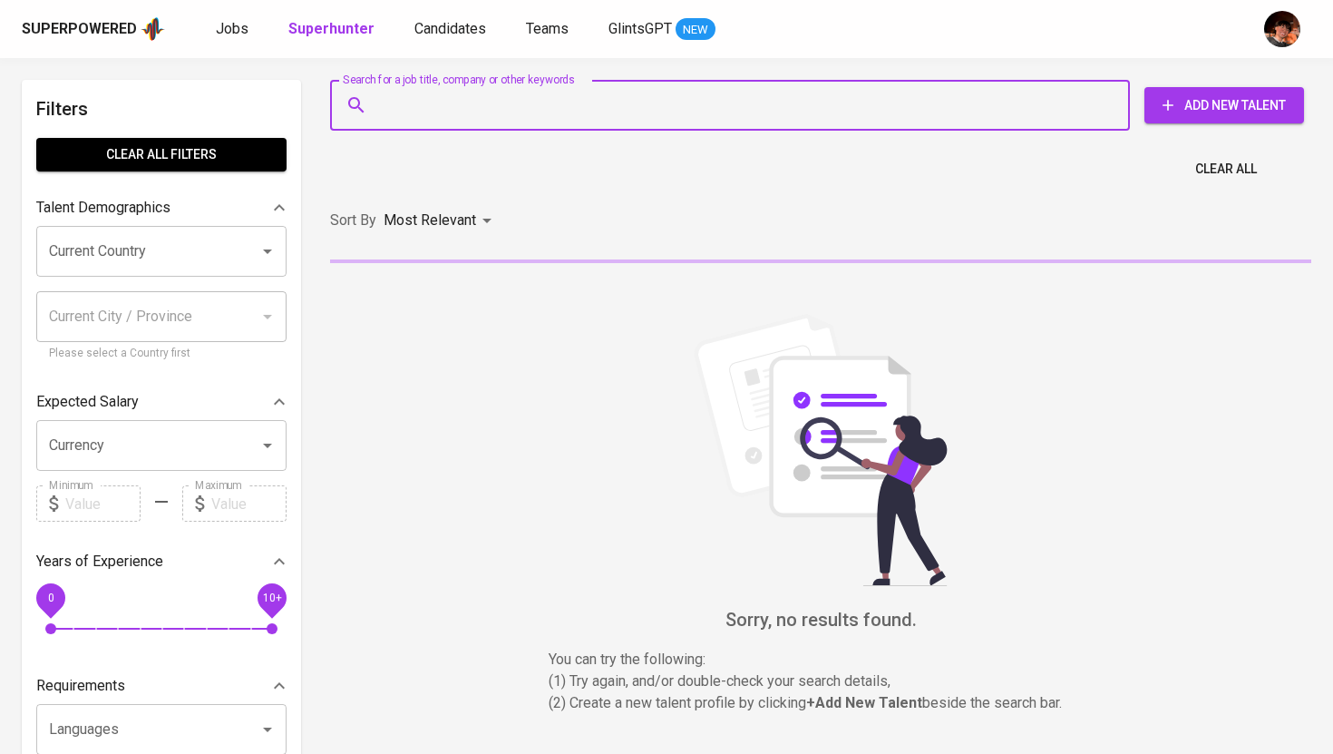
paste input "[EMAIL_ADDRESS][DOMAIN_NAME]"
type input "[EMAIL_ADDRESS][DOMAIN_NAME]"
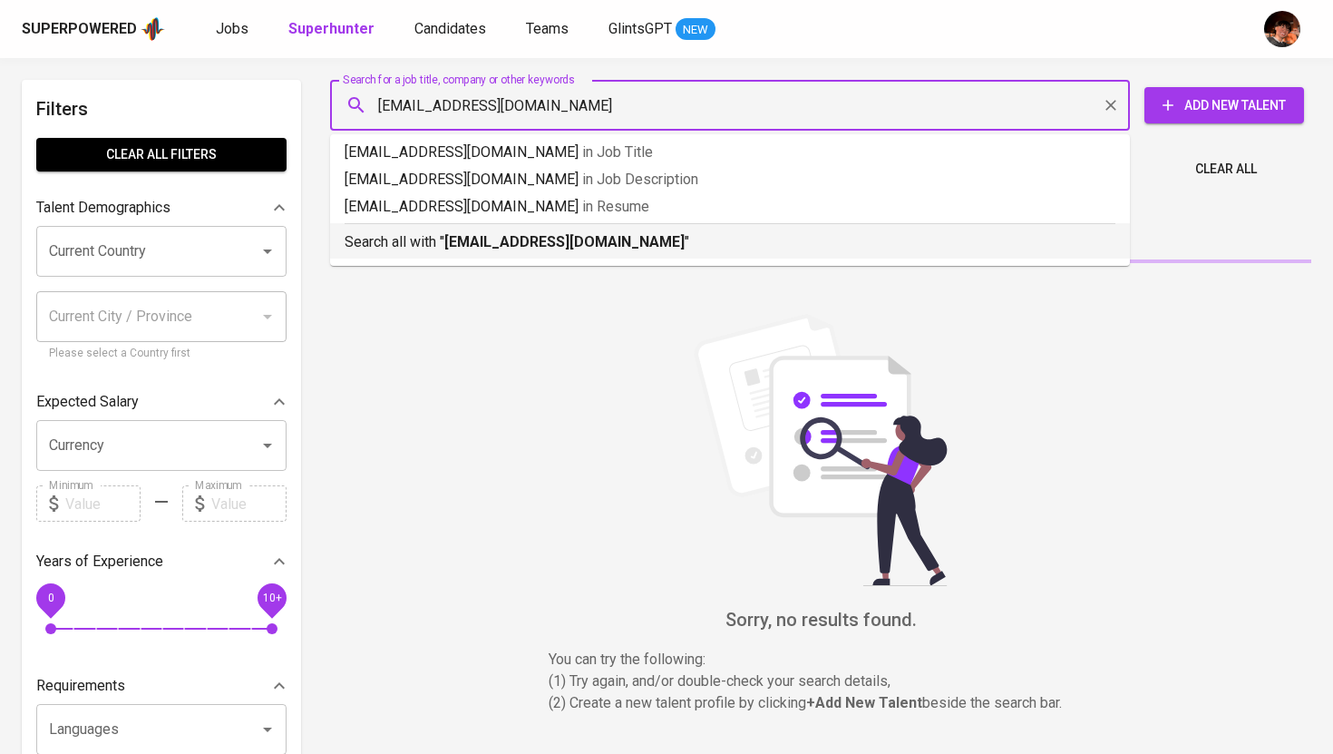
click at [485, 233] on b "[EMAIL_ADDRESS][DOMAIN_NAME]" at bounding box center [564, 241] width 240 height 17
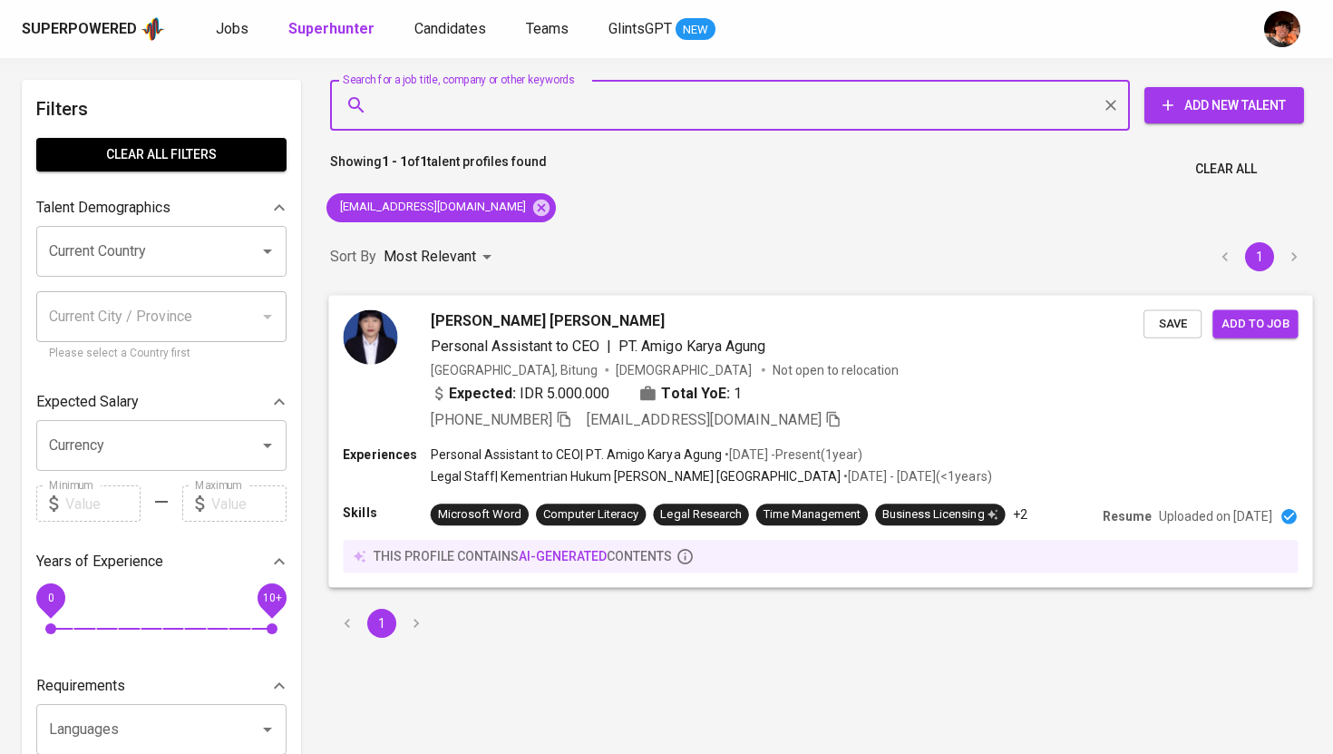
click at [551, 327] on span "[PERSON_NAME] [PERSON_NAME]" at bounding box center [548, 320] width 235 height 22
